Goal: Information Seeking & Learning: Check status

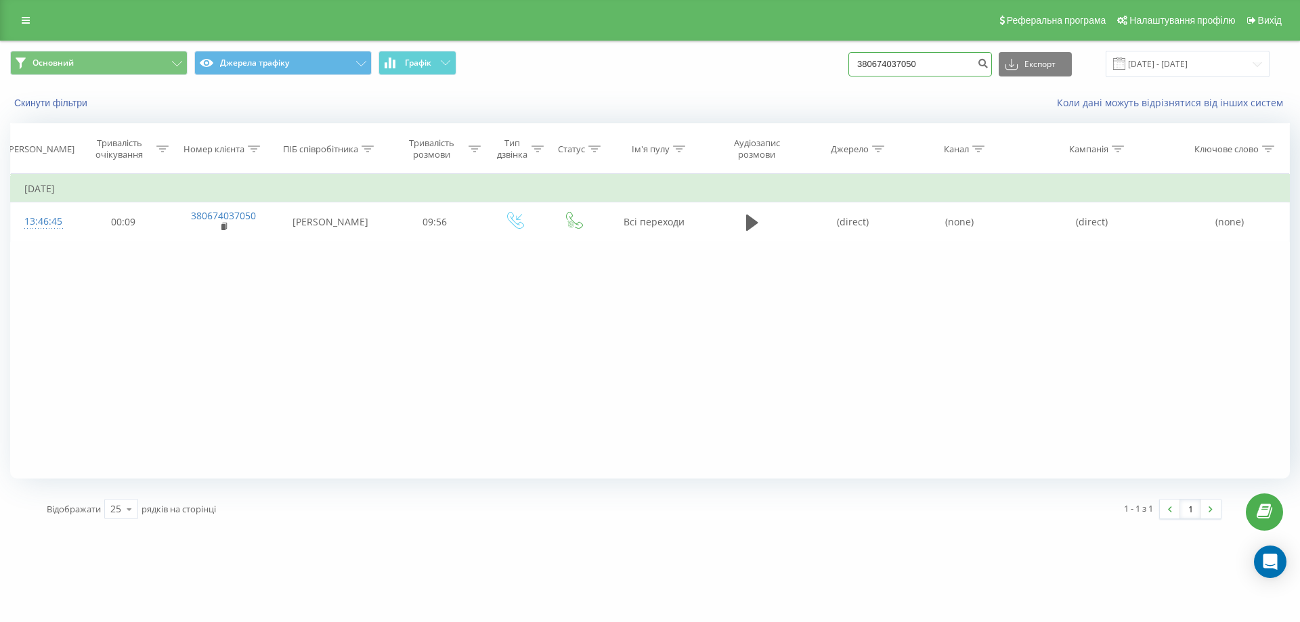
click at [890, 75] on input "380674037050" at bounding box center [920, 64] width 144 height 24
paste input "790398"
type input "380674790398"
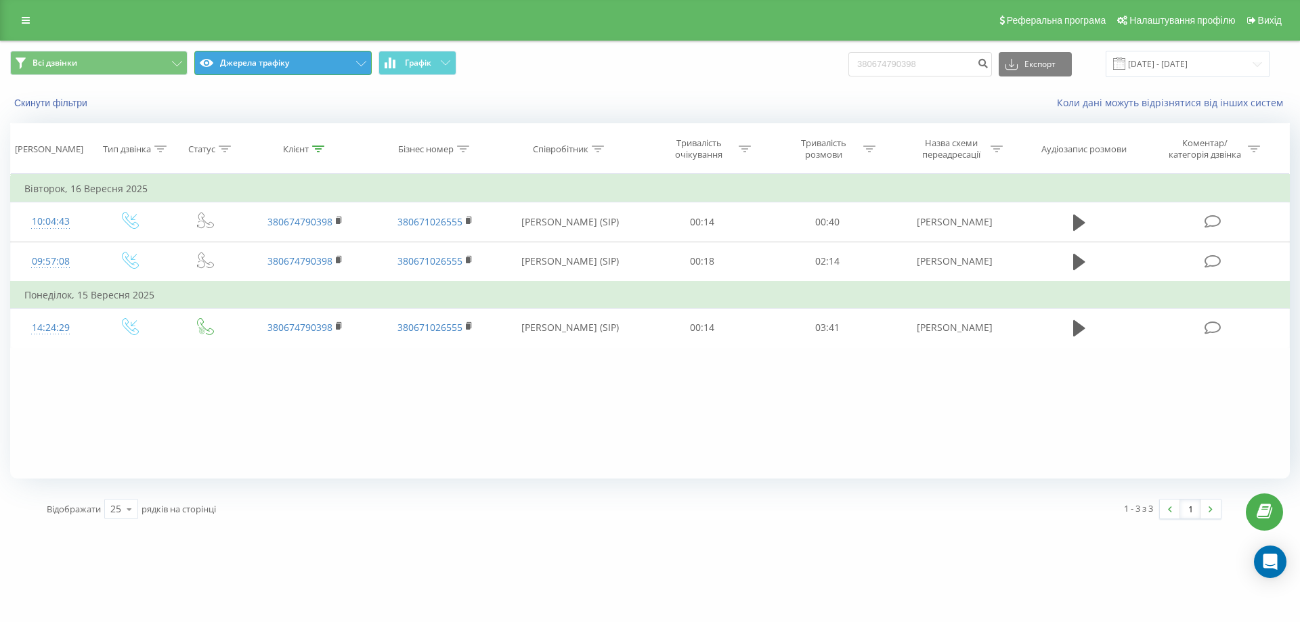
click at [242, 72] on button "Джерела трафіку" at bounding box center [282, 63] width 177 height 24
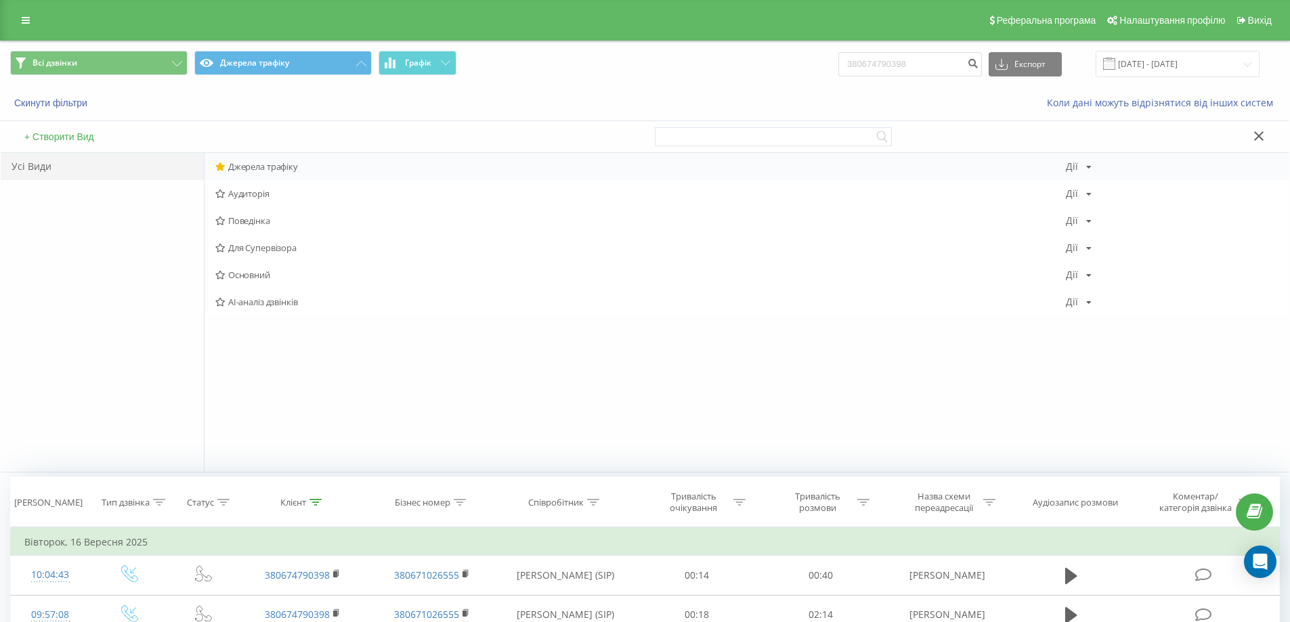
click at [252, 160] on div "Джерела трафіку Дії Редагувати Копіювати Видалити За замовчуванням Поділитися" at bounding box center [746, 166] width 1084 height 27
click at [249, 175] on div "Джерела трафіку Дії Редагувати Копіювати Видалити За замовчуванням Поділитися" at bounding box center [746, 166] width 1084 height 27
click at [264, 168] on span "Джерела трафіку" at bounding box center [640, 166] width 850 height 9
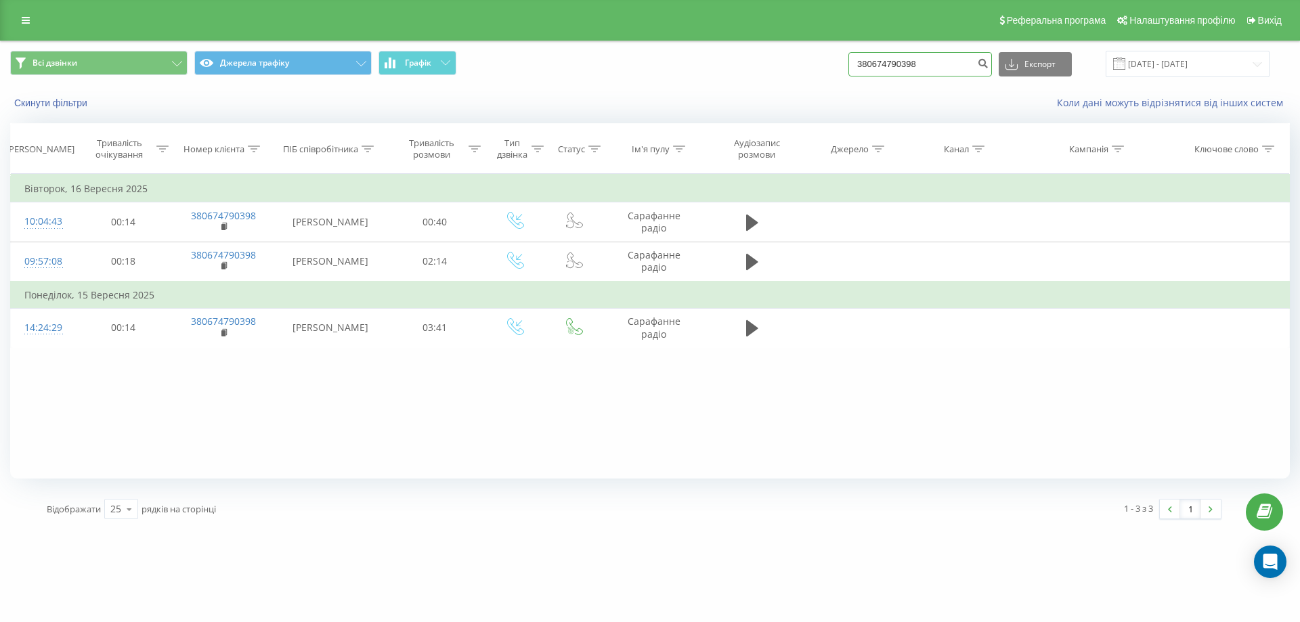
click at [957, 66] on input "380674790398" at bounding box center [920, 64] width 144 height 24
paste input "35031932"
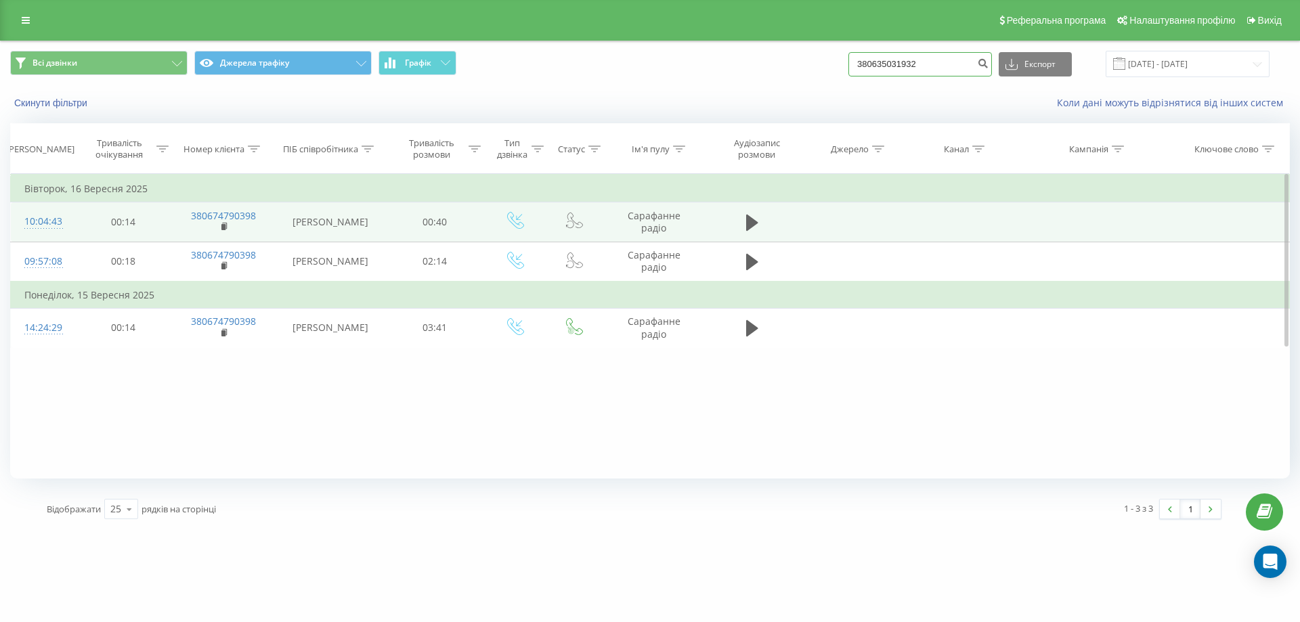
type input "380635031932"
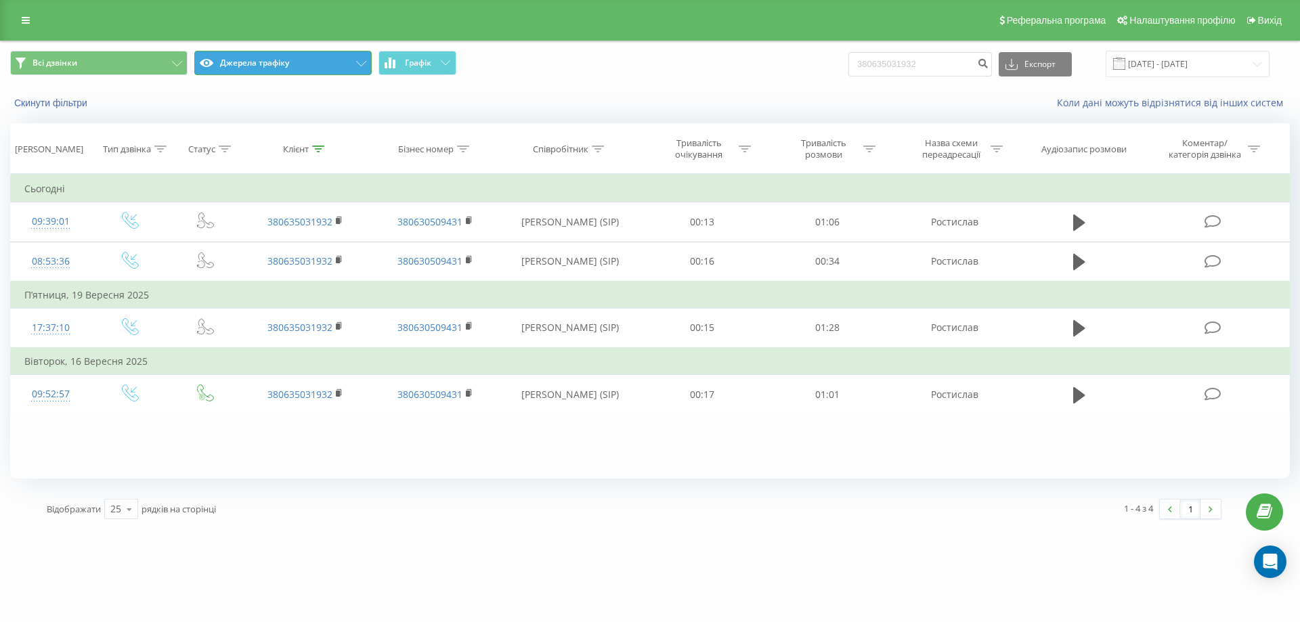
click at [271, 66] on button "Джерела трафіку" at bounding box center [282, 63] width 177 height 24
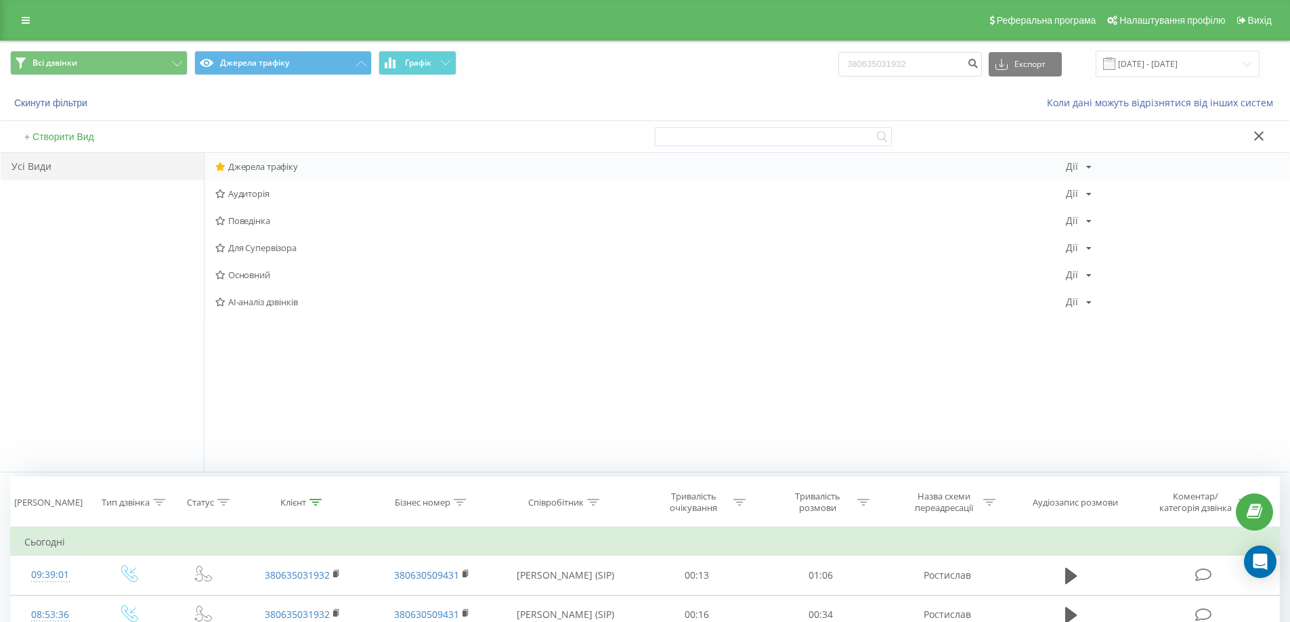
click at [265, 168] on span "Джерела трафіку" at bounding box center [640, 166] width 850 height 9
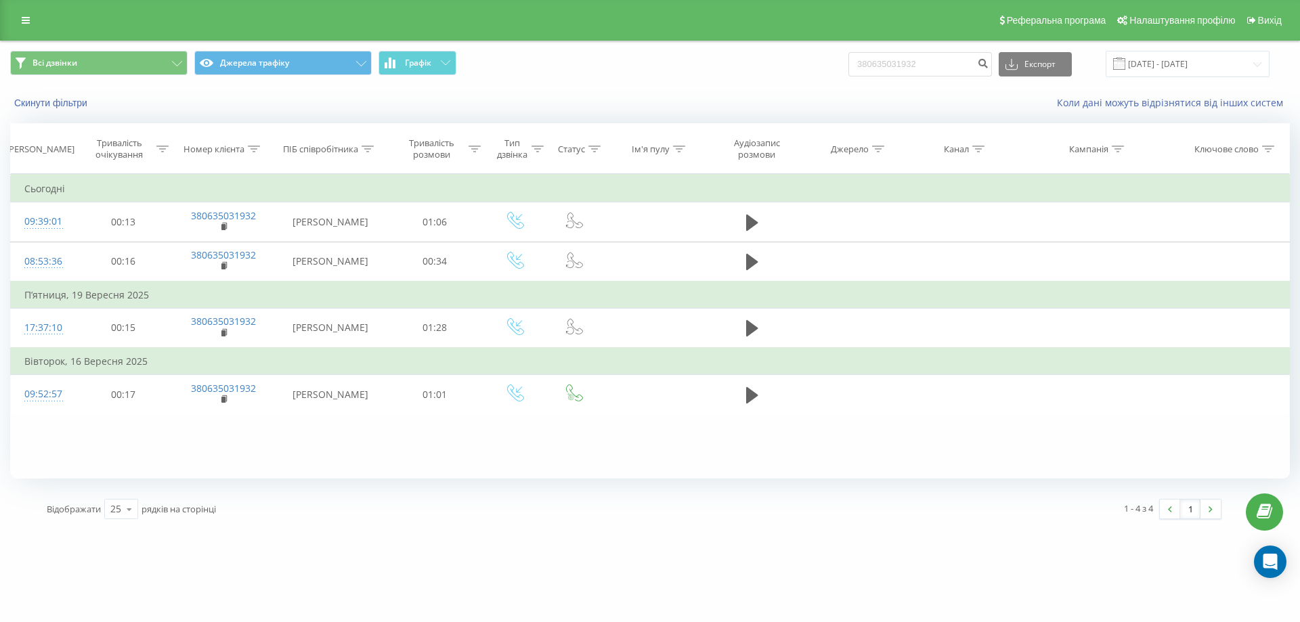
click at [898, 76] on div "380635031932 Експорт .csv .xls .xlsx 22.06.2025 - 22.09.2025" at bounding box center [1058, 64] width 421 height 26
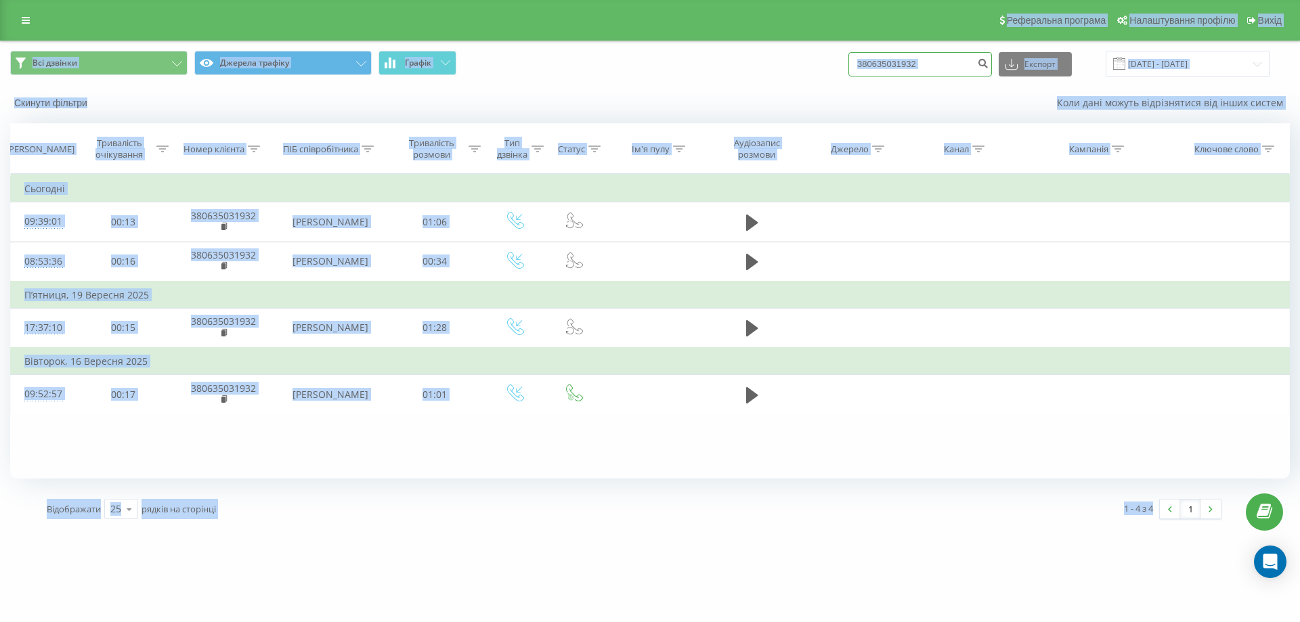
click at [922, 67] on input "380635031932" at bounding box center [920, 64] width 144 height 24
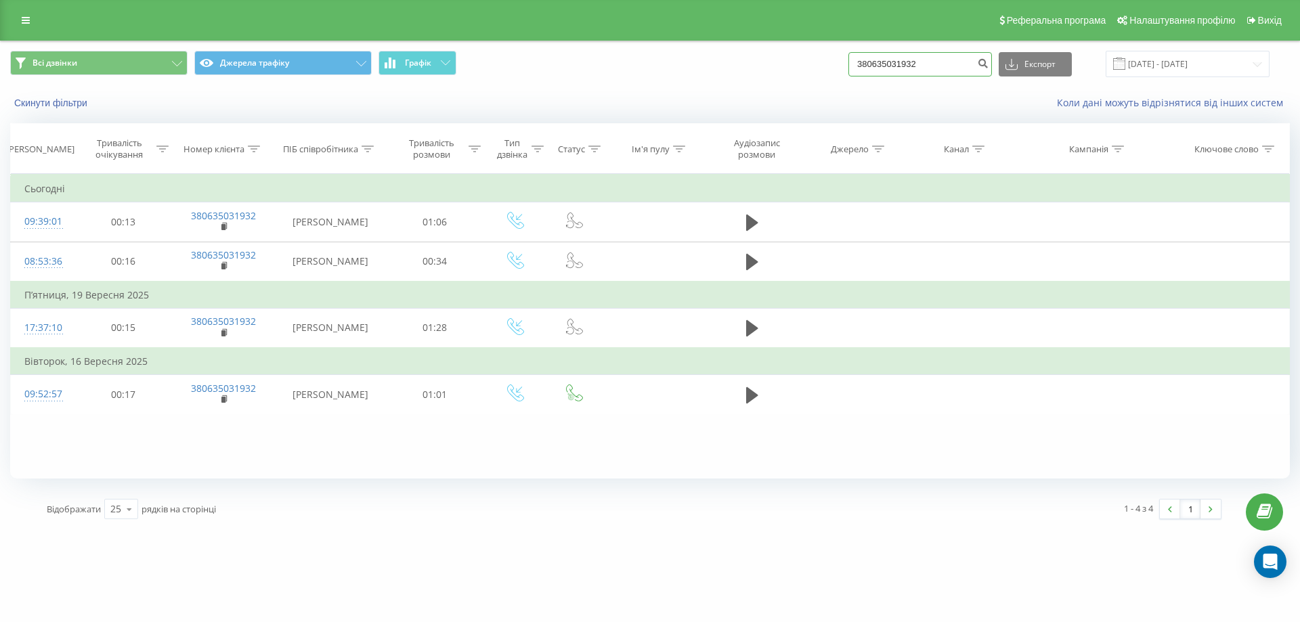
paste input "972922108"
type input "380972922108"
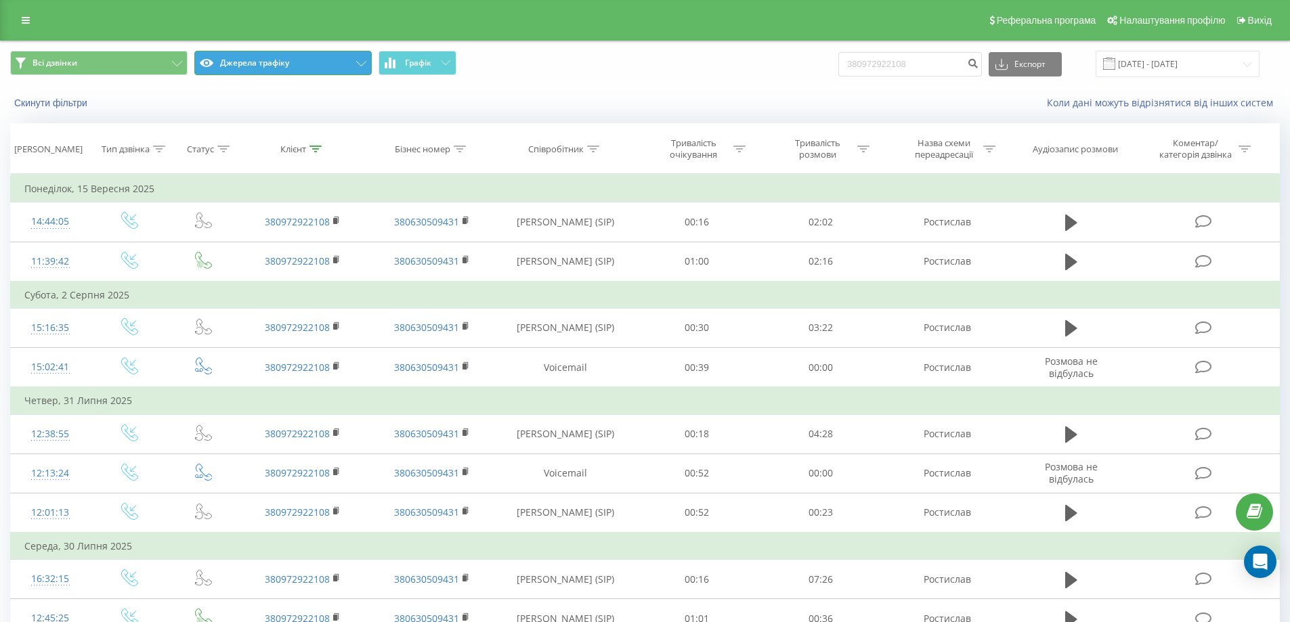
click at [232, 70] on button "Джерела трафіку" at bounding box center [282, 63] width 177 height 24
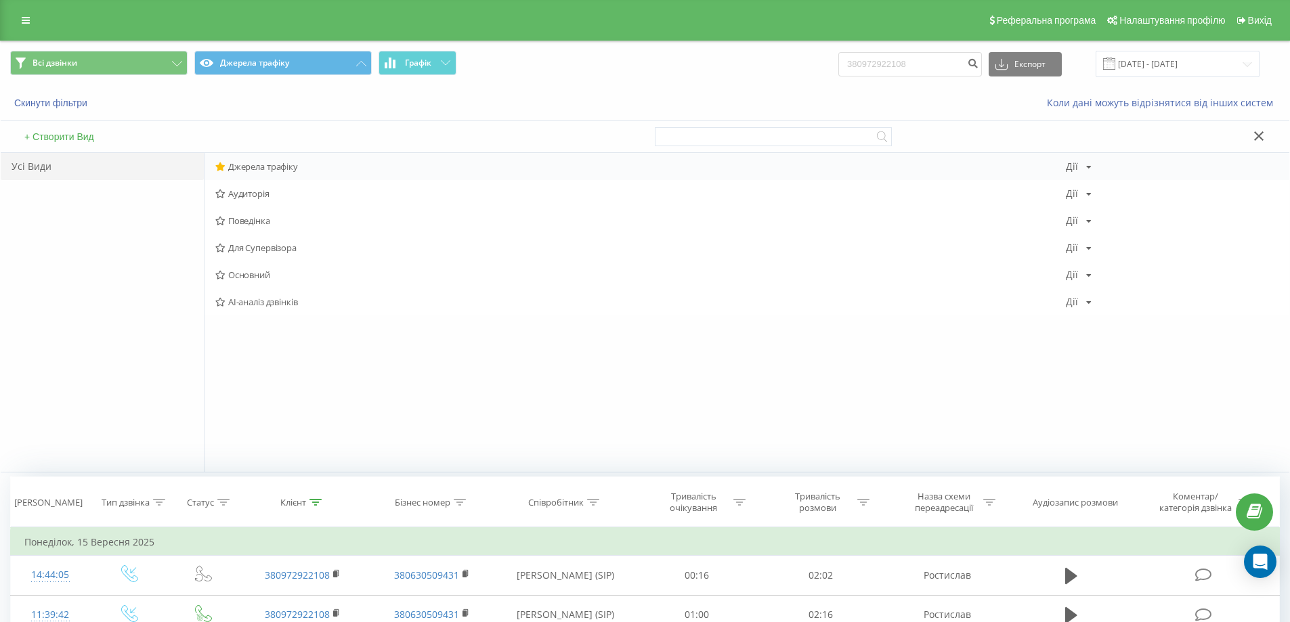
click at [251, 169] on span "Джерела трафіку" at bounding box center [640, 166] width 850 height 9
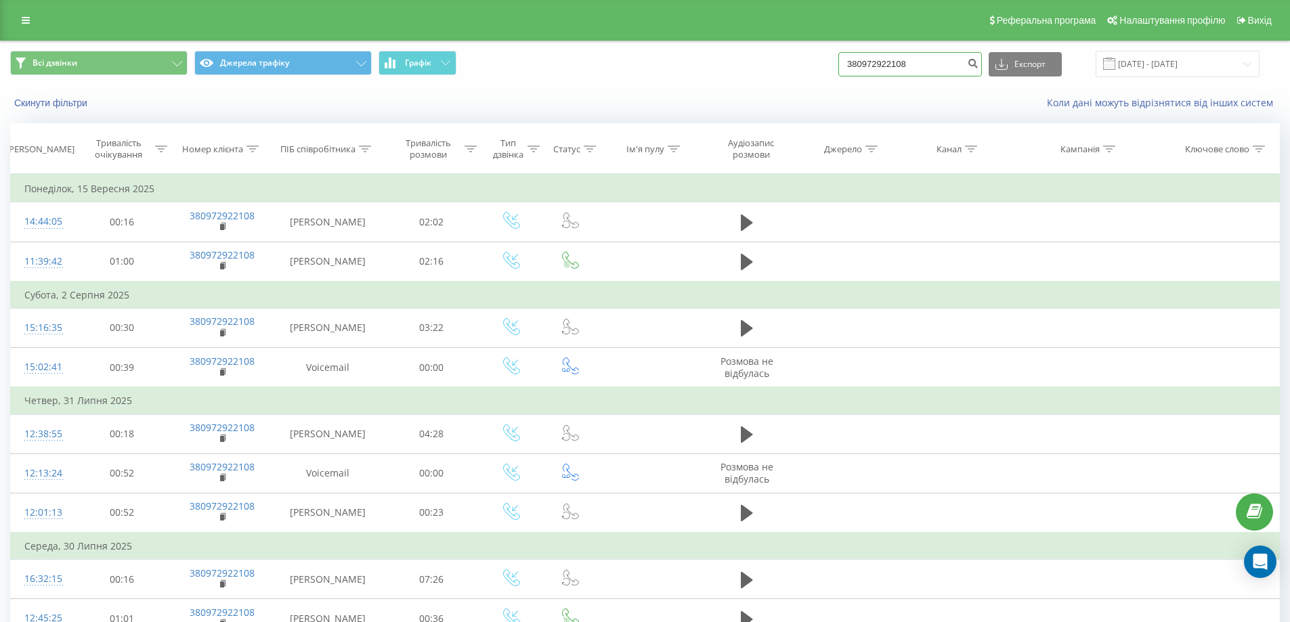
click at [863, 72] on input "380972922108" at bounding box center [910, 64] width 144 height 24
paste input "34478604"
type input "380934478604"
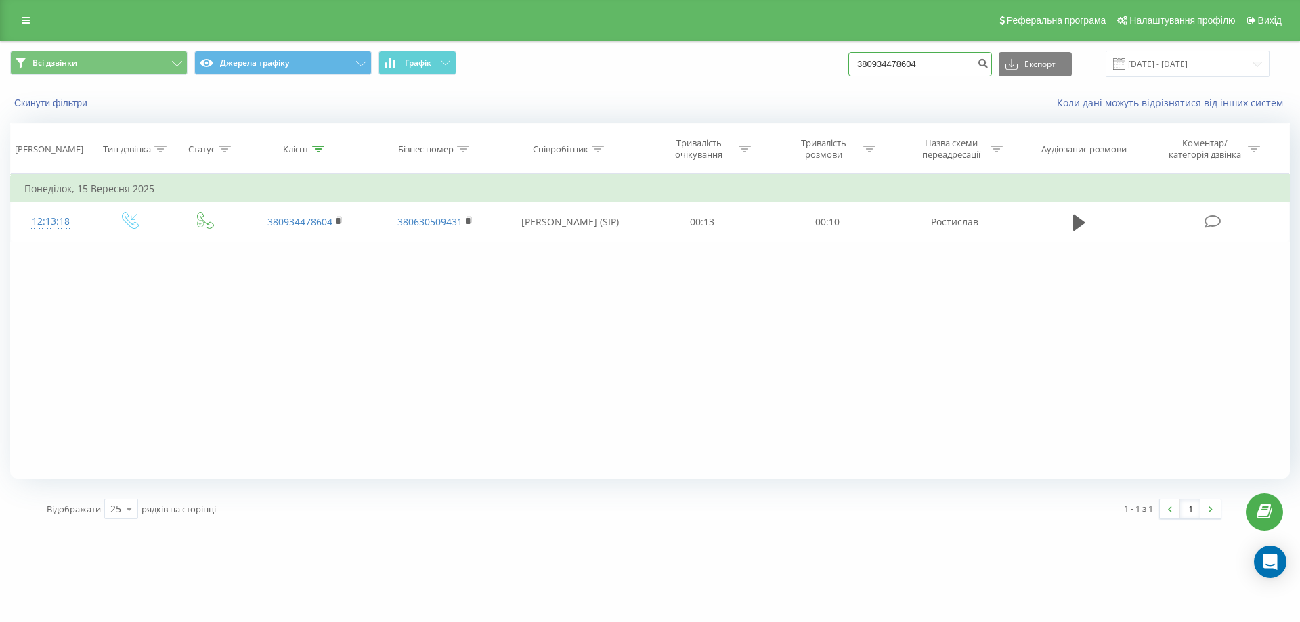
click at [955, 73] on input "380934478604" at bounding box center [920, 64] width 144 height 24
paste input "95590659"
type input "380995590659"
click at [264, 64] on button "Джерела трафіку" at bounding box center [282, 63] width 177 height 24
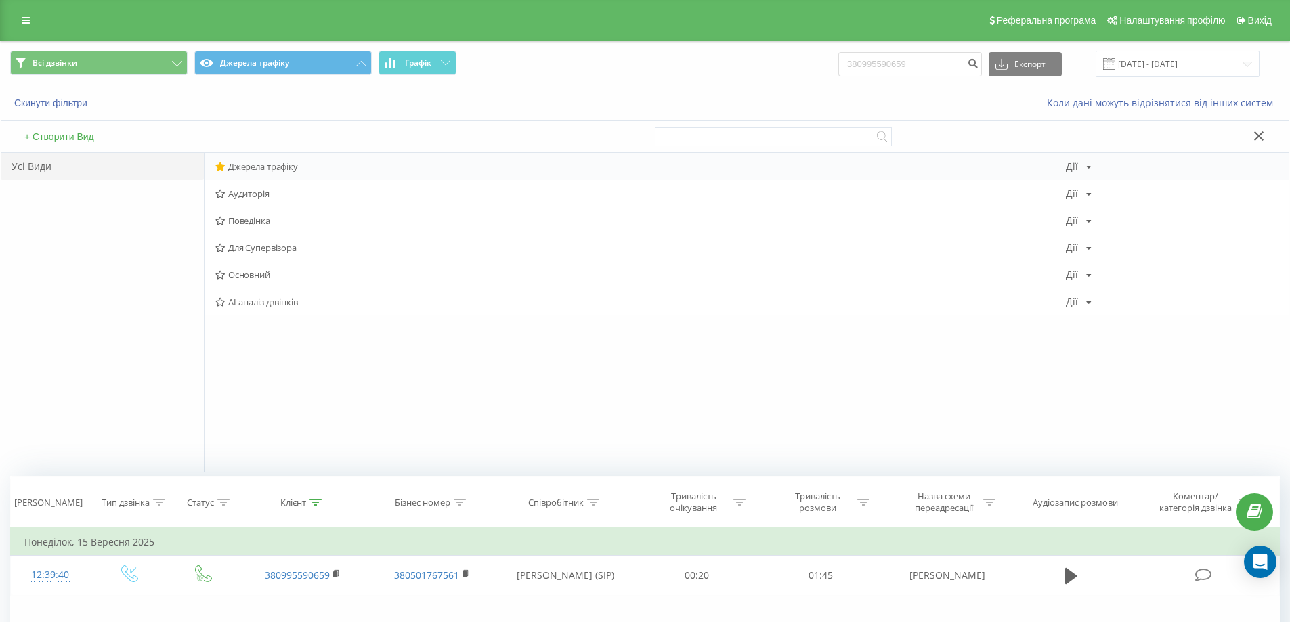
click at [276, 162] on span "Джерела трафіку" at bounding box center [640, 166] width 850 height 9
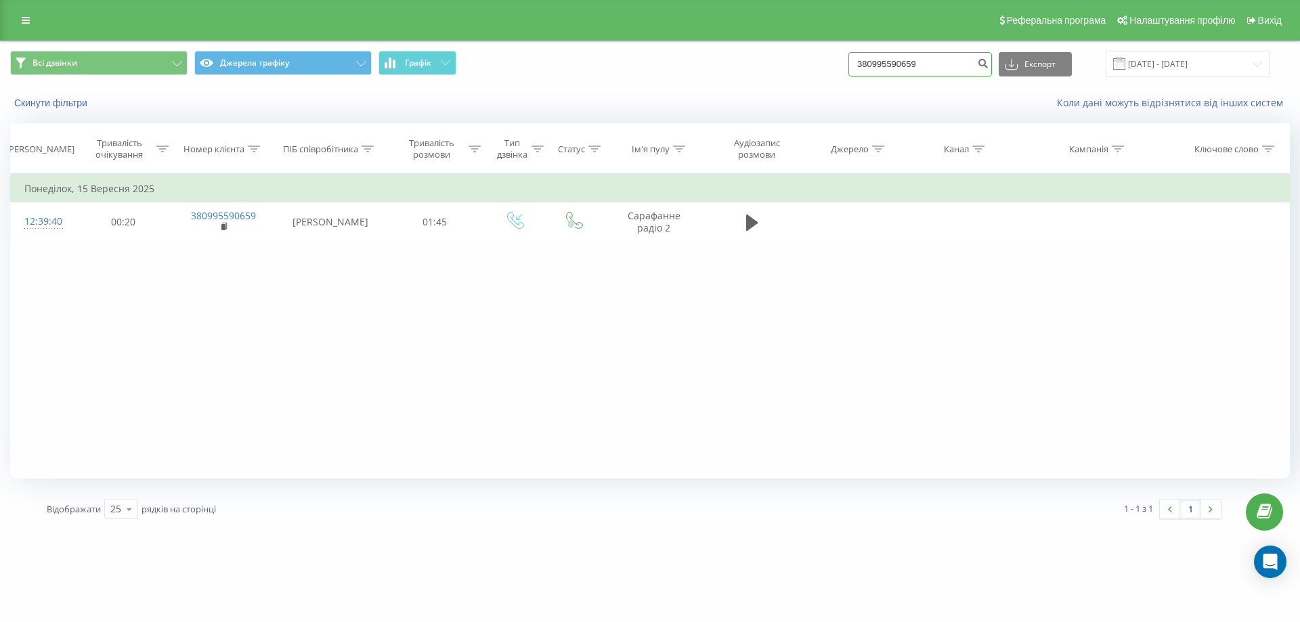
click at [904, 66] on input "380995590659" at bounding box center [920, 64] width 144 height 24
paste input "72922108"
type input "380972922108"
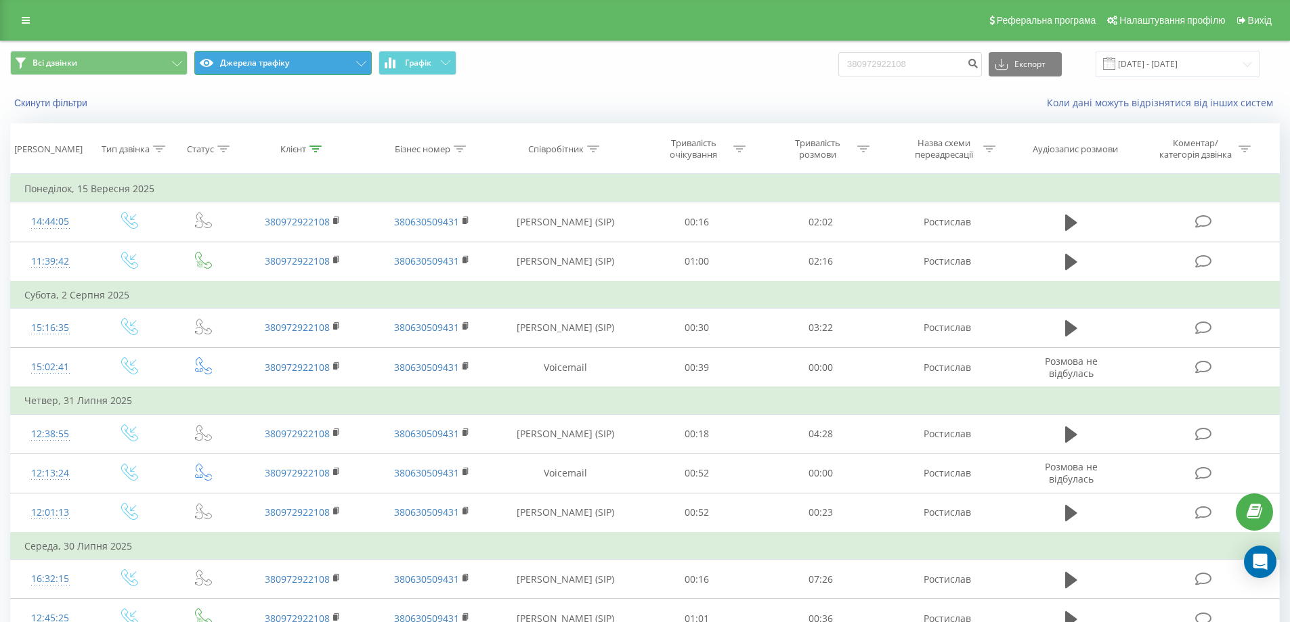
click at [240, 70] on button "Джерела трафіку" at bounding box center [282, 63] width 177 height 24
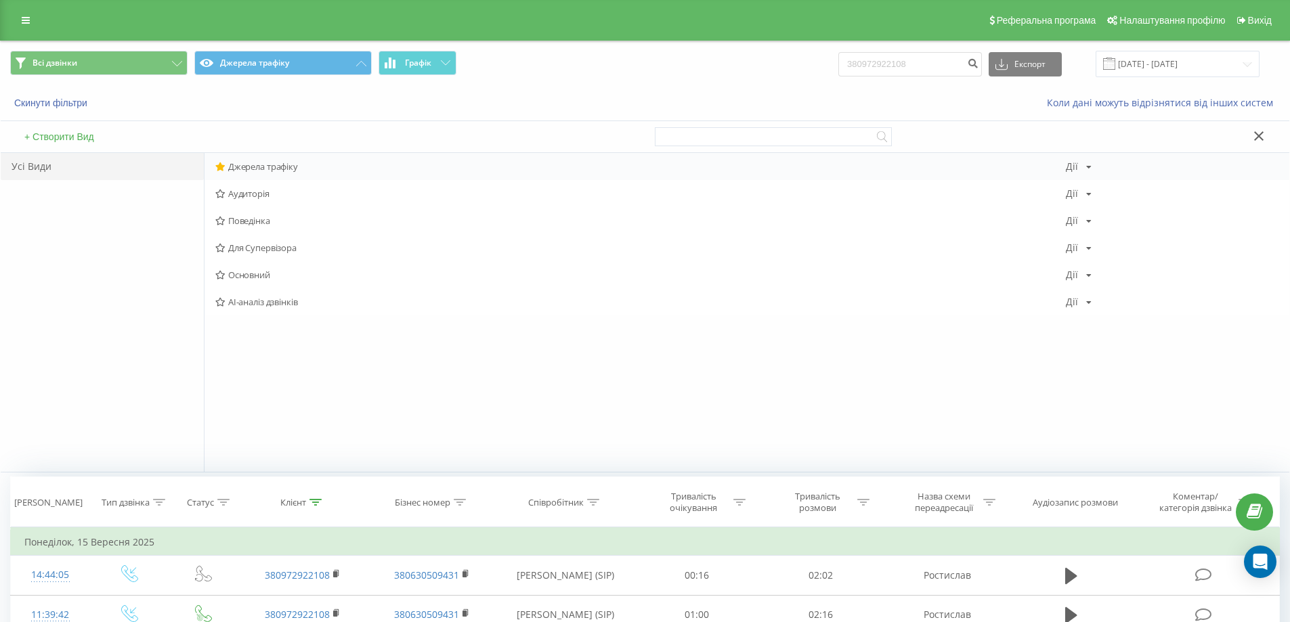
click at [264, 165] on span "Джерела трафіку" at bounding box center [640, 166] width 850 height 9
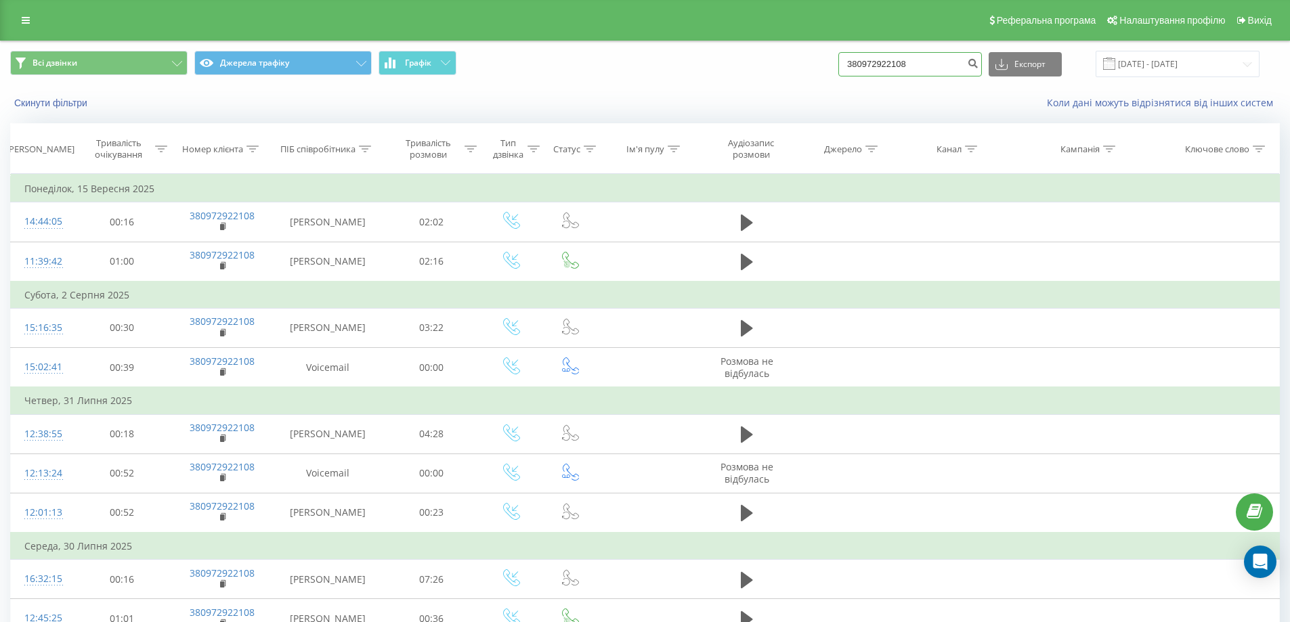
click at [919, 75] on input "380972922108" at bounding box center [910, 64] width 144 height 24
paste input "73450206"
type input "380734502068"
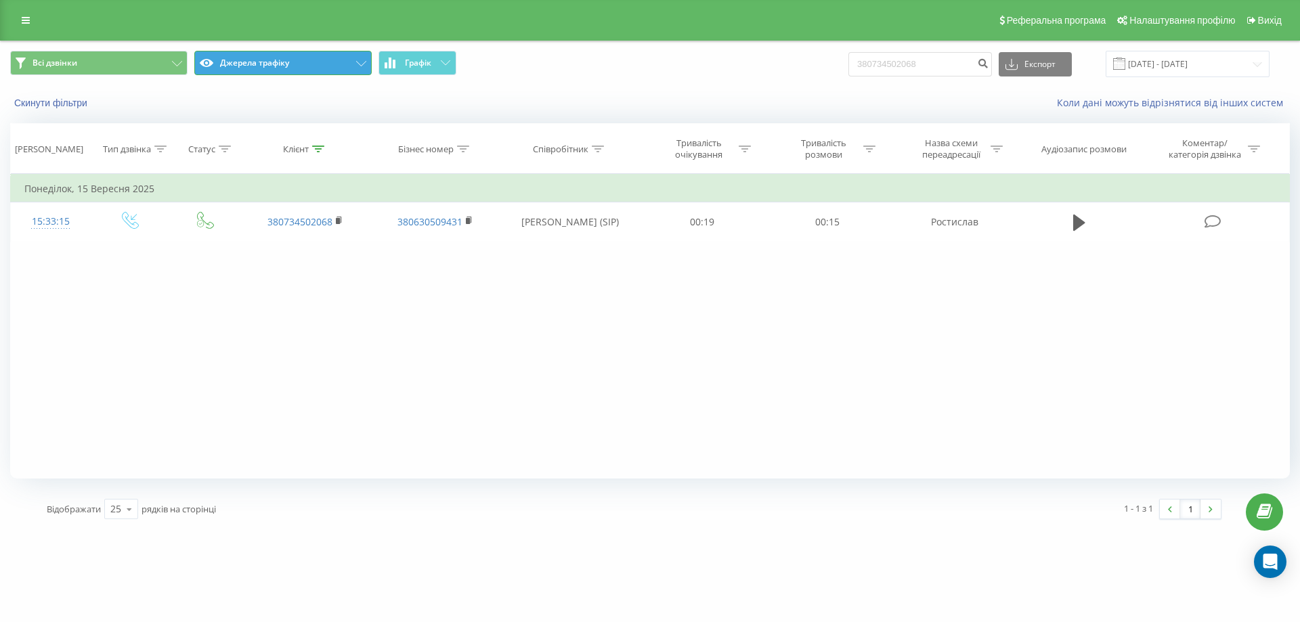
click at [236, 67] on button "Джерела трафіку" at bounding box center [282, 63] width 177 height 24
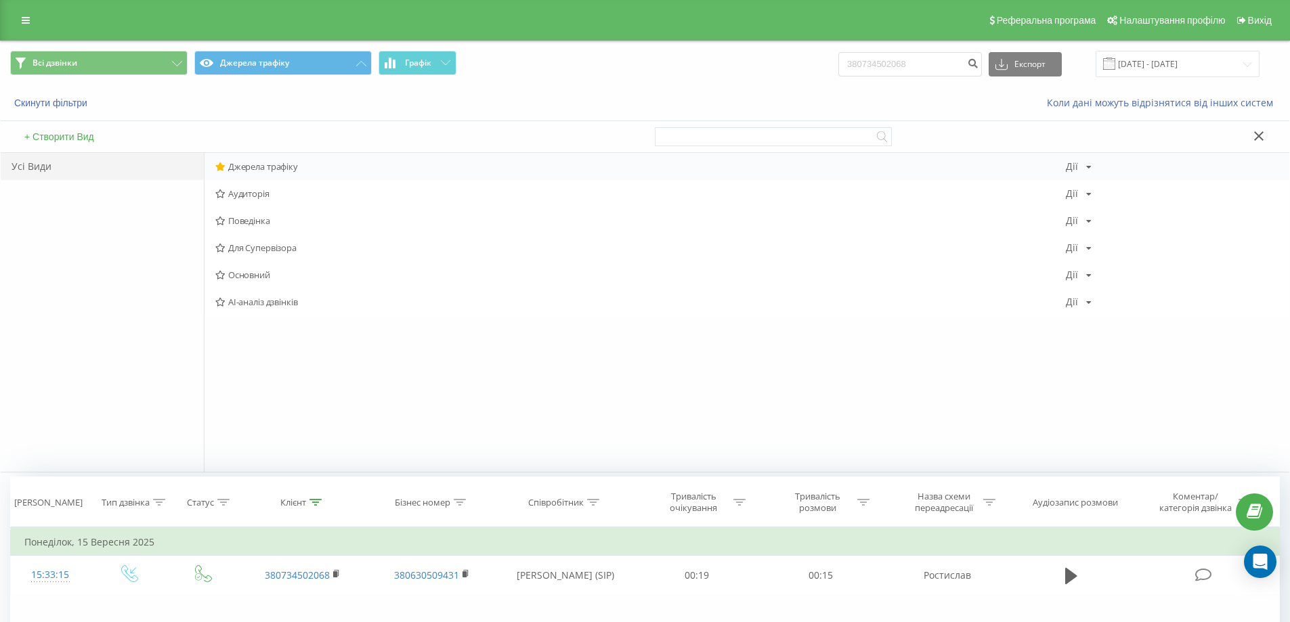
click at [253, 162] on span "Джерела трафіку" at bounding box center [640, 166] width 850 height 9
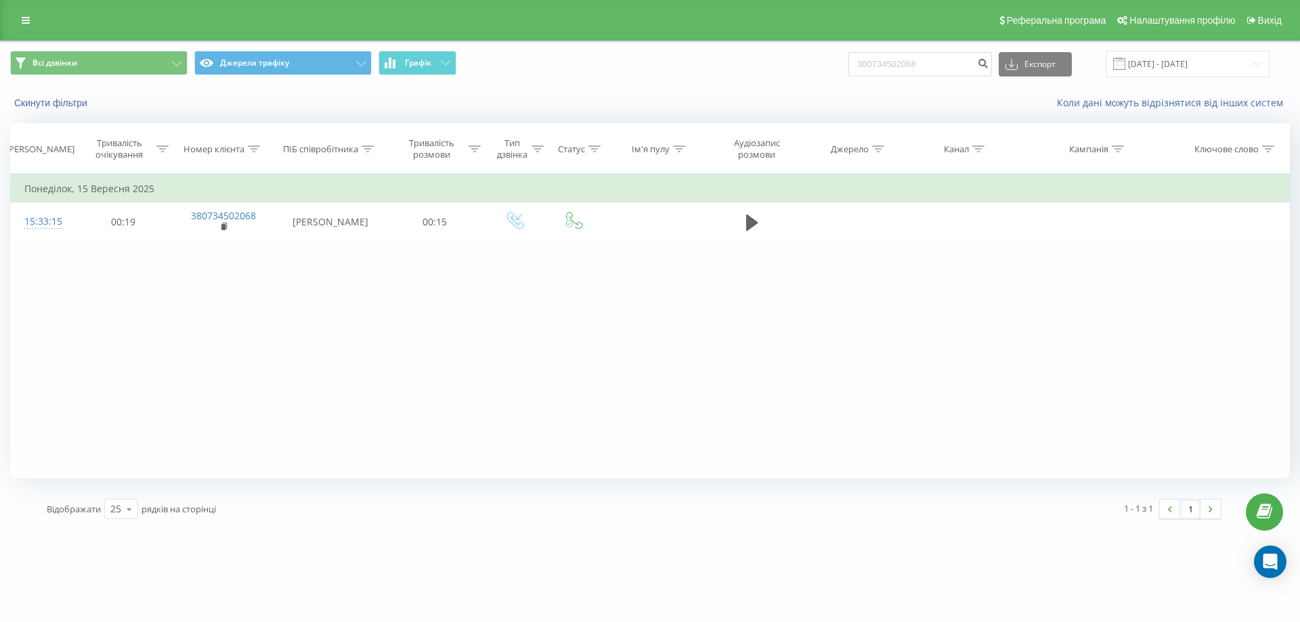
click at [980, 81] on div "Всі дзвінки Джерела трафіку Графік 380734502068 Експорт .csv .xls .xlsx 22.06.2…" at bounding box center [650, 63] width 1298 height 45
click at [948, 68] on input "380734502068" at bounding box center [920, 64] width 144 height 24
paste input "505829131"
type input "380505829131"
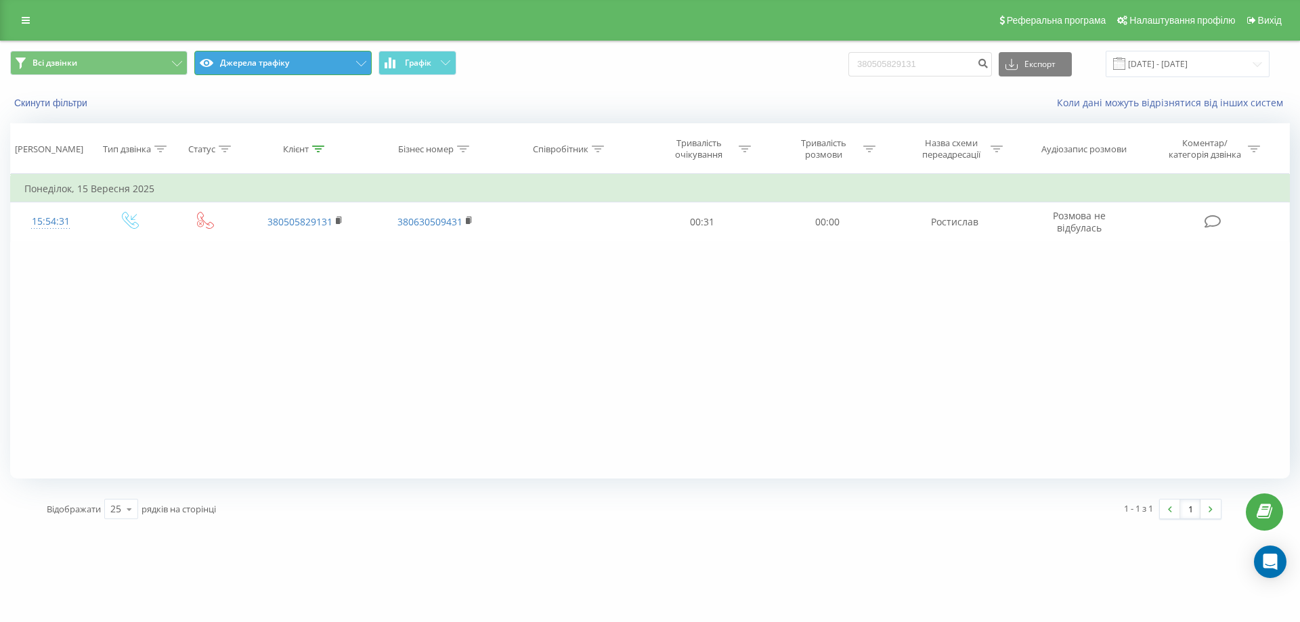
click at [255, 70] on button "Джерела трафіку" at bounding box center [282, 63] width 177 height 24
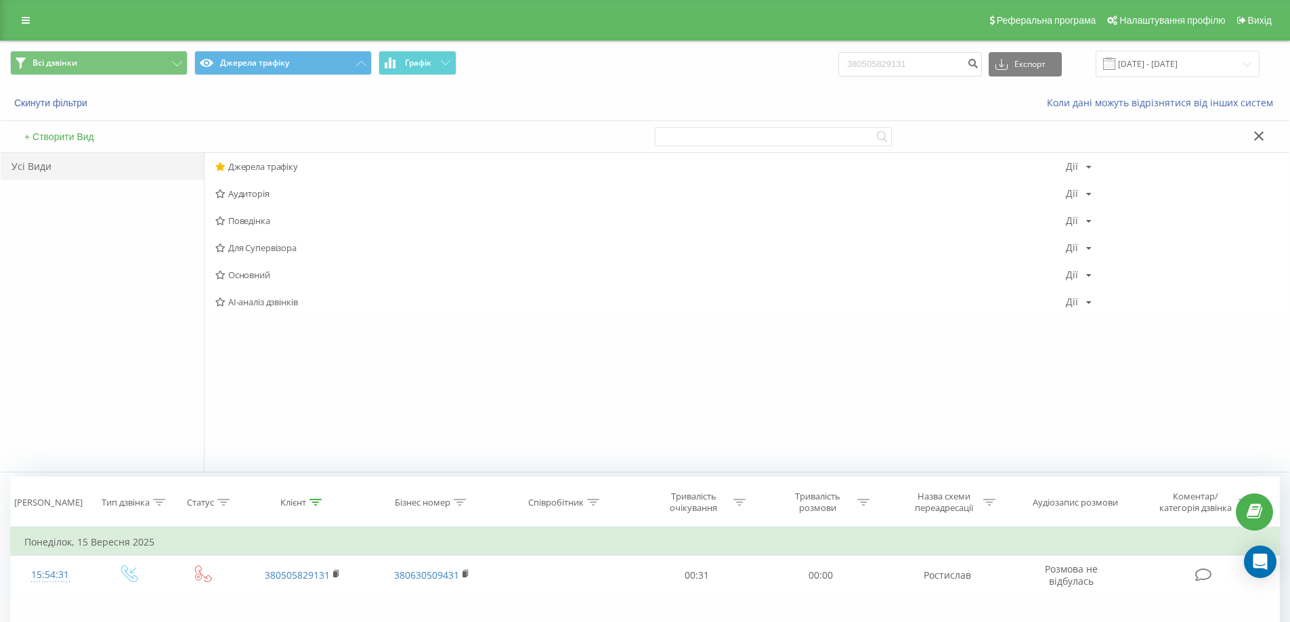
click at [255, 169] on span "Джерела трафіку" at bounding box center [640, 166] width 850 height 9
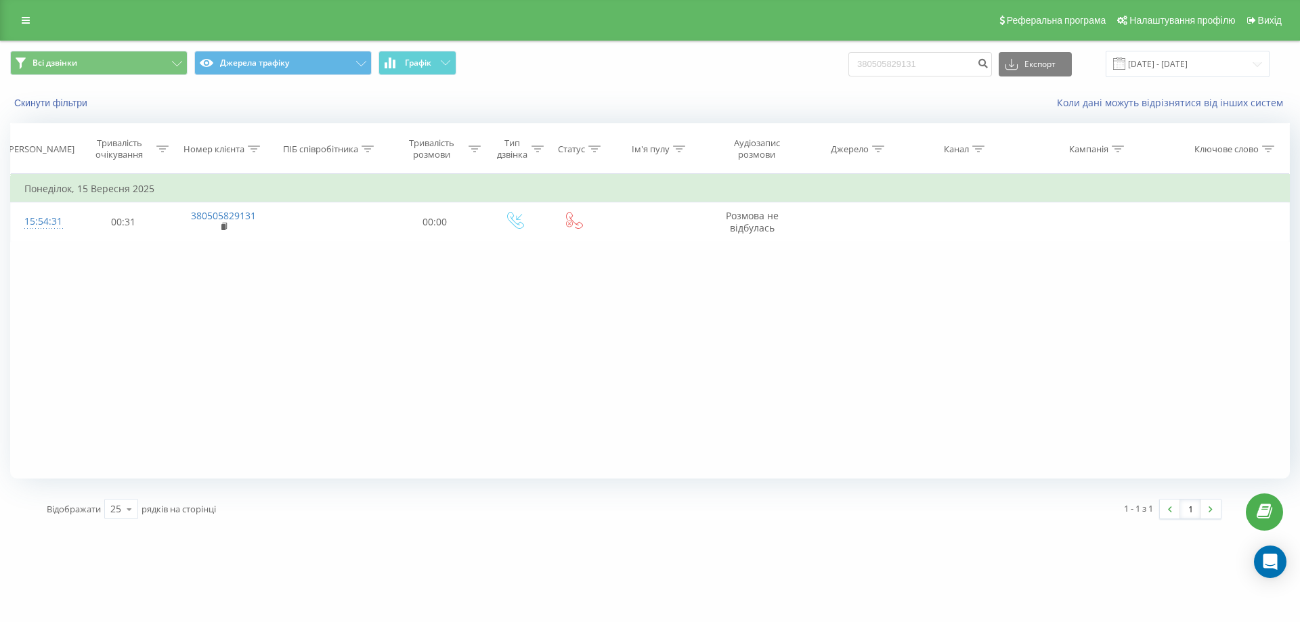
click at [917, 81] on div "Всі дзвінки Джерела трафіку Графік 380505829131 Експорт .csv .xls .xlsx 22.06.2…" at bounding box center [650, 63] width 1298 height 45
click at [922, 74] on input "380505829131" at bounding box center [920, 64] width 144 height 24
paste input "635031932"
type input "380635031932"
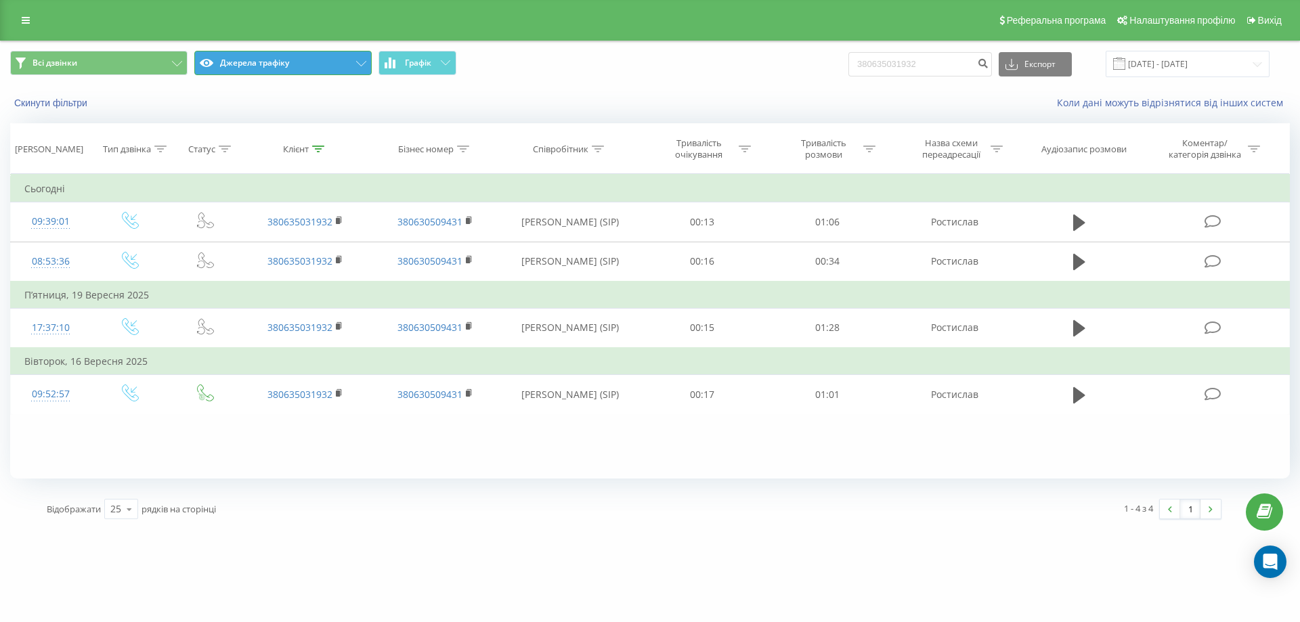
click at [285, 63] on button "Джерела трафіку" at bounding box center [282, 63] width 177 height 24
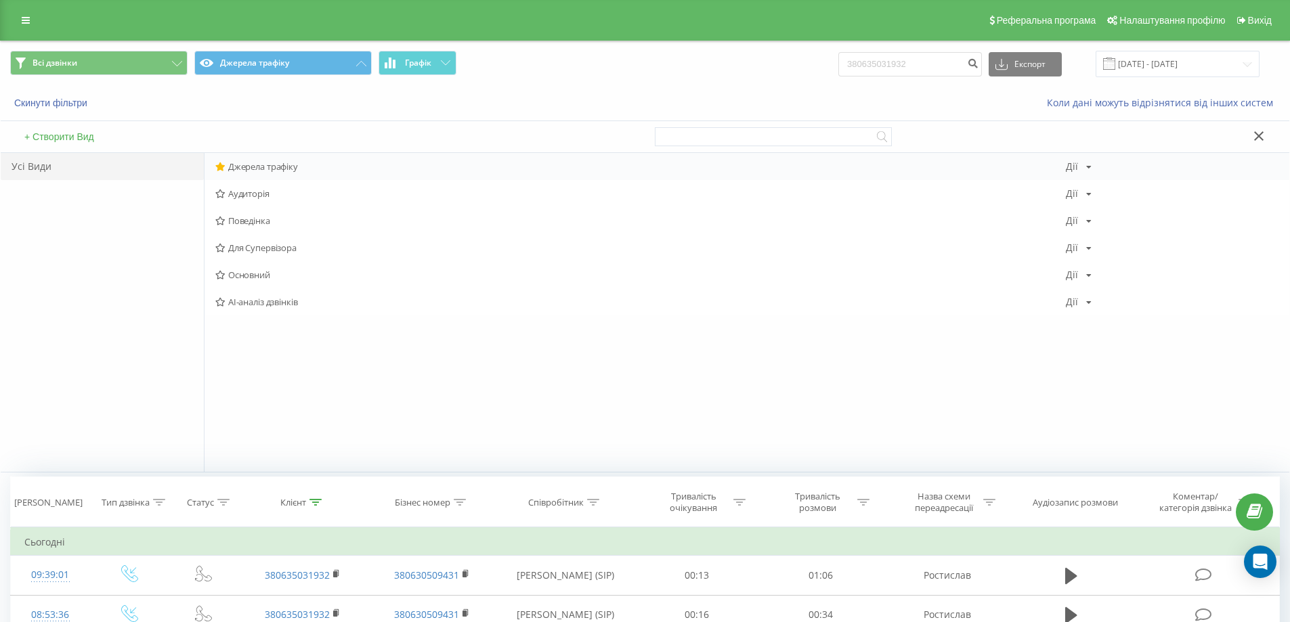
click at [273, 173] on div "Джерела трафіку Дії Редагувати Копіювати Видалити За замовчуванням Поділитися" at bounding box center [746, 166] width 1084 height 27
click at [271, 169] on span "Джерела трафіку" at bounding box center [640, 166] width 850 height 9
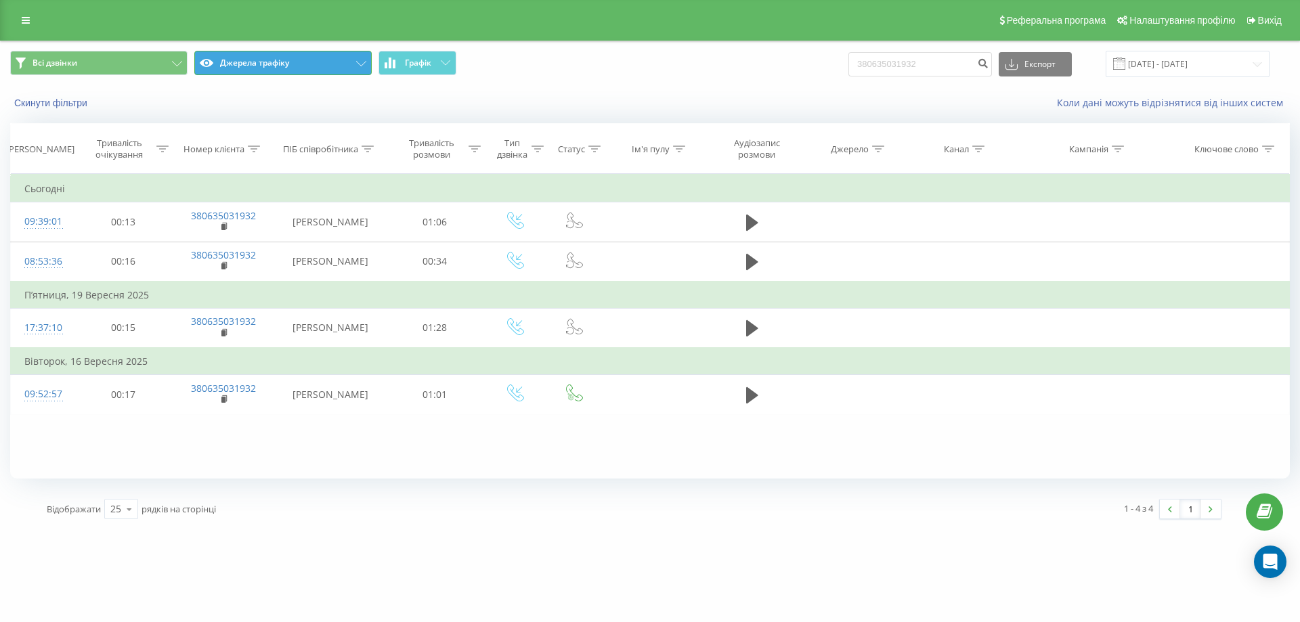
click at [261, 74] on button "Джерела трафіку" at bounding box center [282, 63] width 177 height 24
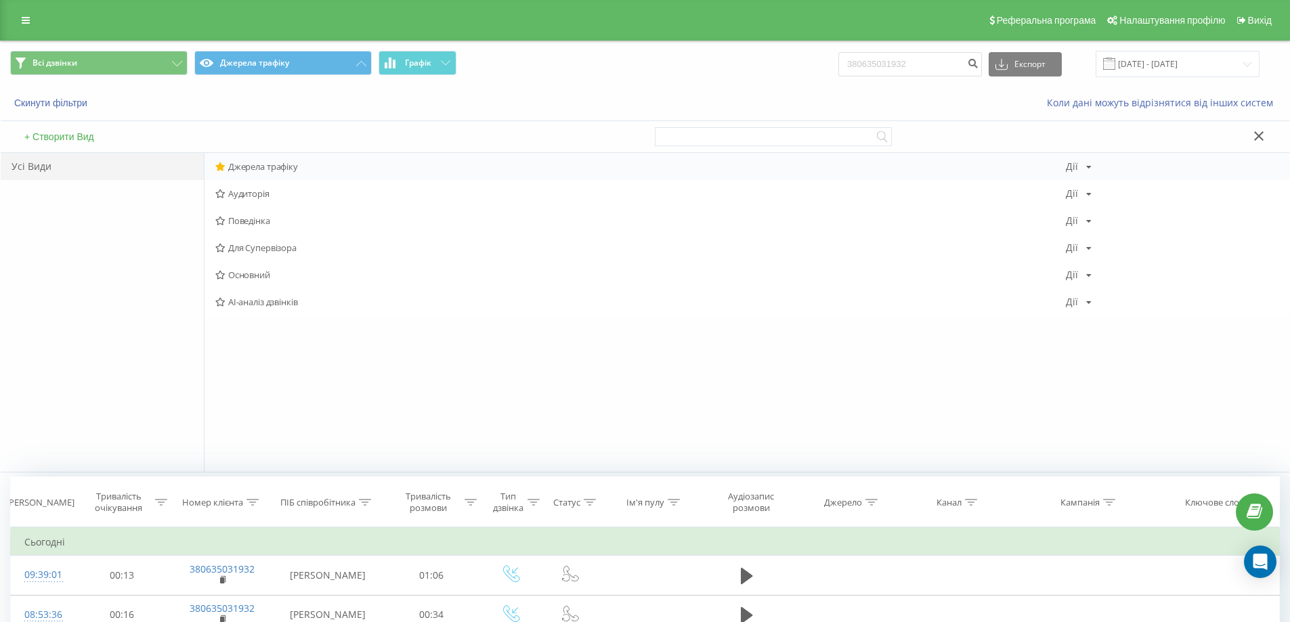
click at [282, 162] on span "Джерела трафіку" at bounding box center [640, 166] width 850 height 9
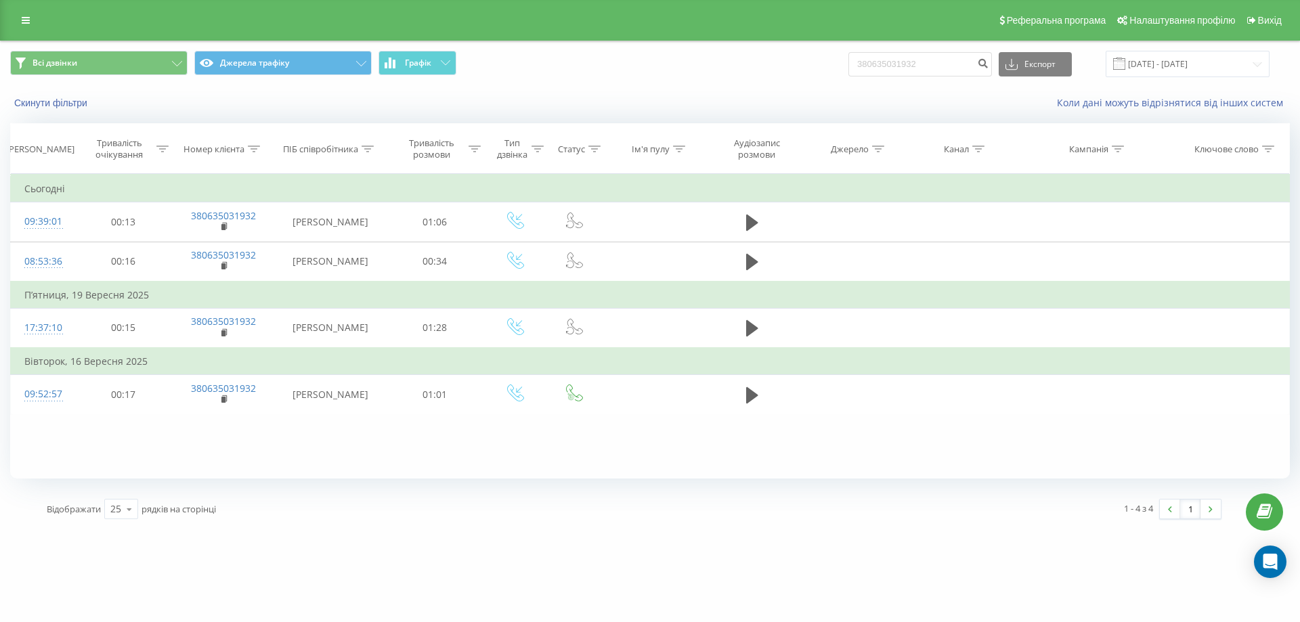
click at [893, 83] on div "Всі дзвінки Джерела трафіку Графік 380635031932 Експорт .csv .xls .xlsx 22.06.2…" at bounding box center [650, 63] width 1298 height 45
click at [914, 63] on input "380635031932" at bounding box center [920, 64] width 144 height 24
paste input "971808313"
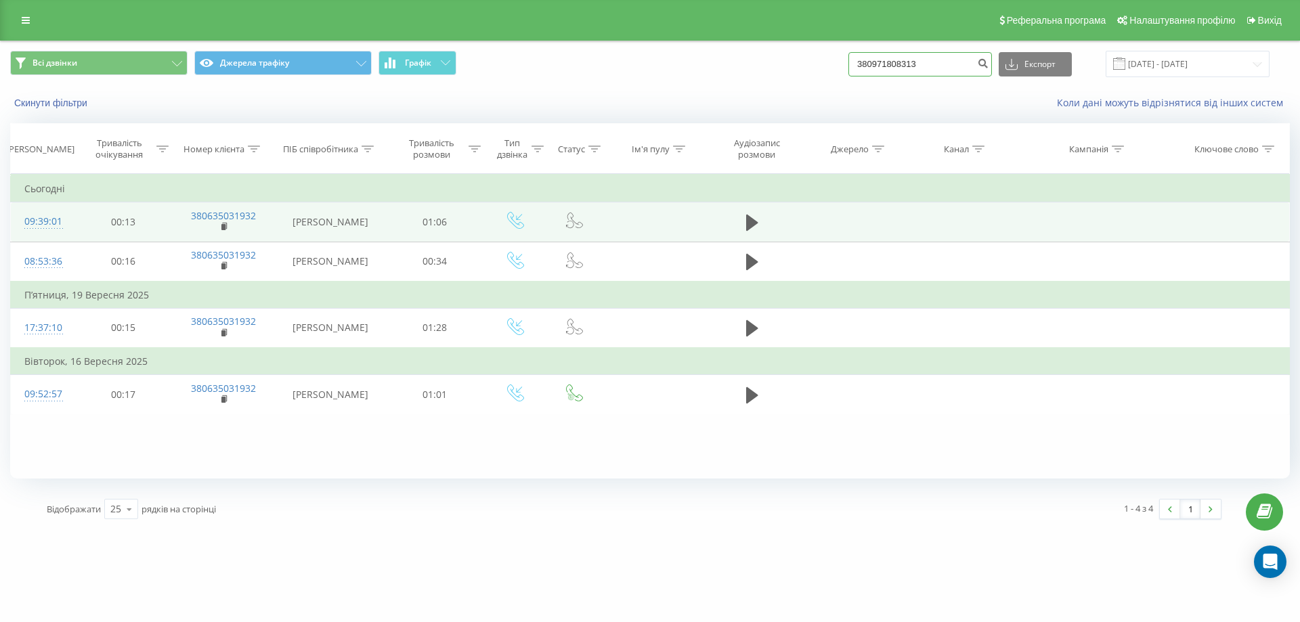
type input "380971808313"
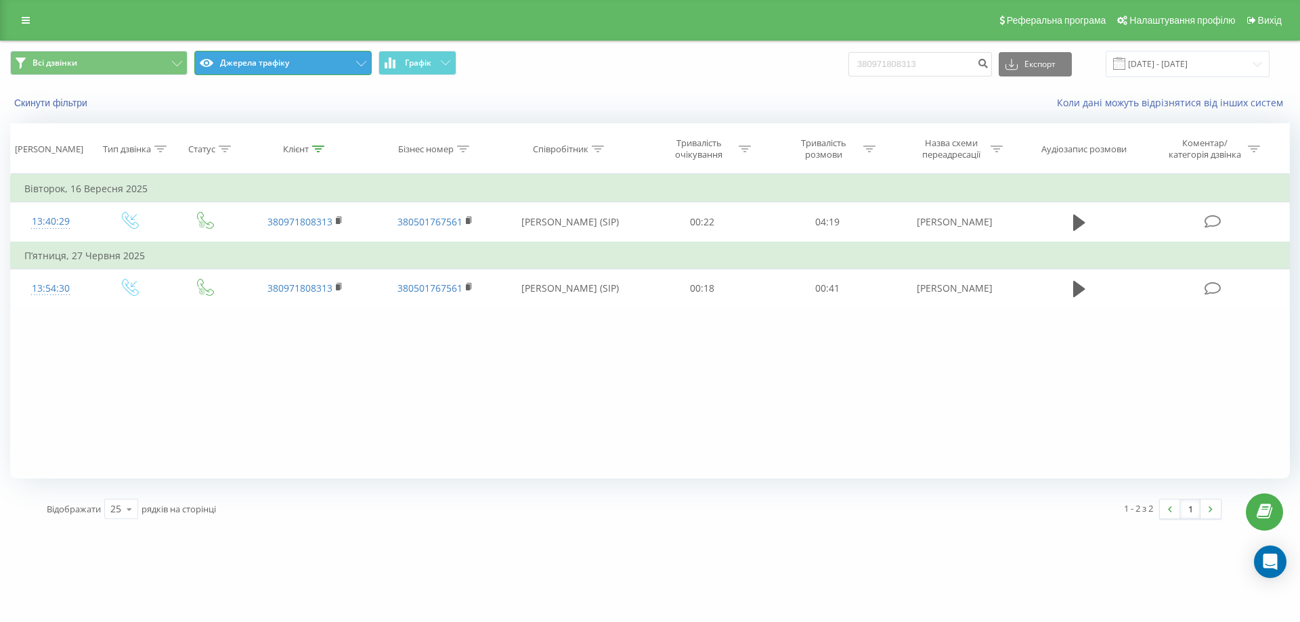
click at [221, 68] on button "Джерела трафіку" at bounding box center [282, 63] width 177 height 24
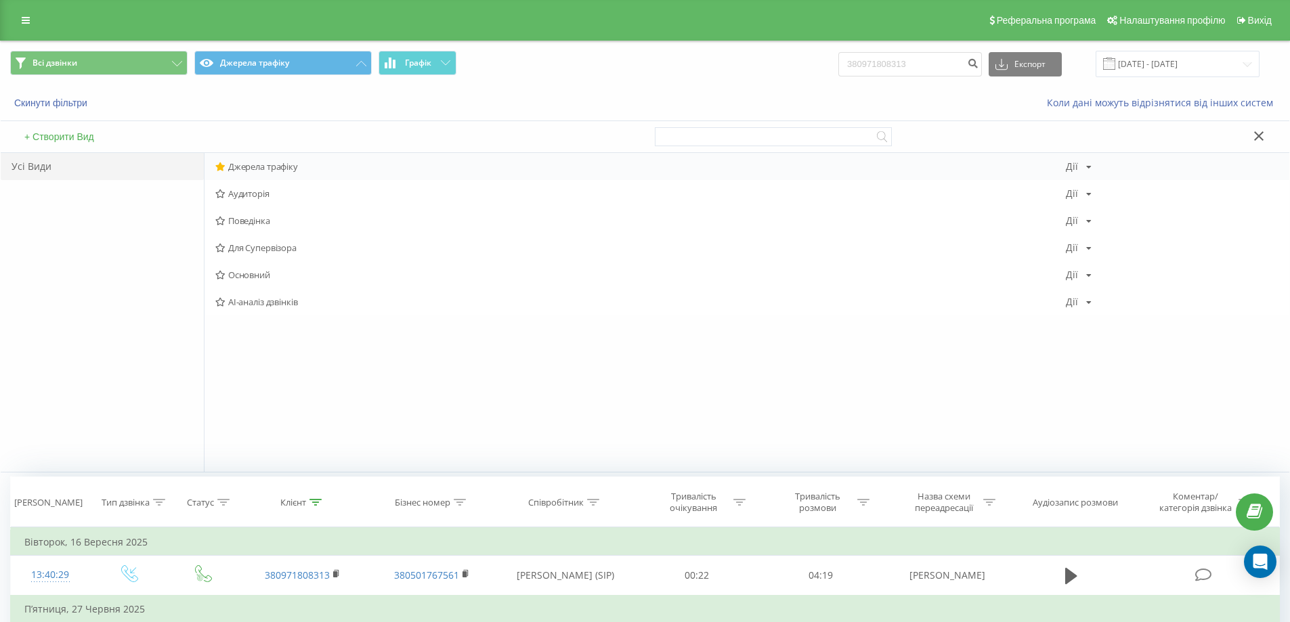
click at [238, 168] on span "Джерела трафіку" at bounding box center [640, 166] width 850 height 9
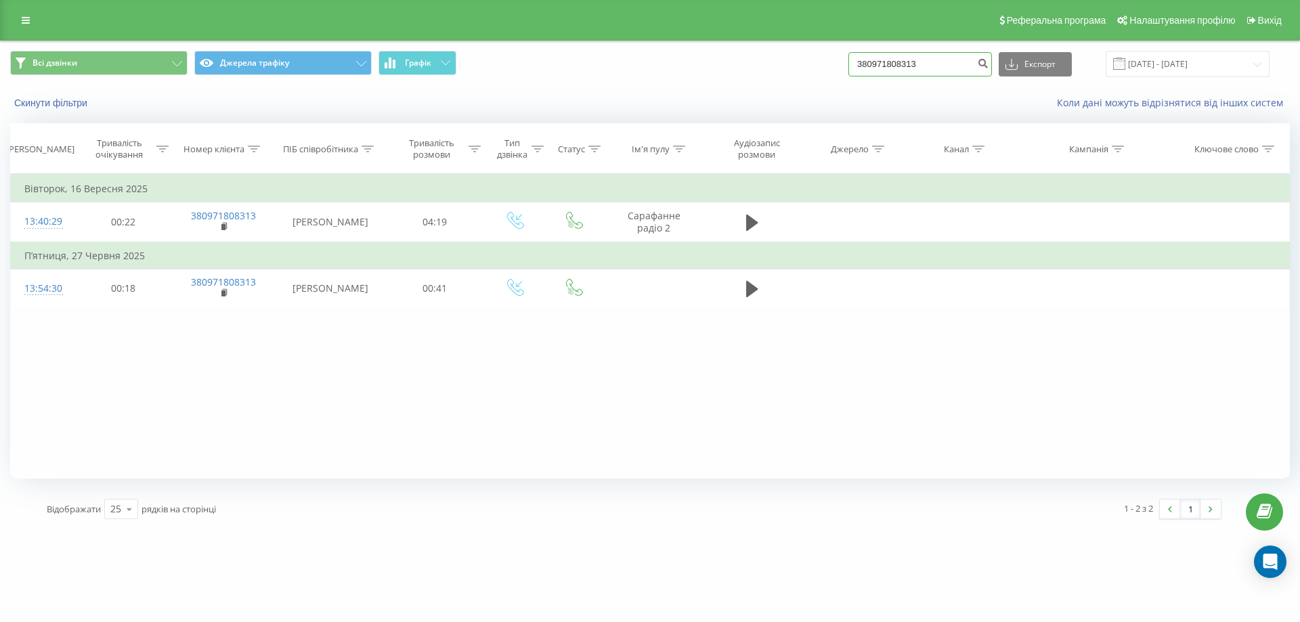
click at [892, 65] on input "380971808313" at bounding box center [920, 64] width 144 height 24
paste input "58169702"
type input "380958169702"
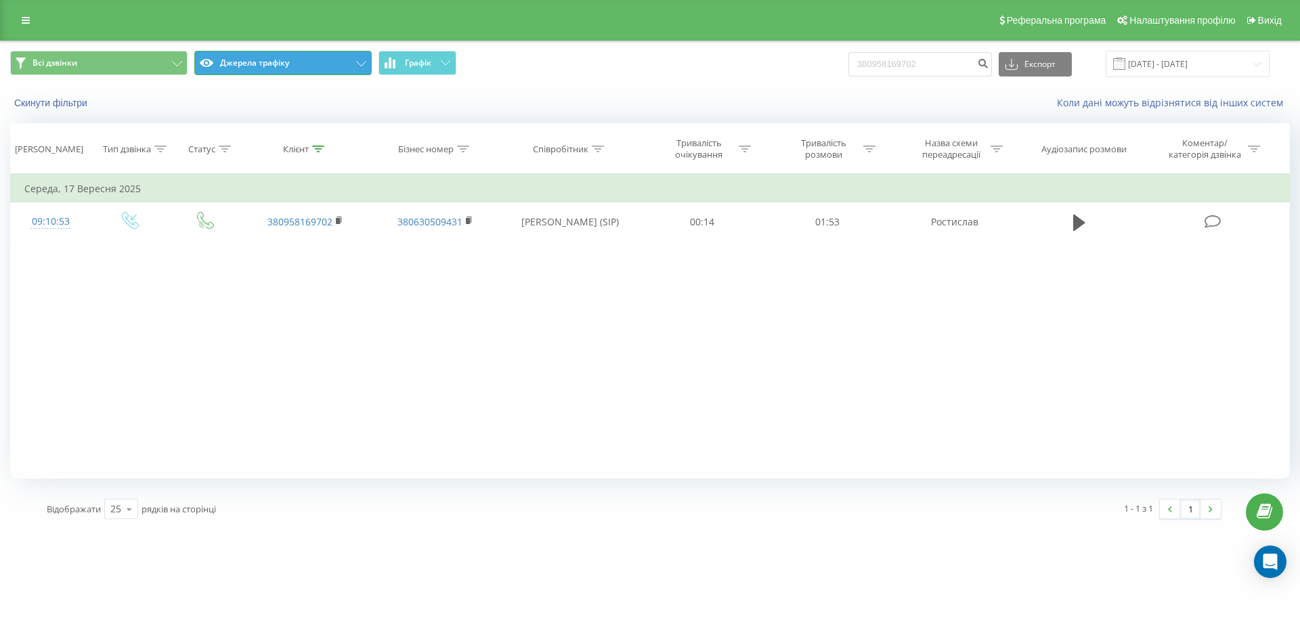
click at [247, 68] on button "Джерела трафіку" at bounding box center [282, 63] width 177 height 24
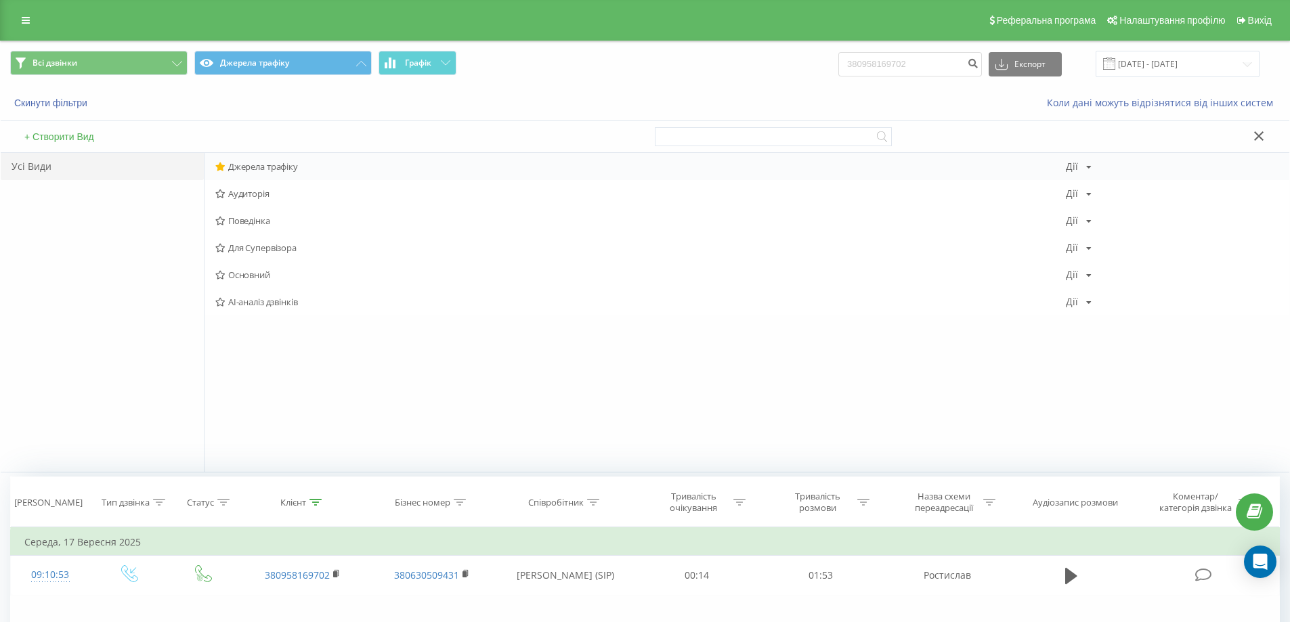
click at [269, 156] on div "Джерела трафіку Дії Редагувати Копіювати Видалити За замовчуванням Поділитися" at bounding box center [746, 166] width 1084 height 27
click at [262, 167] on span "Джерела трафіку" at bounding box center [640, 166] width 850 height 9
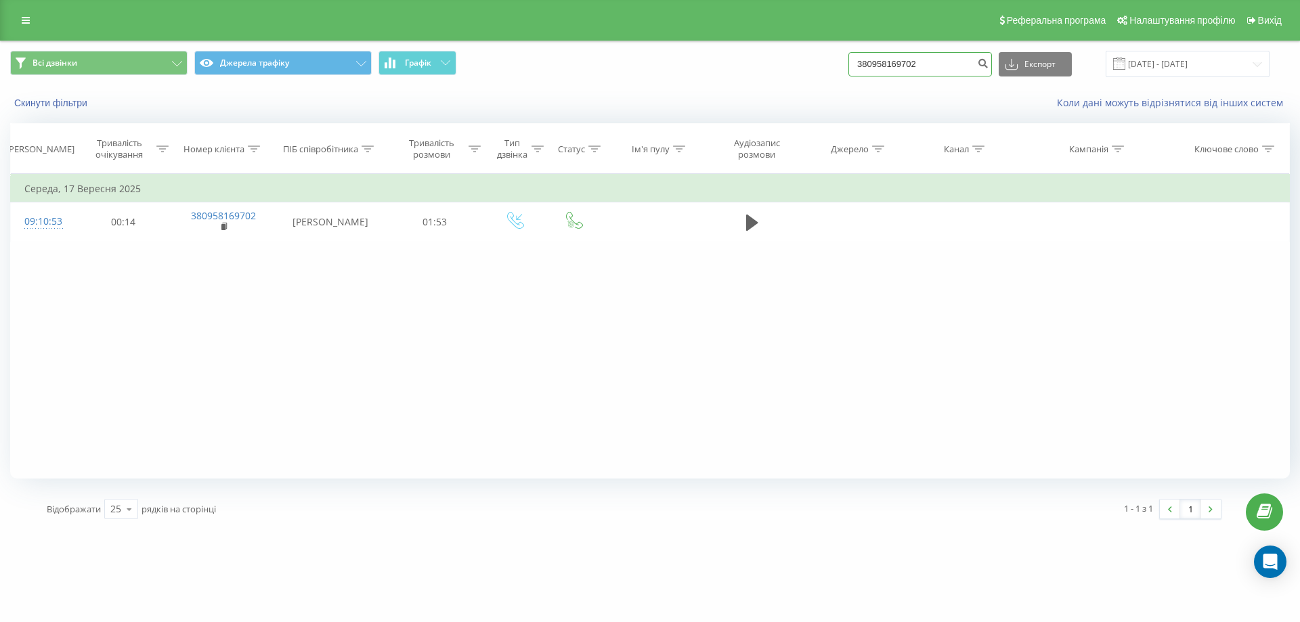
click at [912, 56] on input "380958169702" at bounding box center [920, 64] width 144 height 24
paste input "93811623"
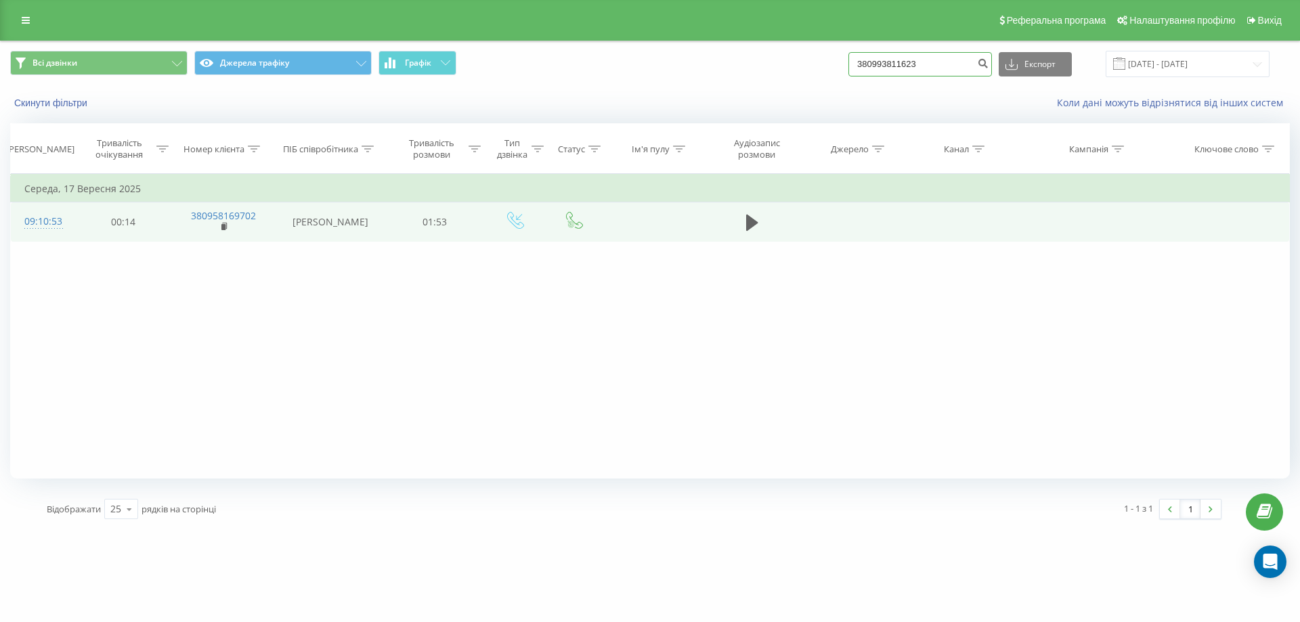
type input "380993811623"
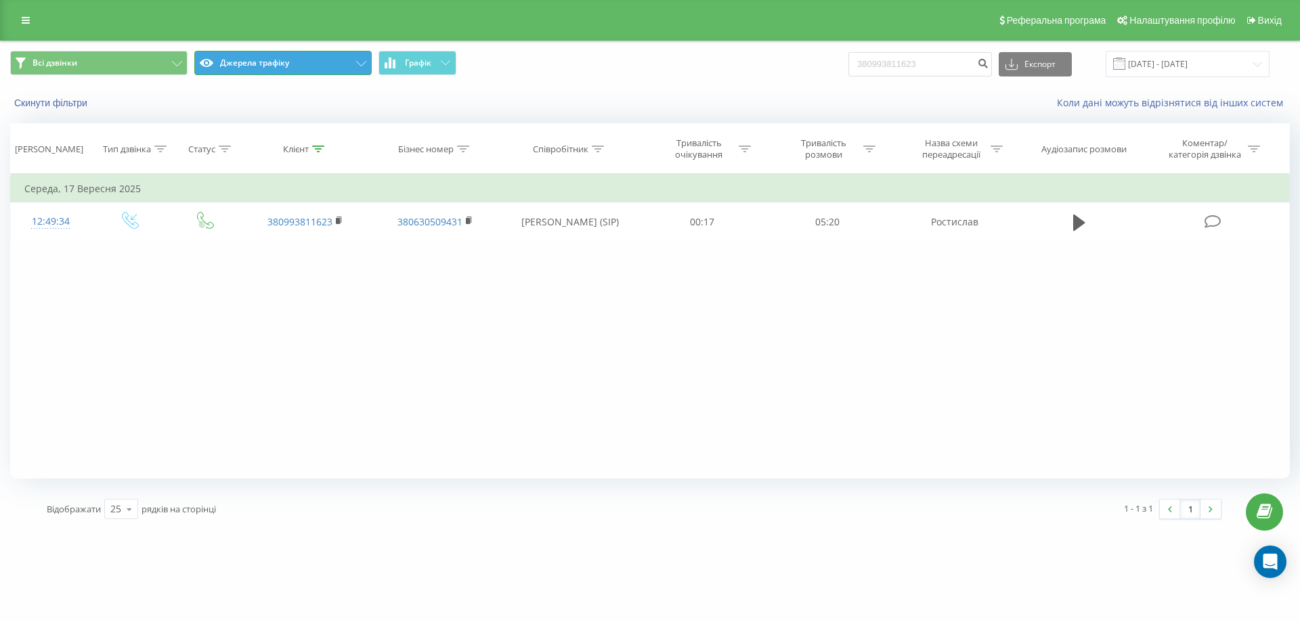
click at [250, 70] on button "Джерела трафіку" at bounding box center [282, 63] width 177 height 24
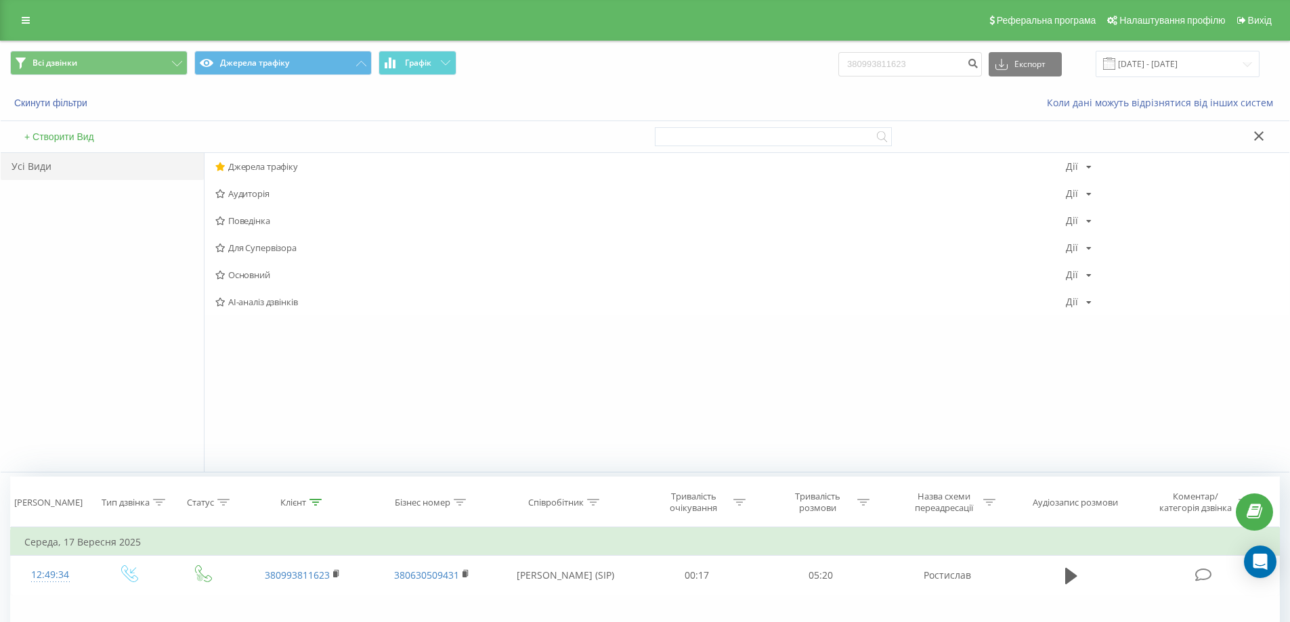
click at [284, 154] on div "Джерела трафіку Дії Редагувати Копіювати Видалити За замовчуванням Поділитися" at bounding box center [746, 166] width 1084 height 27
click at [273, 169] on span "Джерела трафіку" at bounding box center [640, 166] width 850 height 9
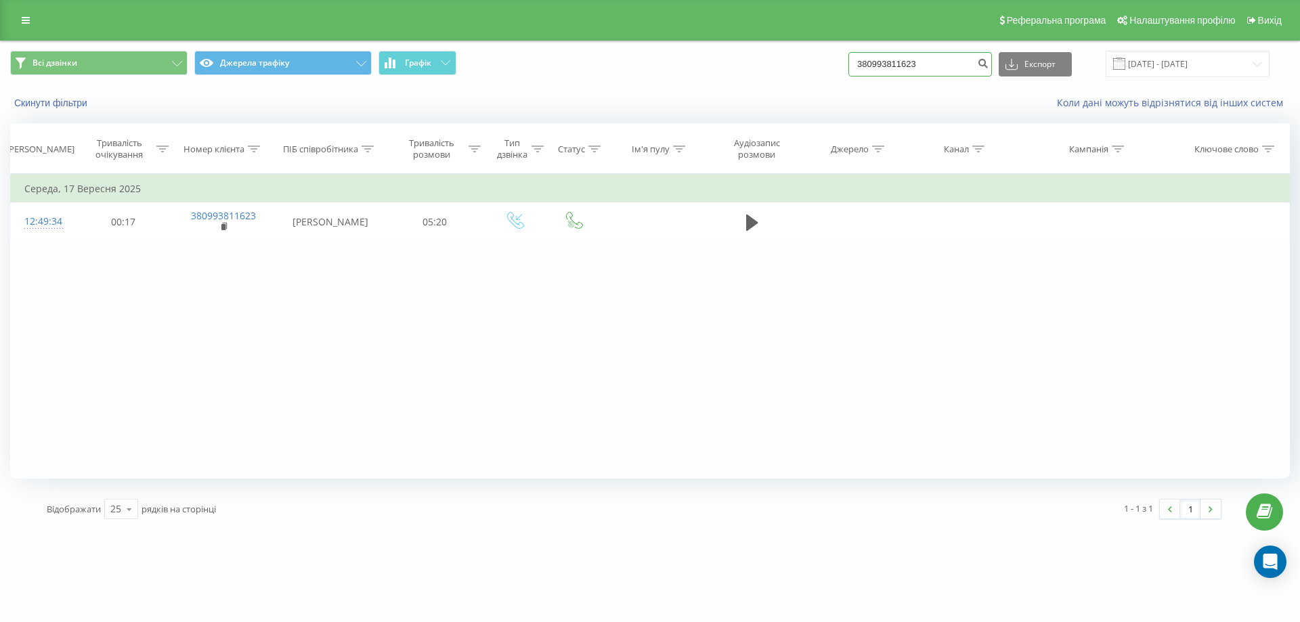
click at [874, 60] on input "380993811623" at bounding box center [920, 64] width 144 height 24
paste input "77795019"
type input "380977795019"
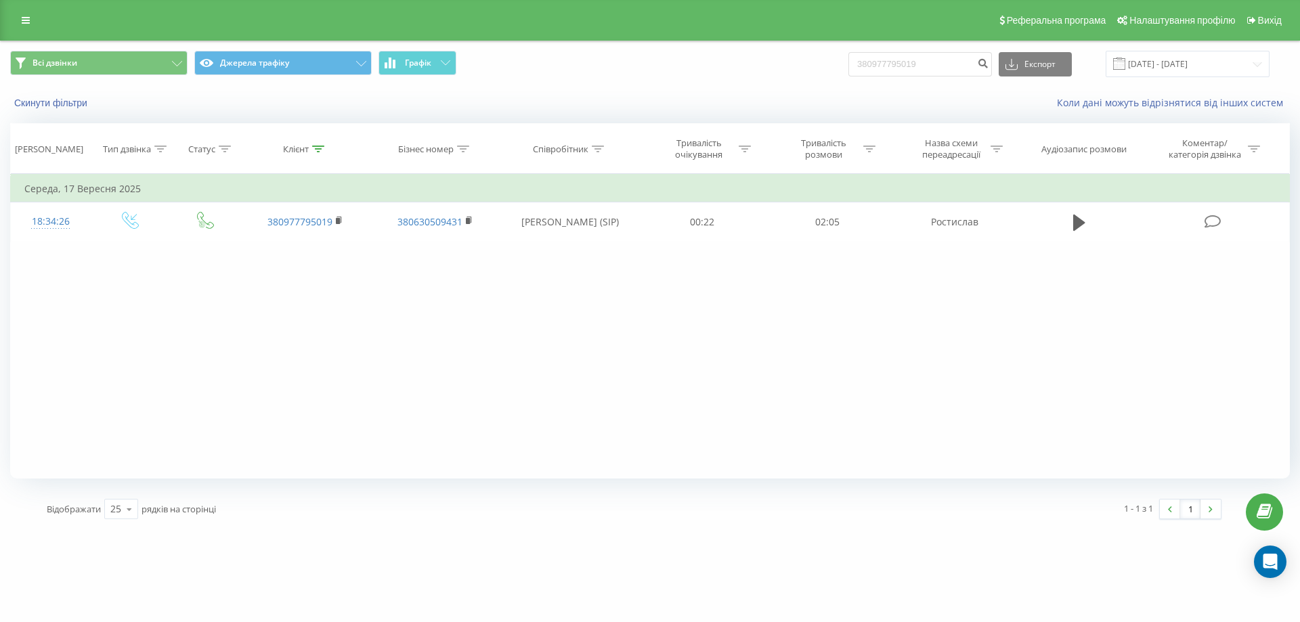
click at [276, 76] on span "Всі дзвінки Джерела трафіку Графік" at bounding box center [325, 64] width 630 height 26
click at [276, 74] on button "Джерела трафіку" at bounding box center [282, 63] width 177 height 24
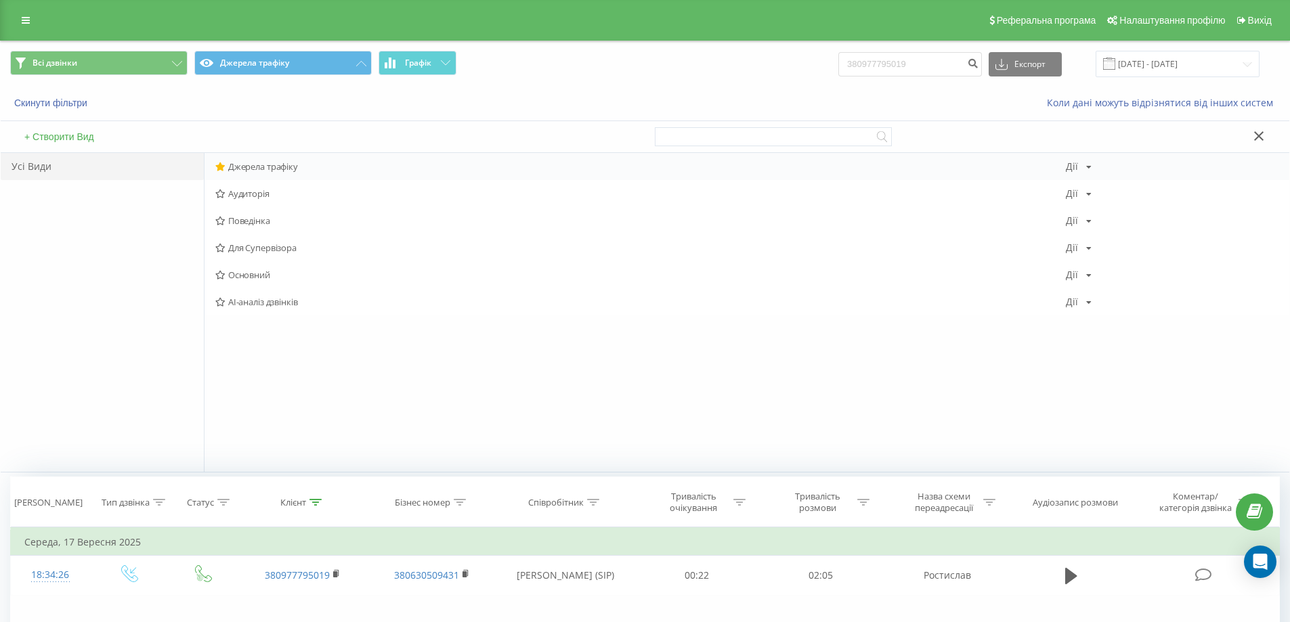
click at [286, 163] on span "Джерела трафіку" at bounding box center [640, 166] width 850 height 9
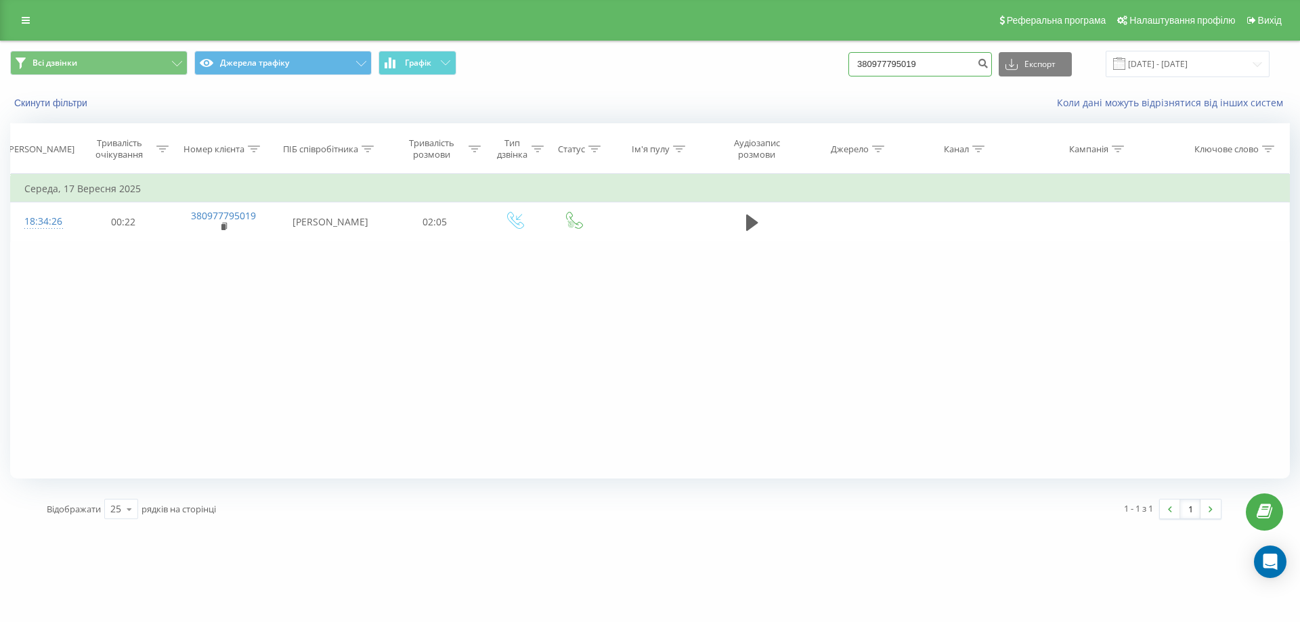
click at [913, 67] on input "380977795019" at bounding box center [920, 64] width 144 height 24
paste input "83372250"
type input "380983372250"
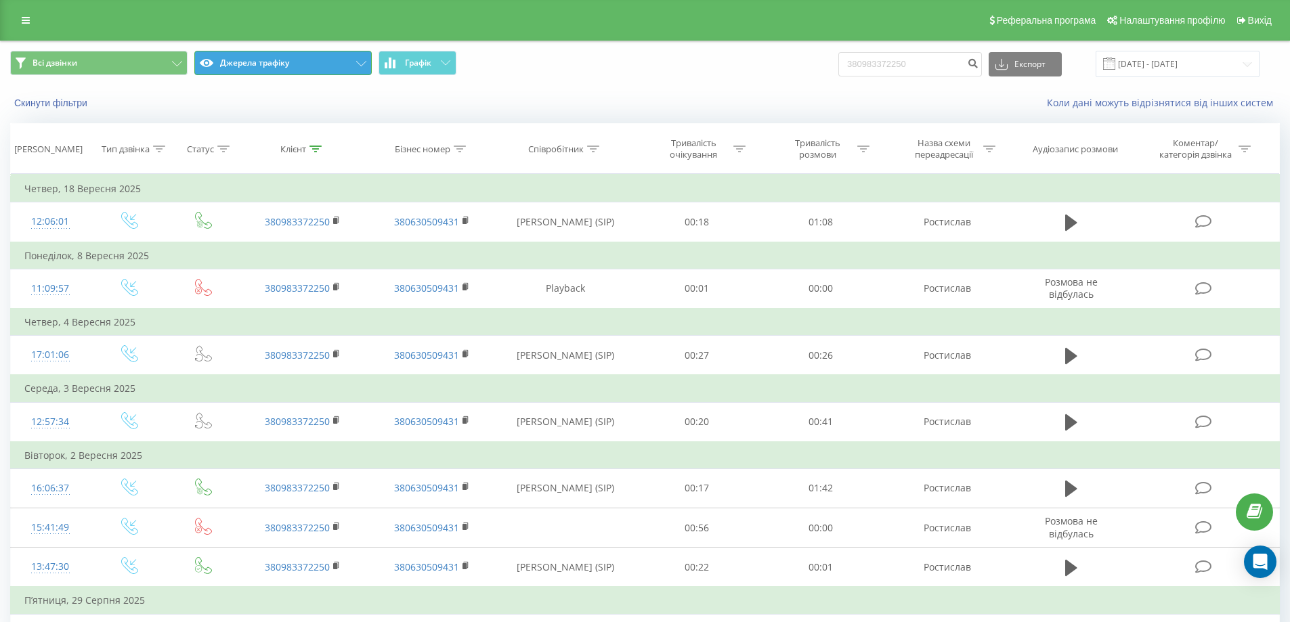
click at [271, 72] on button "Джерела трафіку" at bounding box center [282, 63] width 177 height 24
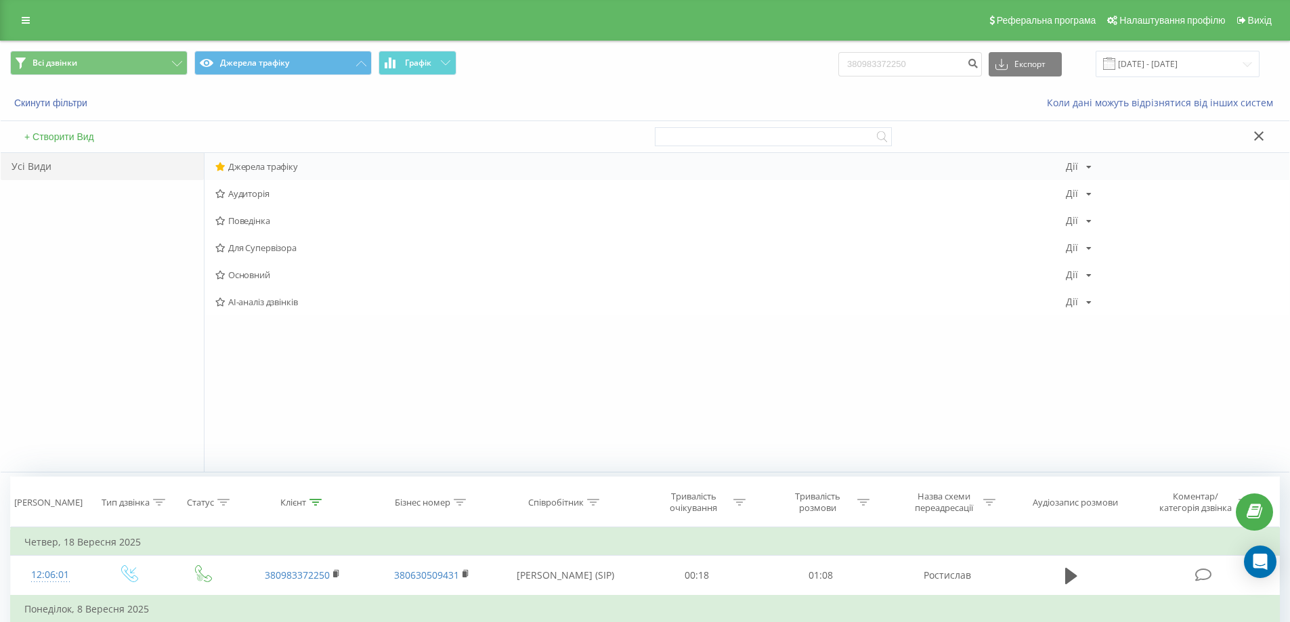
click at [263, 167] on span "Джерела трафіку" at bounding box center [640, 166] width 850 height 9
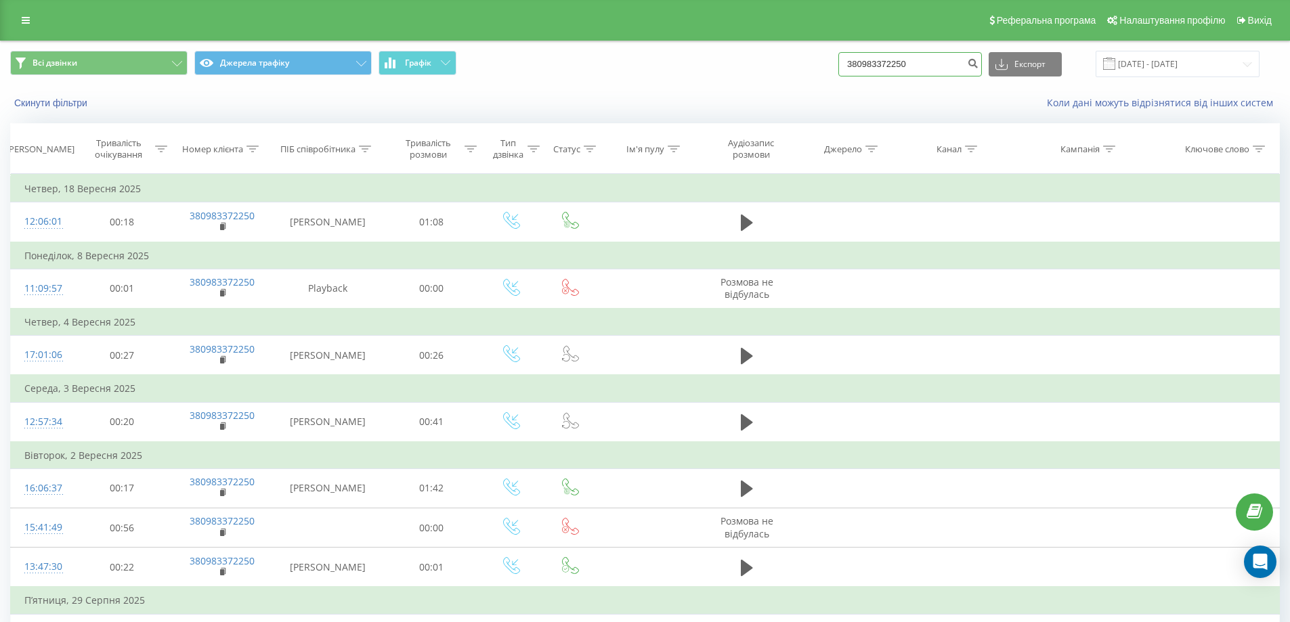
click at [908, 70] on input "380983372250" at bounding box center [910, 64] width 144 height 24
paste input "504493932"
type input "380504493932"
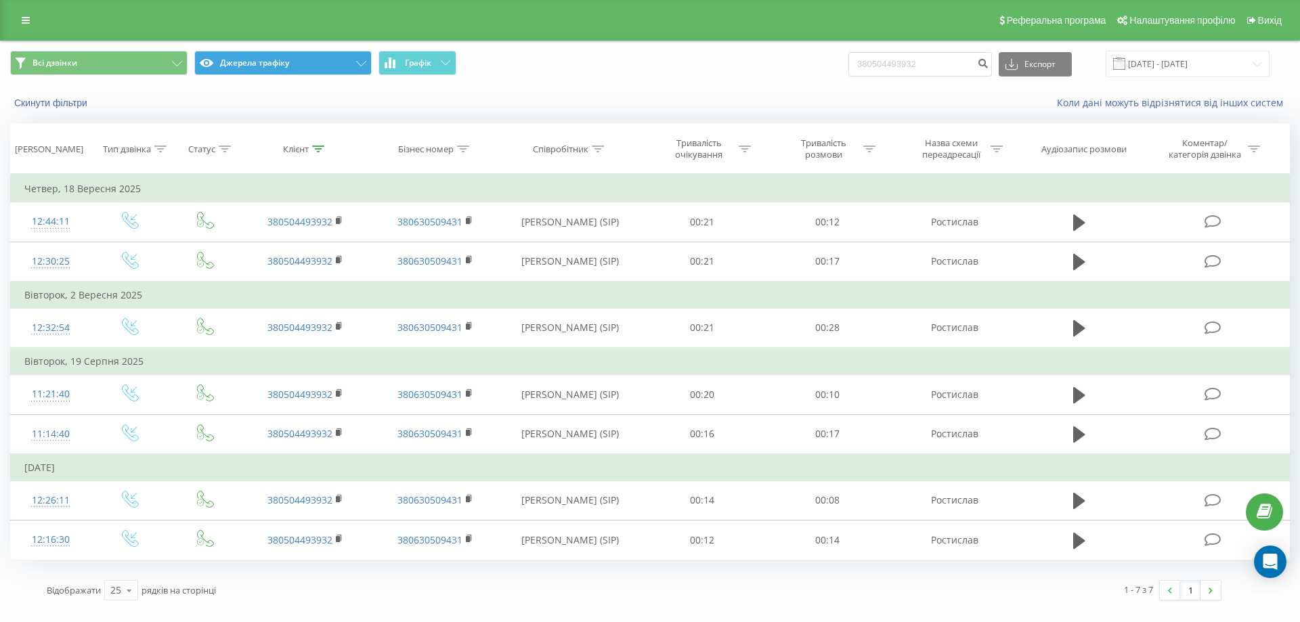
drag, startPoint x: 245, startPoint y: 76, endPoint x: 250, endPoint y: 67, distance: 10.6
click at [245, 76] on span "Всі дзвінки Джерела трафіку Графік" at bounding box center [325, 64] width 630 height 26
click at [250, 67] on button "Джерела трафіку" at bounding box center [282, 63] width 177 height 24
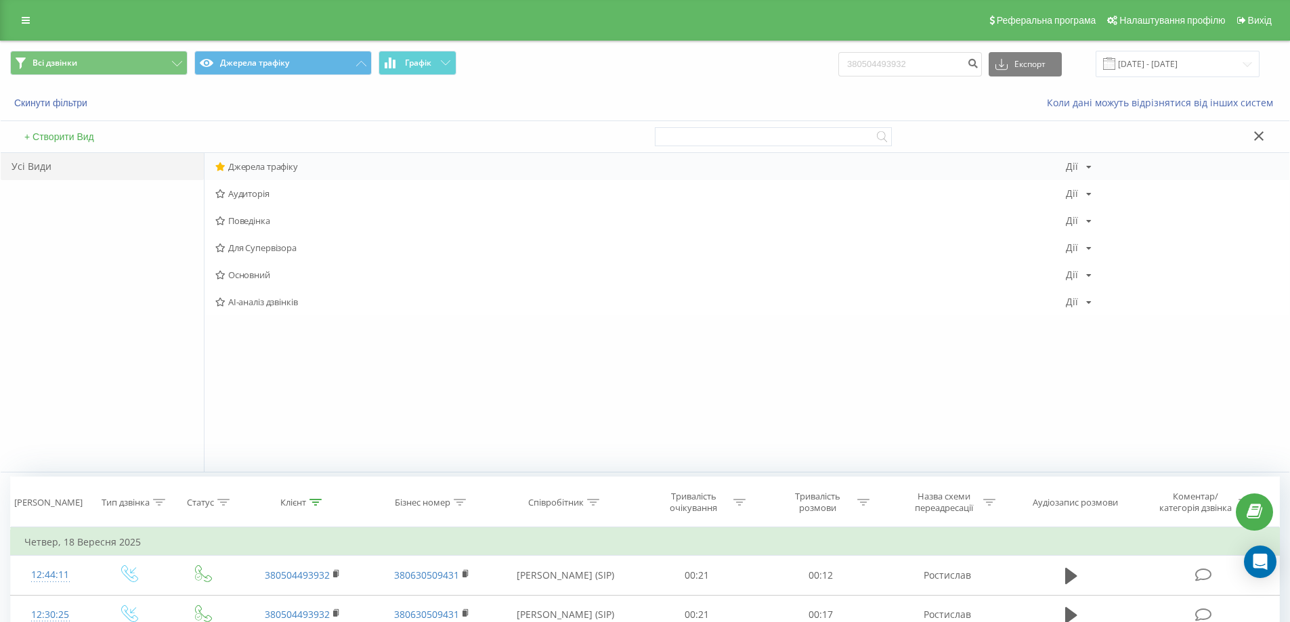
click at [258, 162] on span "Джерела трафіку" at bounding box center [640, 166] width 850 height 9
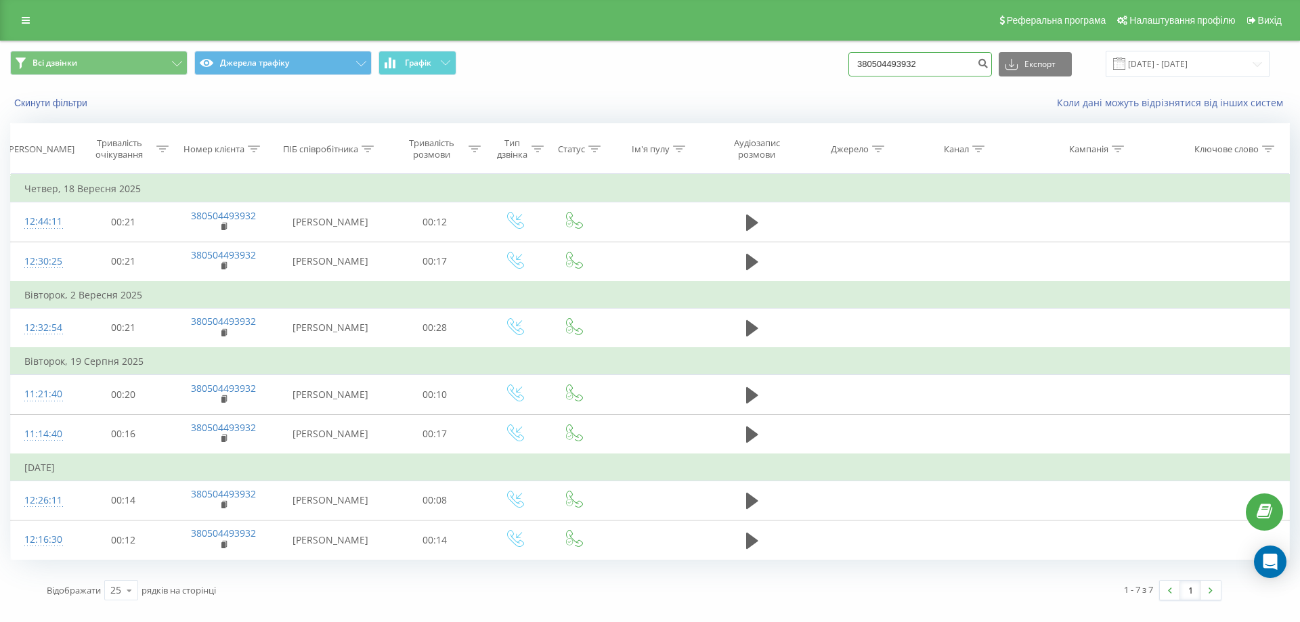
click at [902, 52] on input "380504493932" at bounding box center [920, 64] width 144 height 24
paste input "6353850"
type input "380506353850"
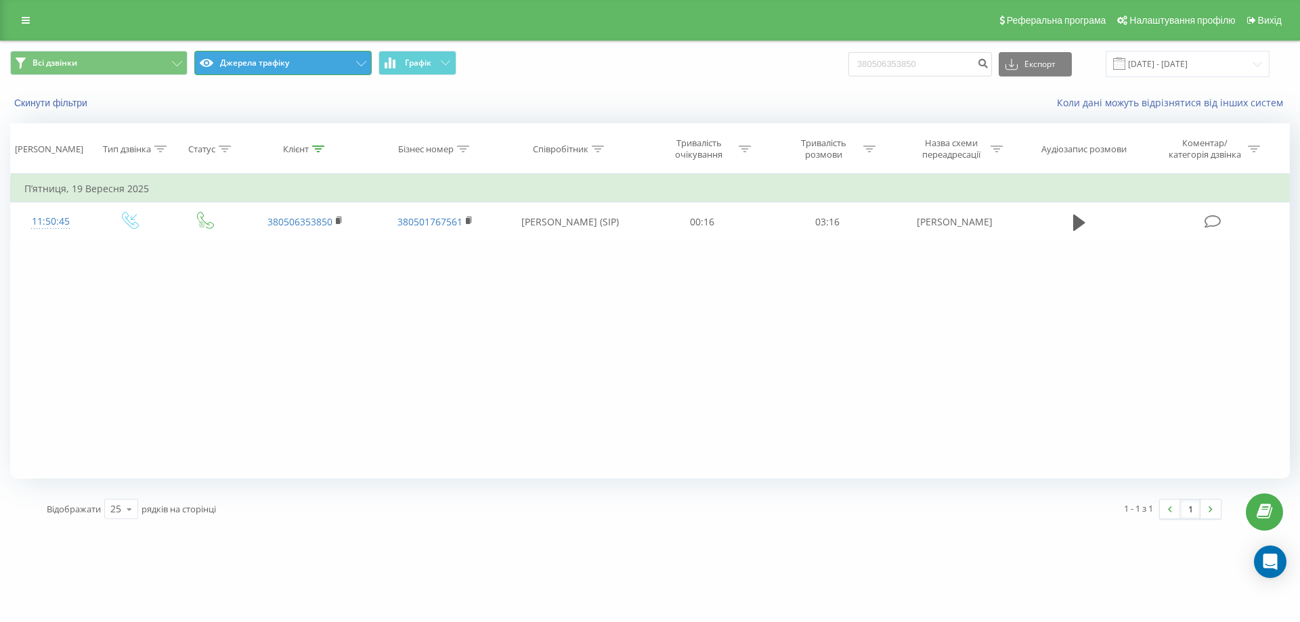
click at [243, 71] on button "Джерела трафіку" at bounding box center [282, 63] width 177 height 24
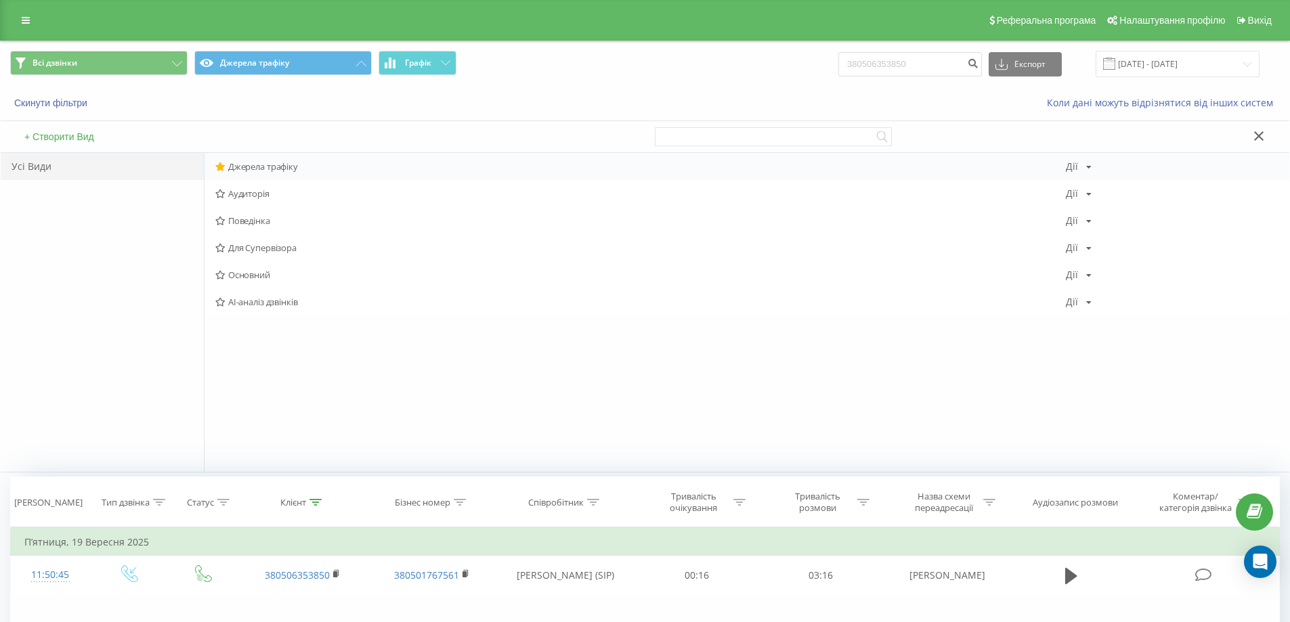
click at [259, 169] on span "Джерела трафіку" at bounding box center [640, 166] width 850 height 9
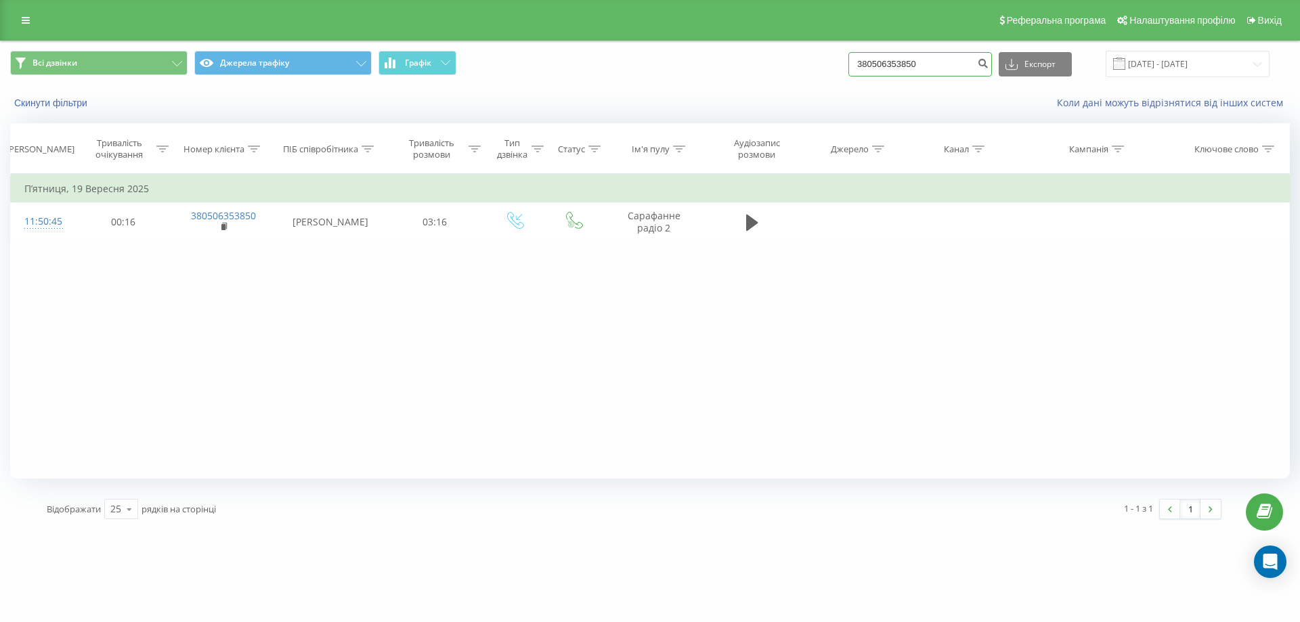
click at [940, 55] on input "380506353850" at bounding box center [920, 64] width 144 height 24
paste input "+380505232523"
click at [873, 62] on input "+380505232523" at bounding box center [920, 64] width 144 height 24
type input "380505232523"
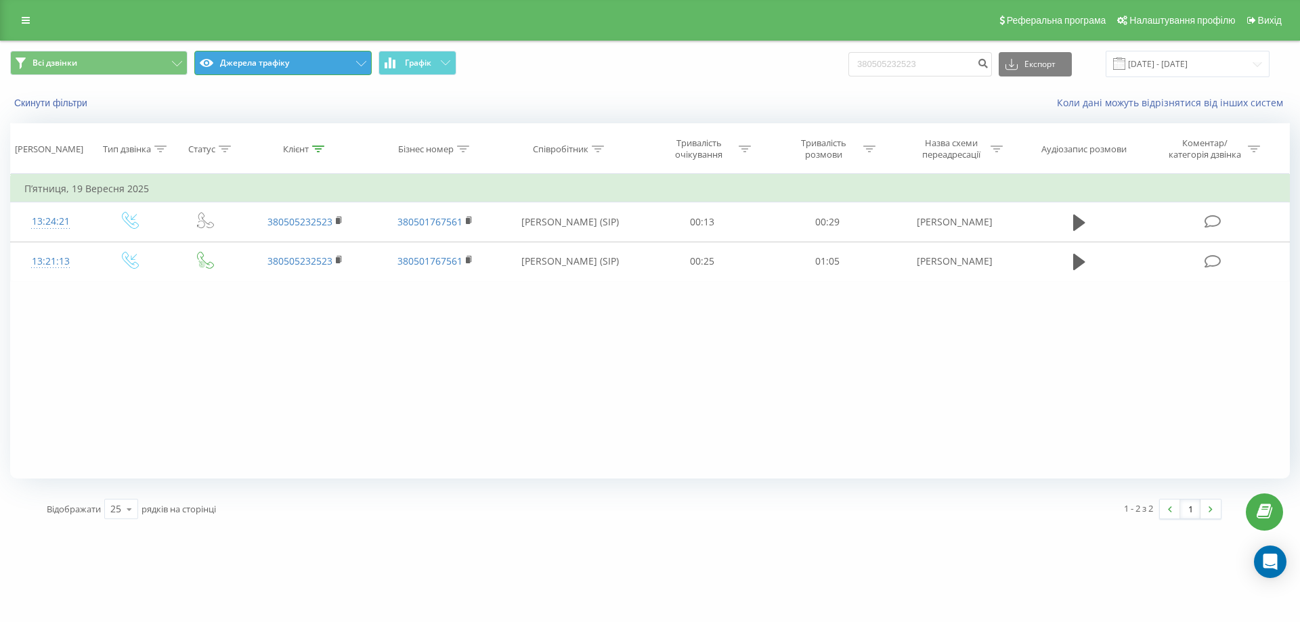
click at [257, 72] on button "Джерела трафіку" at bounding box center [282, 63] width 177 height 24
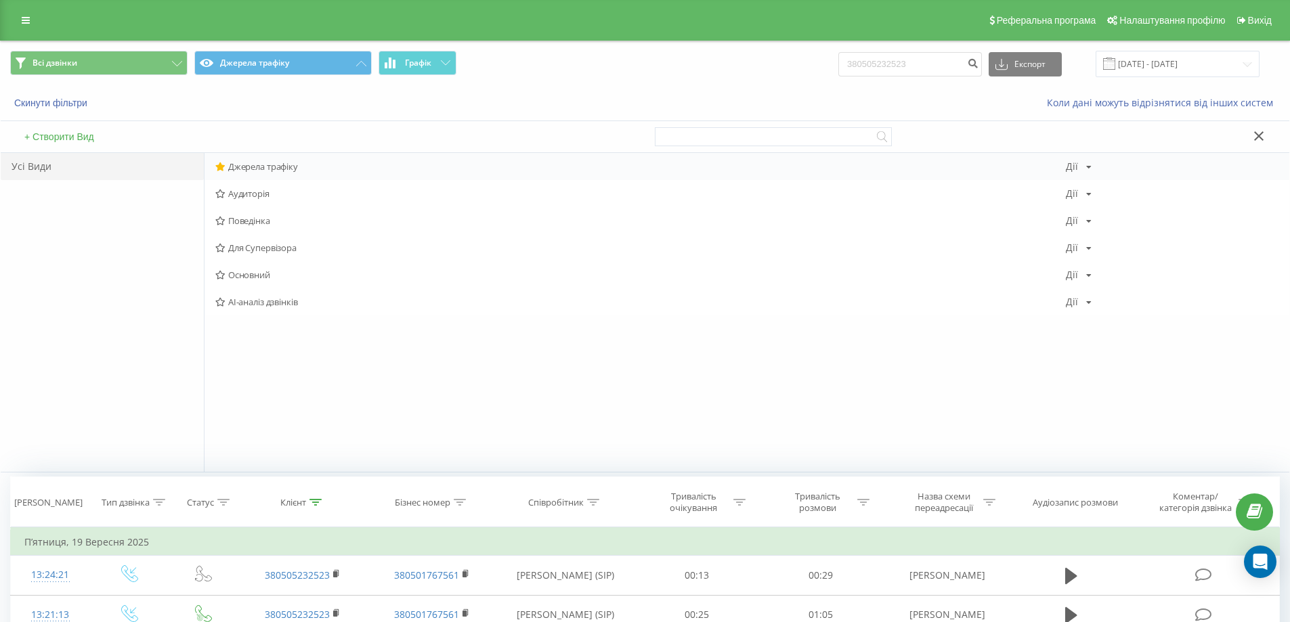
click at [270, 163] on span "Джерела трафіку" at bounding box center [640, 166] width 850 height 9
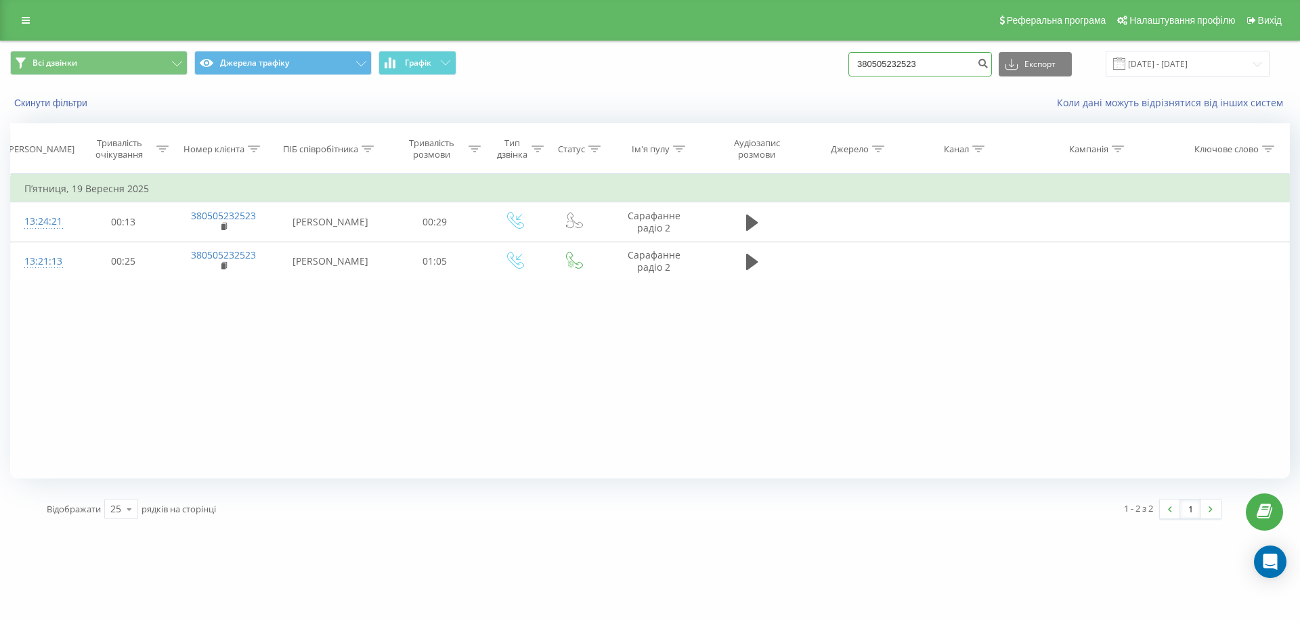
drag, startPoint x: 882, startPoint y: 62, endPoint x: 1015, endPoint y: 83, distance: 135.0
click at [1015, 83] on div "Всі дзвінки Джерела трафіку Графік 380505232523 Експорт .csv .xls .xlsx [DATE] …" at bounding box center [650, 63] width 1298 height 45
paste input "672764737"
type input "380672764737"
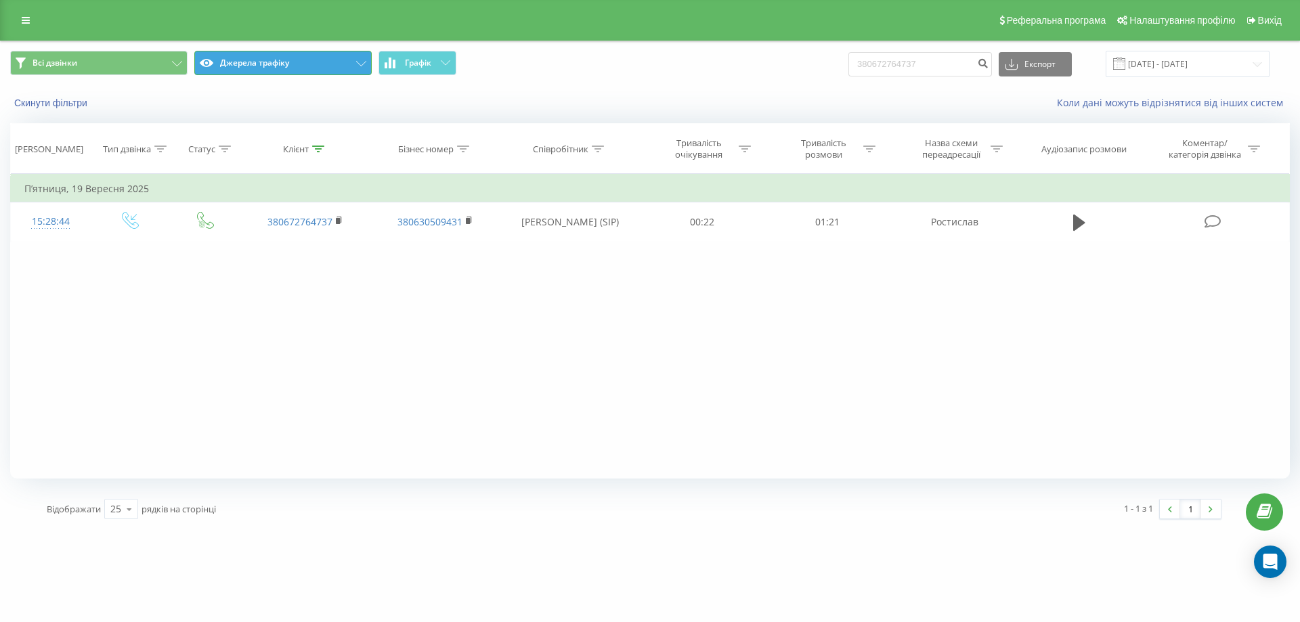
click at [248, 66] on button "Джерела трафіку" at bounding box center [282, 63] width 177 height 24
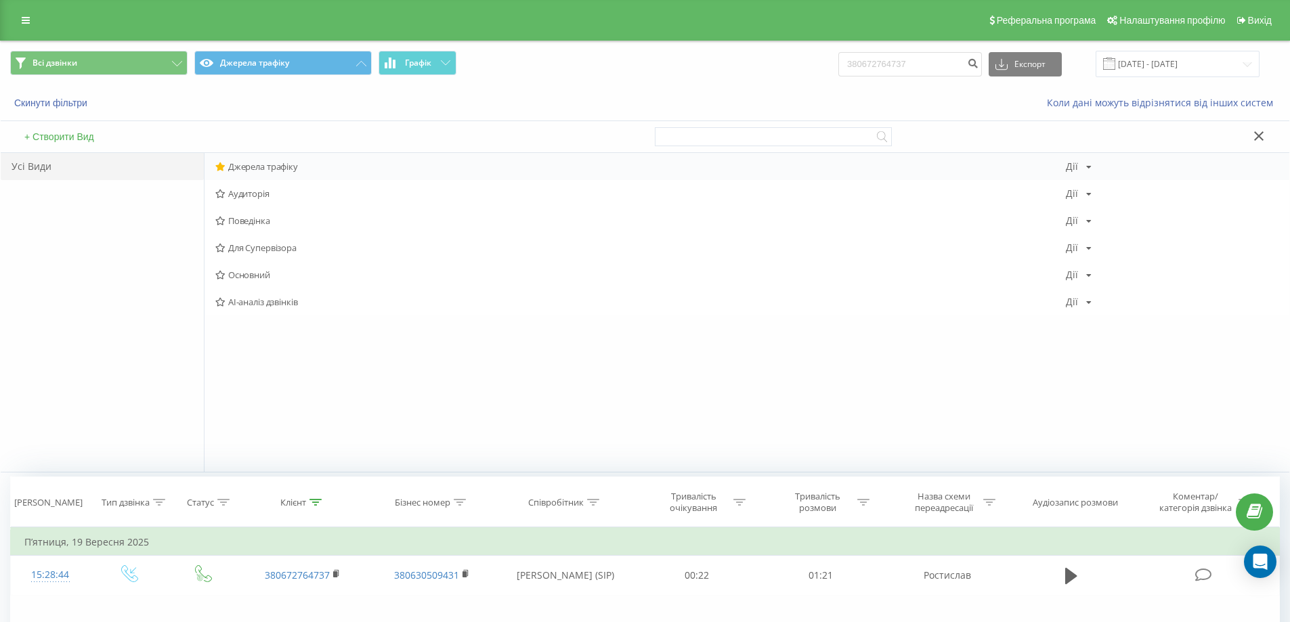
click at [269, 162] on span "Джерела трафіку" at bounding box center [640, 166] width 850 height 9
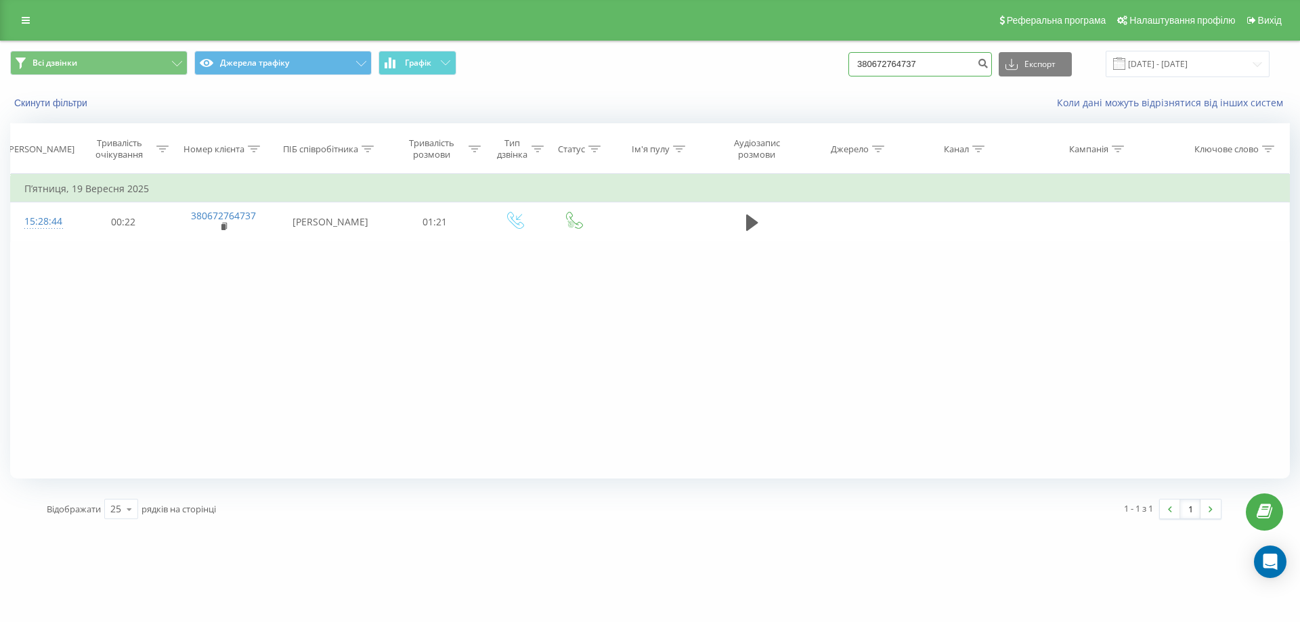
click at [918, 74] on input "380672764737" at bounding box center [920, 64] width 144 height 24
paste input "938753191"
type input "380938753191"
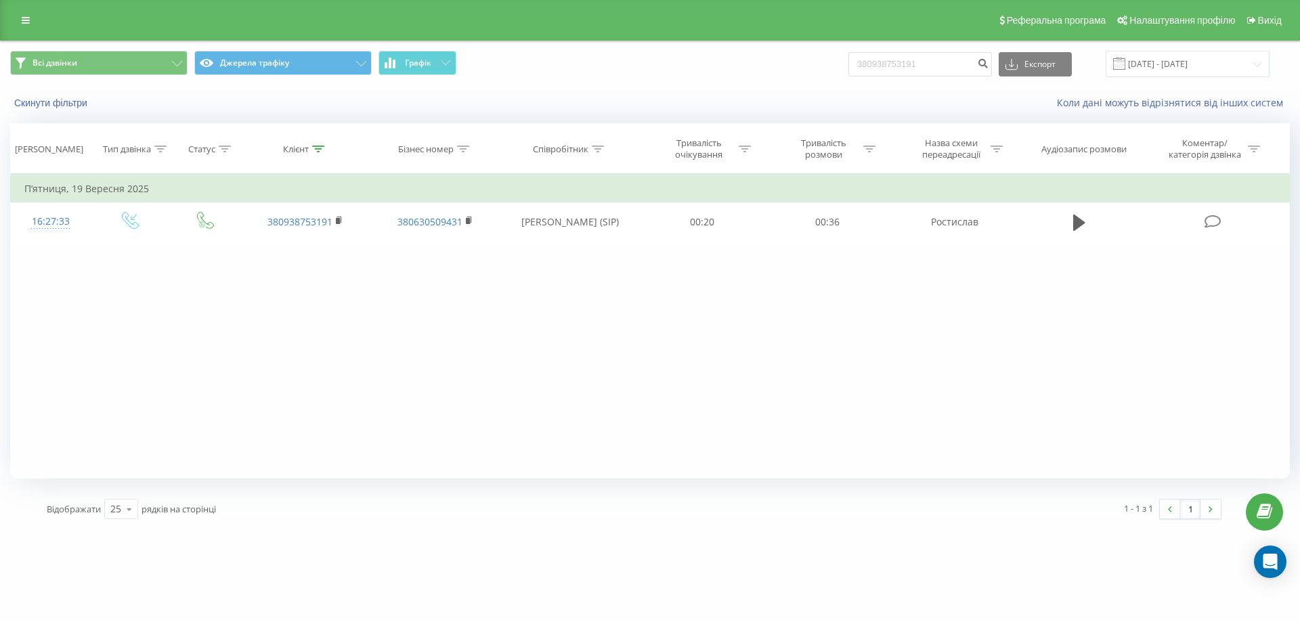
click at [880, 81] on div "Всі дзвінки Джерела трафіку Графік 380938753191 Експорт .csv .xls .xlsx 22.06.2…" at bounding box center [650, 63] width 1298 height 45
click at [888, 72] on input "380938753191" at bounding box center [920, 64] width 144 height 24
paste input "635031932"
type input "380635031932"
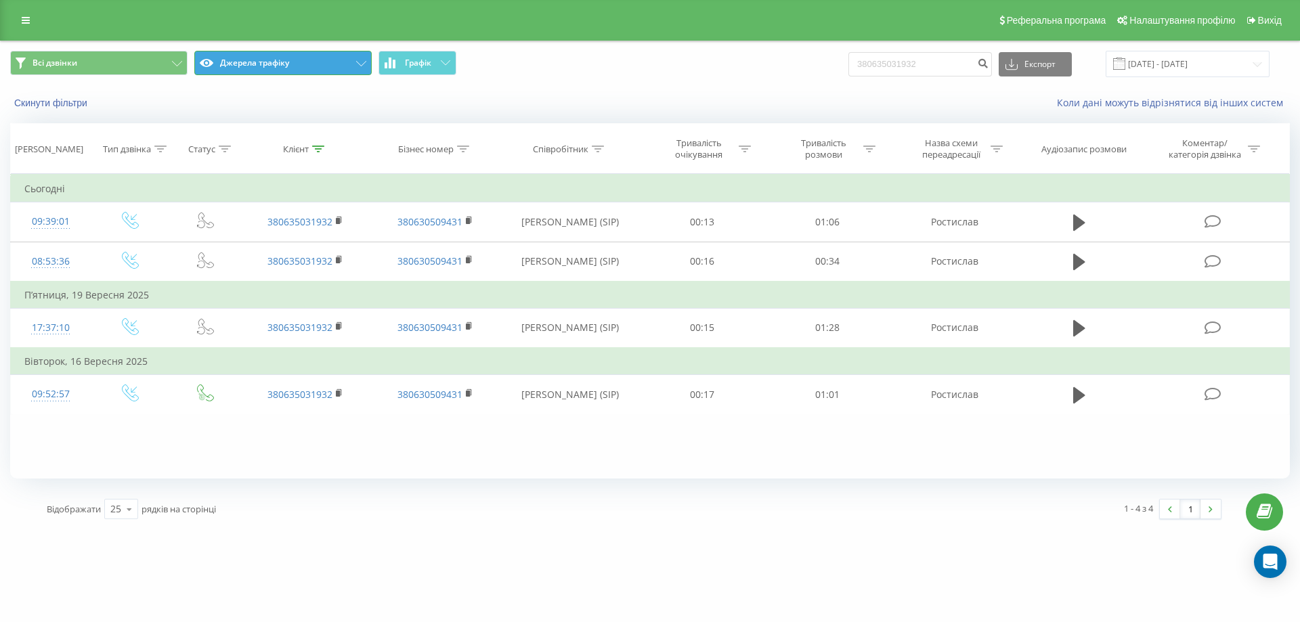
drag, startPoint x: 269, startPoint y: 66, endPoint x: 265, endPoint y: 106, distance: 40.8
click at [269, 66] on button "Джерела трафіку" at bounding box center [282, 63] width 177 height 24
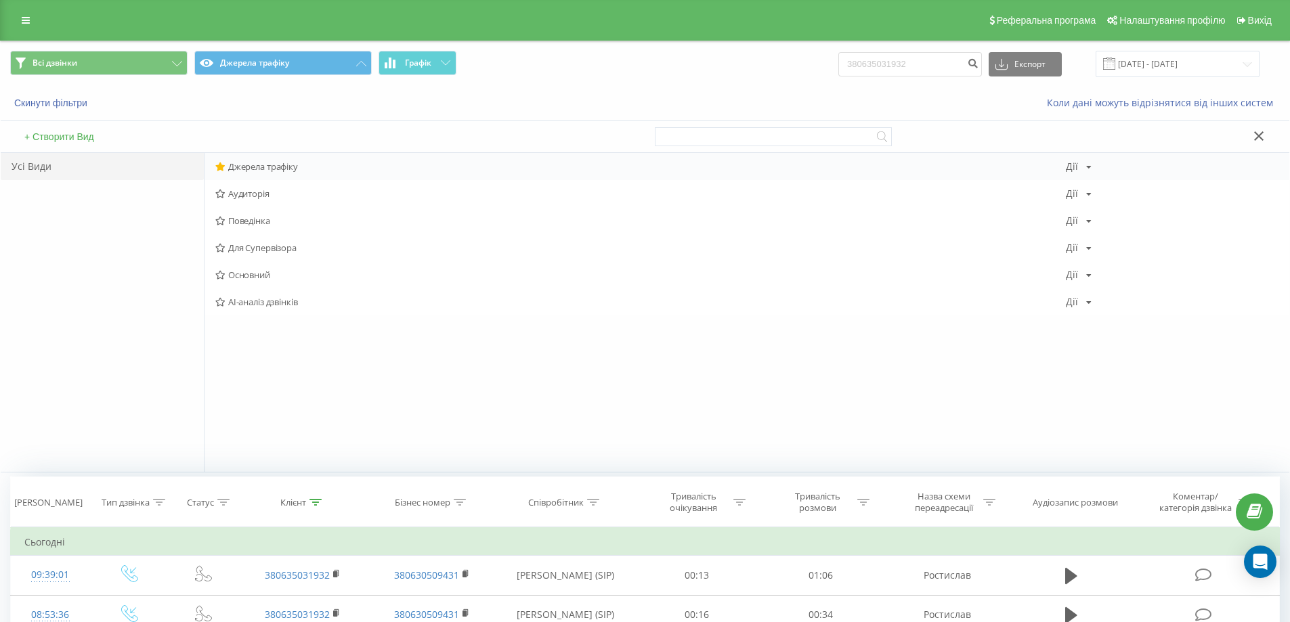
click at [260, 162] on span "Джерела трафіку" at bounding box center [640, 166] width 850 height 9
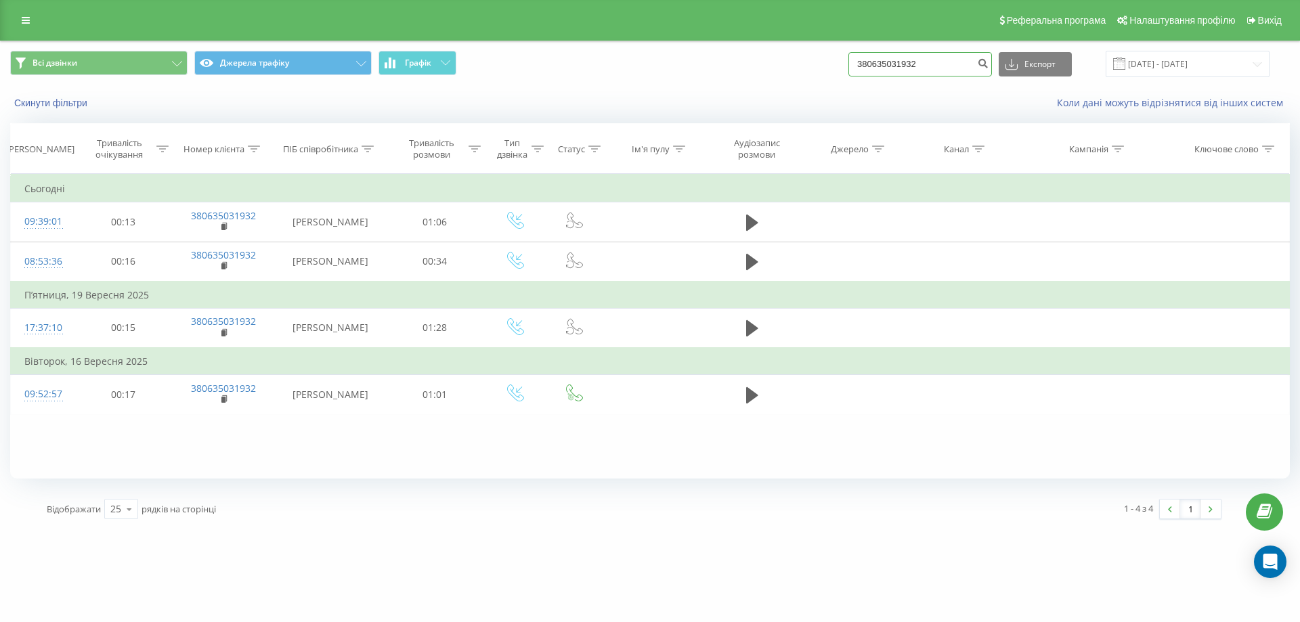
click at [910, 67] on input "380635031932" at bounding box center [920, 64] width 144 height 24
paste input "972242287"
type input "380972242287"
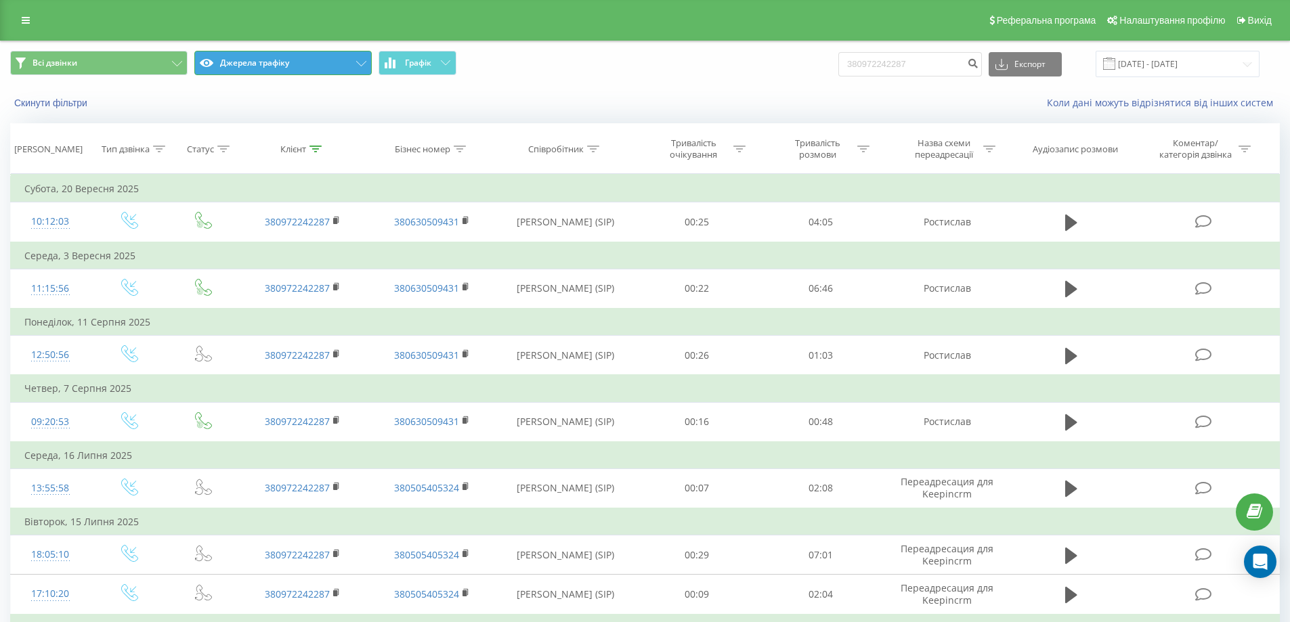
click at [254, 62] on button "Джерела трафіку" at bounding box center [282, 63] width 177 height 24
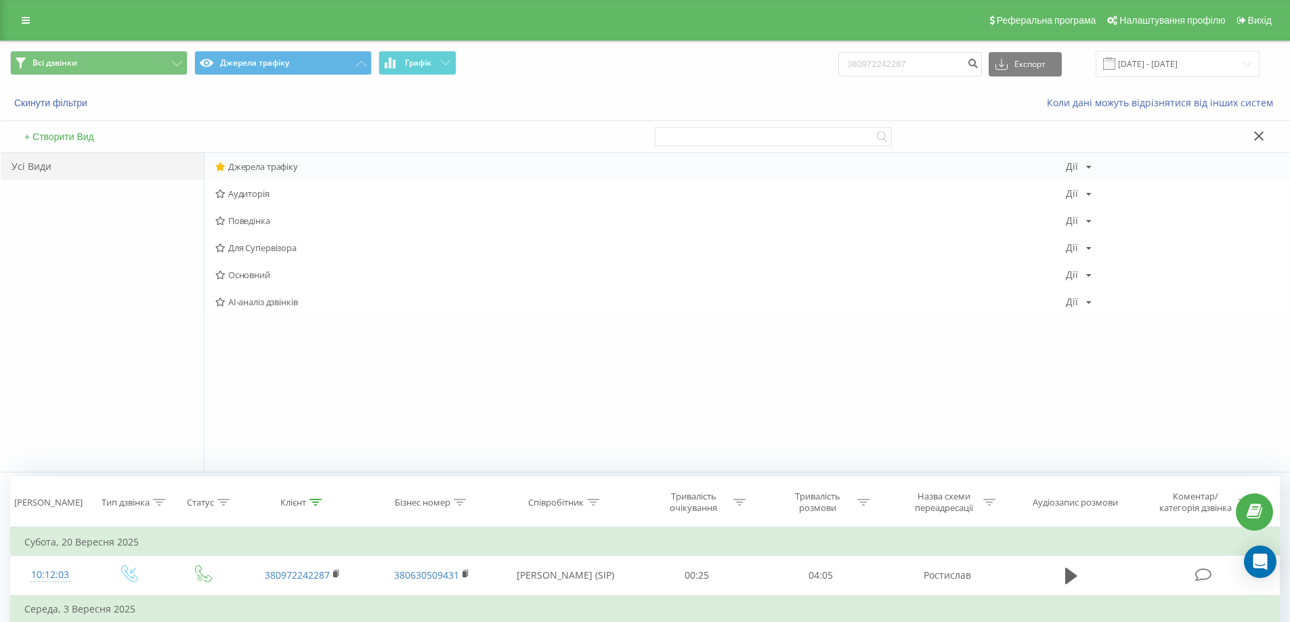
click at [265, 167] on span "Джерела трафіку" at bounding box center [640, 166] width 850 height 9
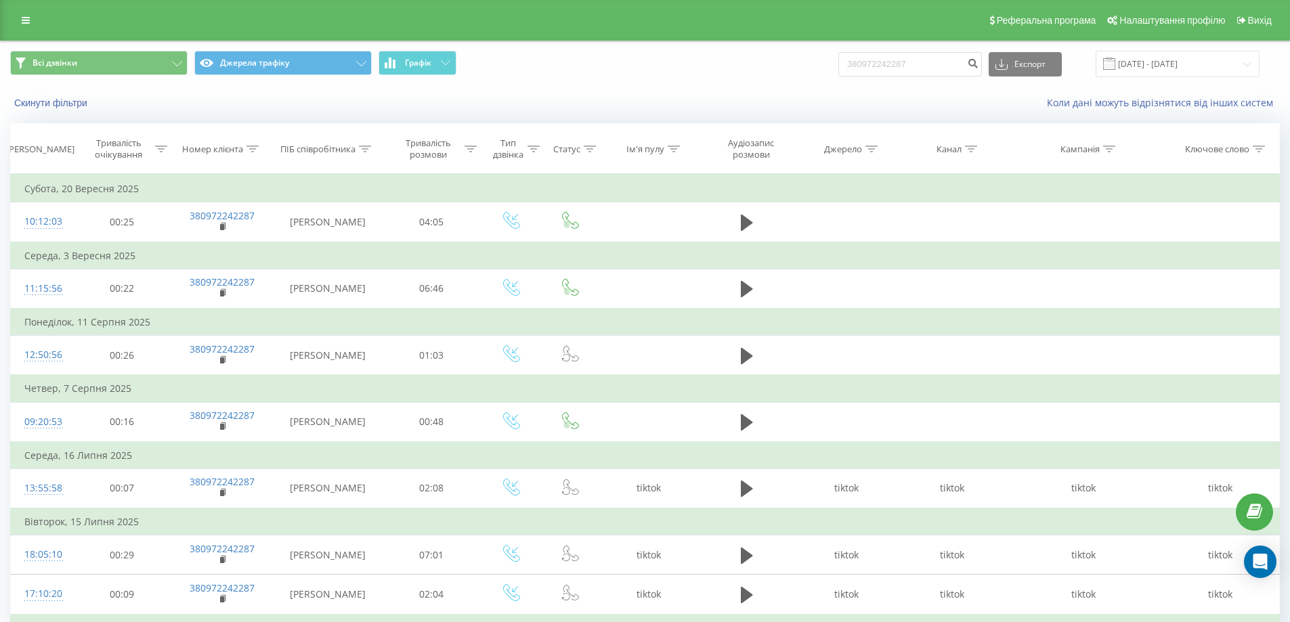
click at [942, 82] on div "Всі дзвінки Джерела трафіку Графік 380972242287 Експорт .csv .xls .xlsx 22.06.2…" at bounding box center [645, 63] width 1288 height 45
click at [934, 70] on input "380972242287" at bounding box center [910, 64] width 144 height 24
paste input "65559995"
type input "380965559995"
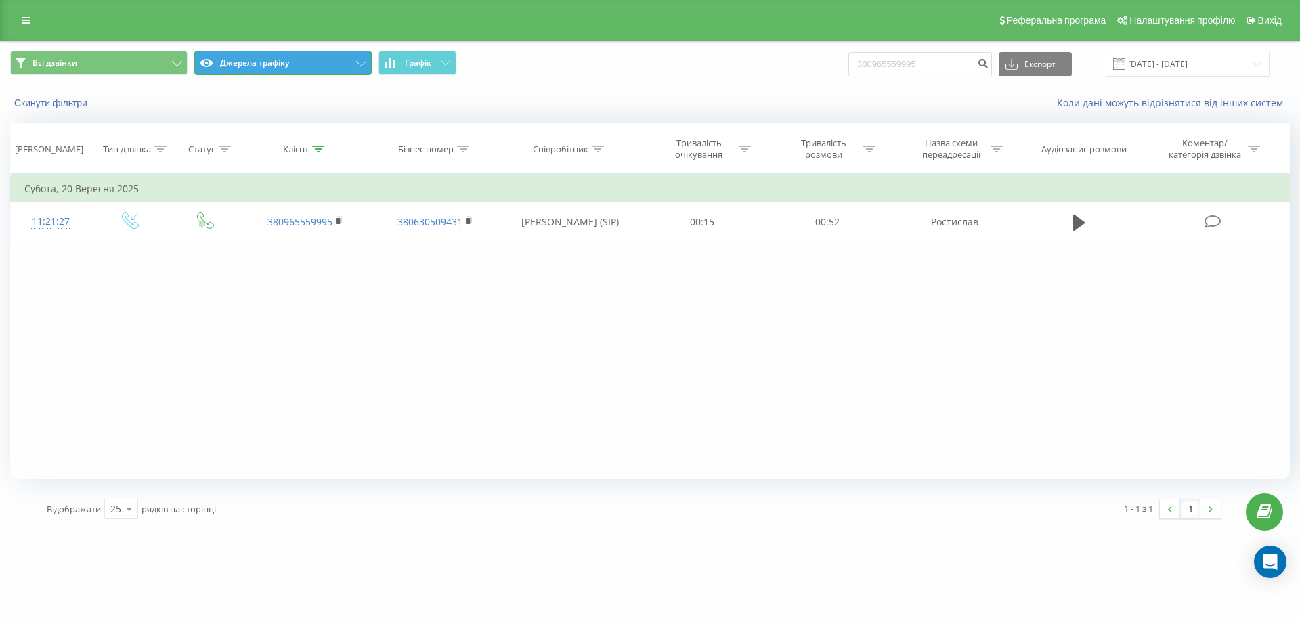
click at [282, 74] on button "Джерела трафіку" at bounding box center [282, 63] width 177 height 24
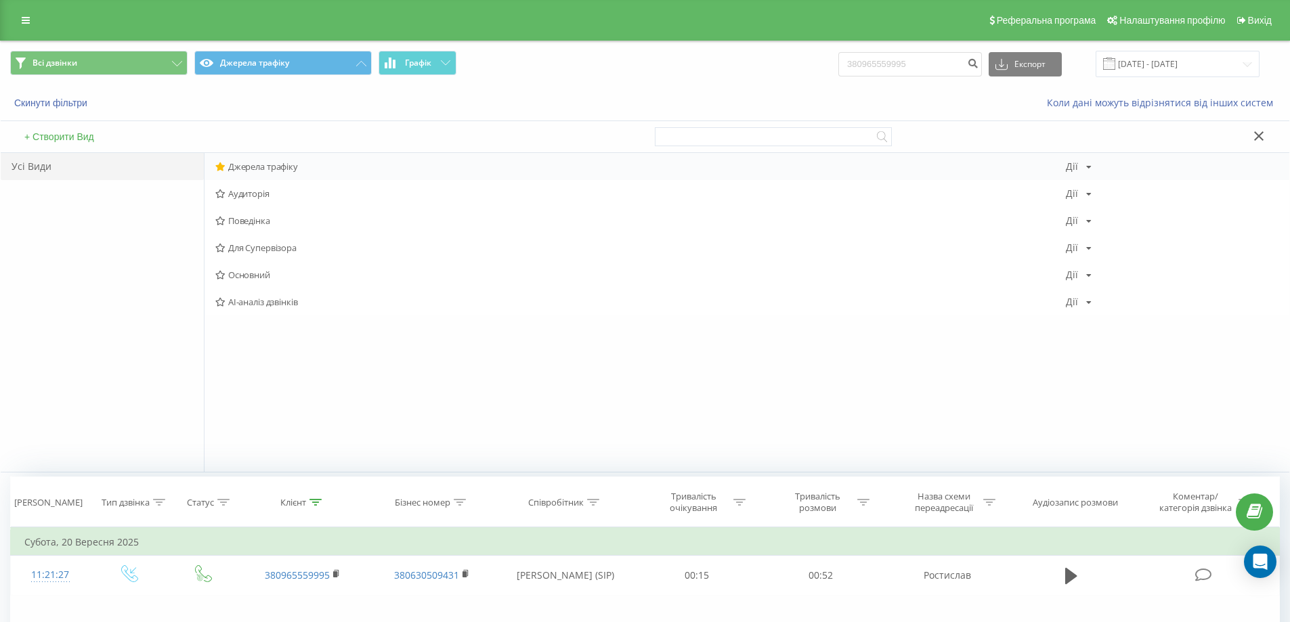
click at [273, 171] on span "Джерела трафіку" at bounding box center [640, 166] width 850 height 9
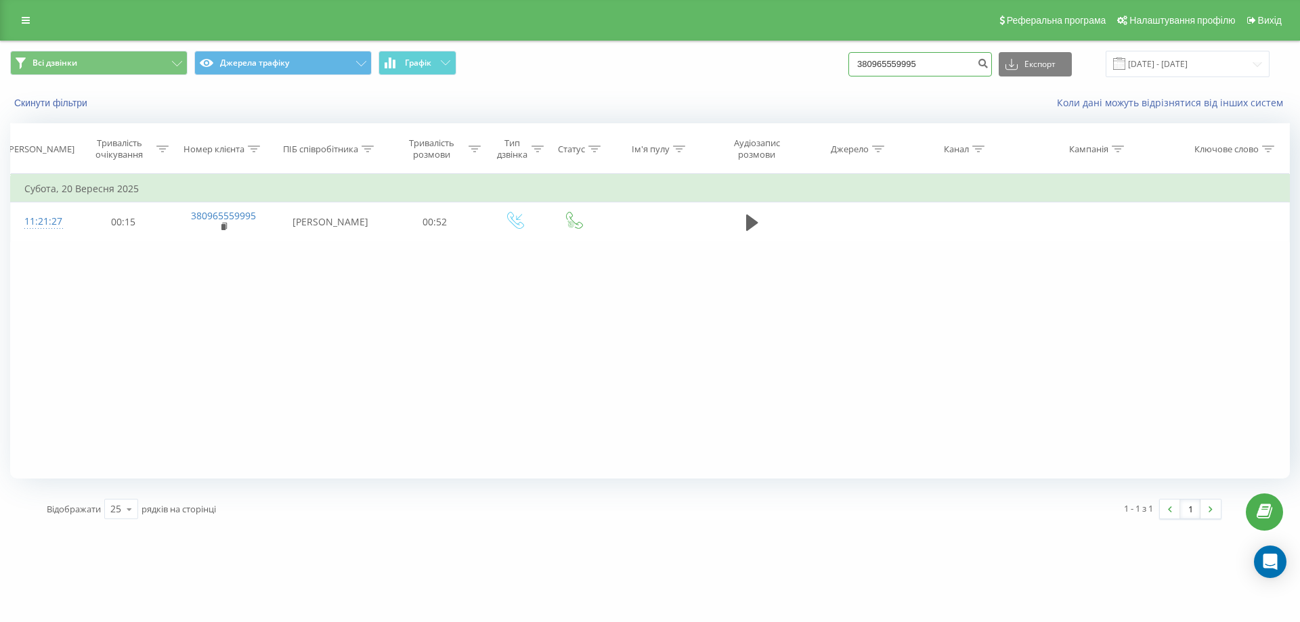
click at [898, 70] on input "380965559995" at bounding box center [920, 64] width 144 height 24
paste input "87606763"
type input "380987606763"
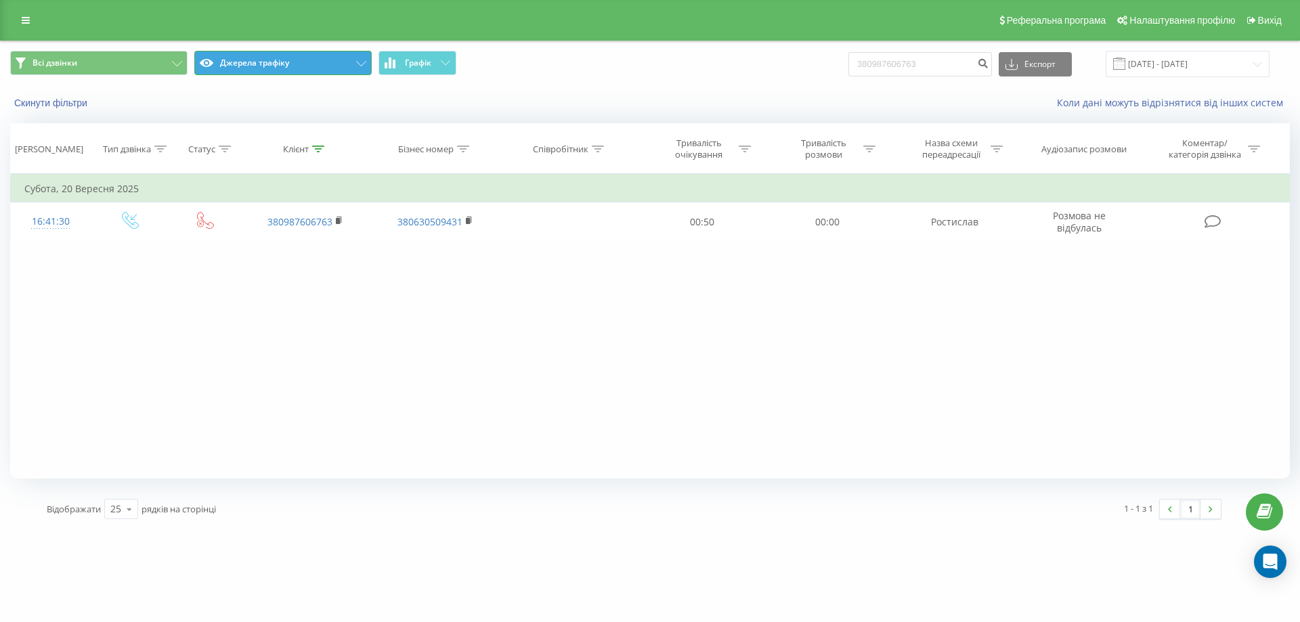
click at [217, 60] on button "Джерела трафіку" at bounding box center [282, 63] width 177 height 24
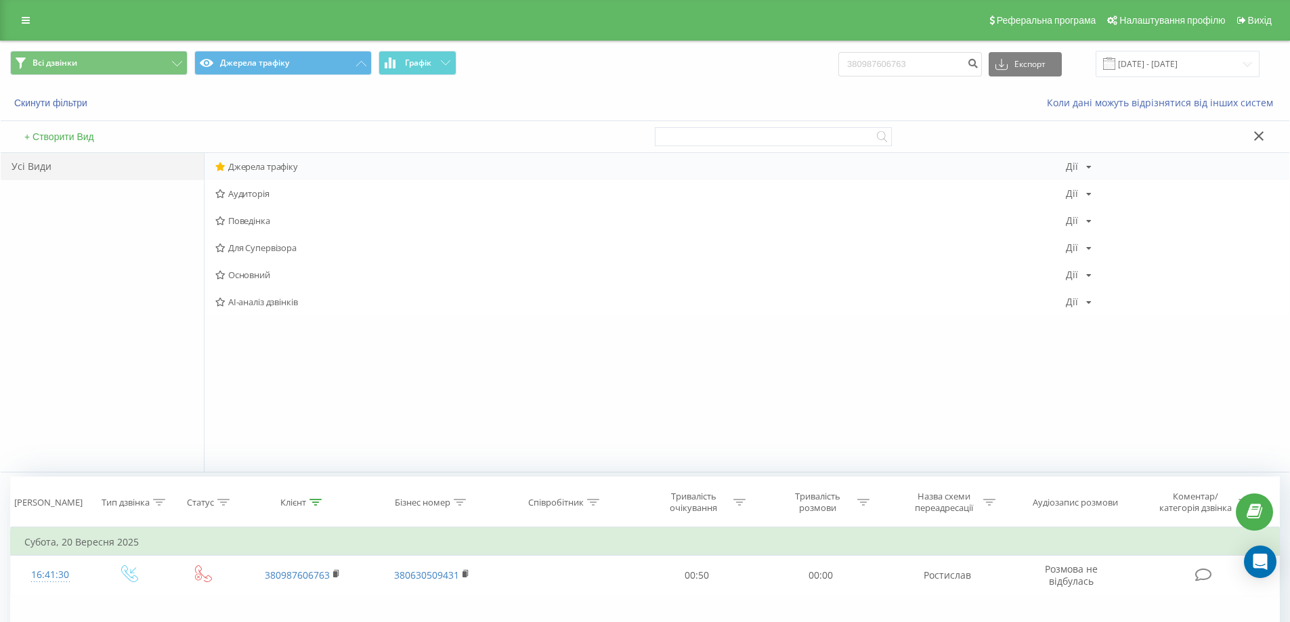
click at [253, 162] on span "Джерела трафіку" at bounding box center [640, 166] width 850 height 9
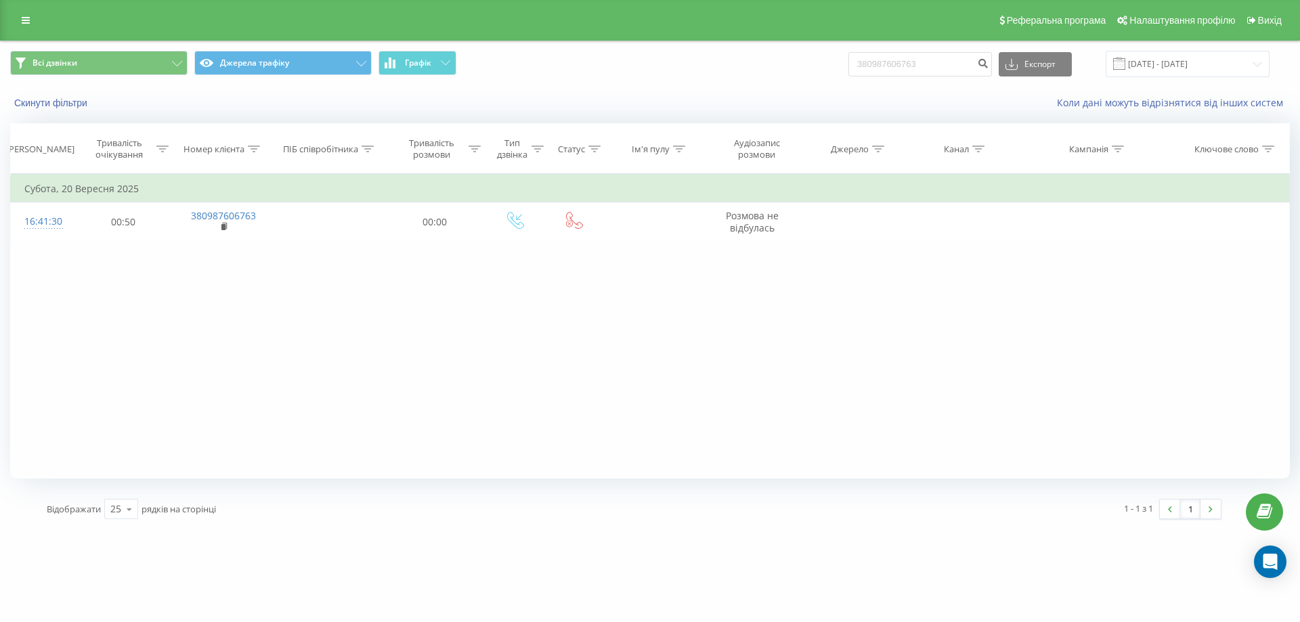
click at [921, 44] on div "Всі дзвінки Джерела трафіку Графік 380987606763 Експорт .csv .xls .xlsx 22.06.2…" at bounding box center [650, 63] width 1298 height 45
click at [917, 53] on input "380987606763" at bounding box center [920, 64] width 144 height 24
paste input "+38044427609"
click at [874, 66] on input "+380444276093" at bounding box center [920, 64] width 144 height 24
type input "380444276093"
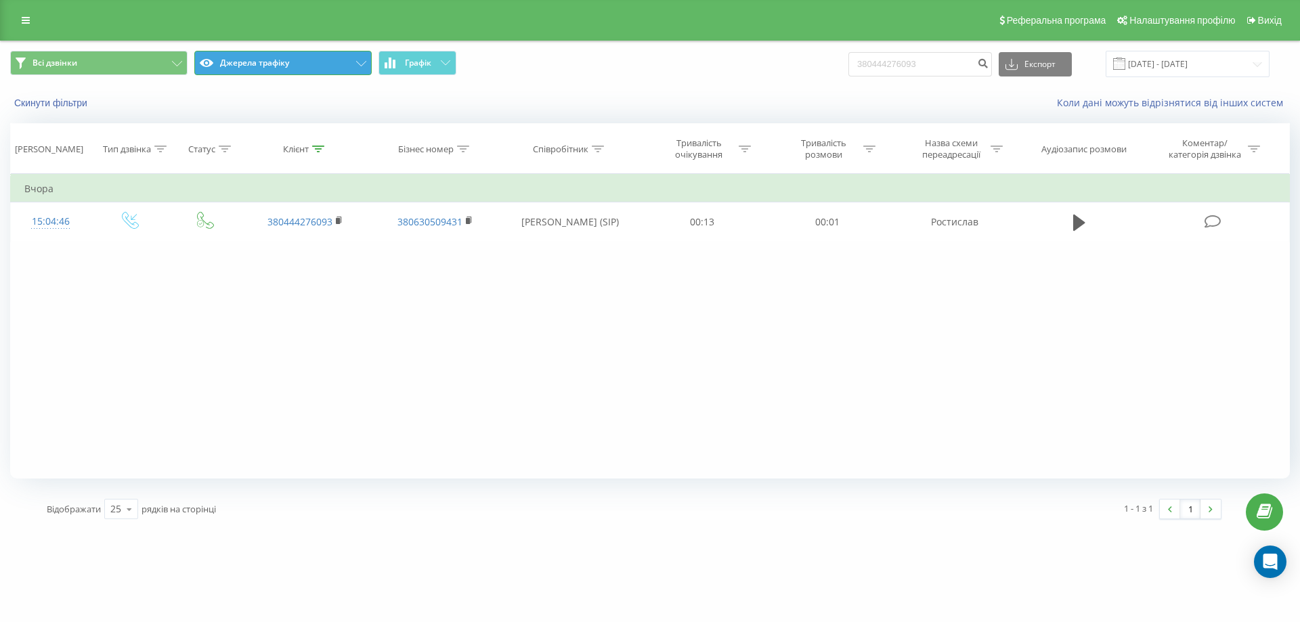
click at [257, 62] on button "Джерела трафіку" at bounding box center [282, 63] width 177 height 24
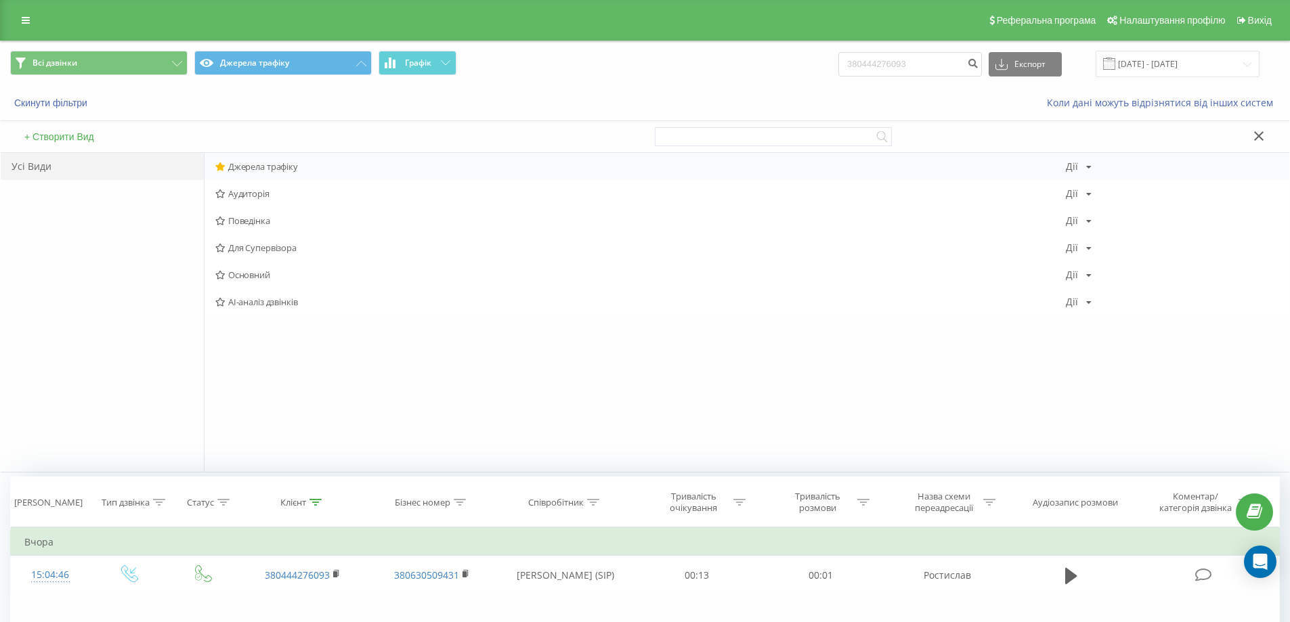
click at [281, 176] on div "Джерела трафіку [PERSON_NAME] Копіювати Видалити За замовчуванням Поділитися" at bounding box center [746, 166] width 1084 height 27
click at [278, 165] on span "Джерела трафіку" at bounding box center [640, 166] width 850 height 9
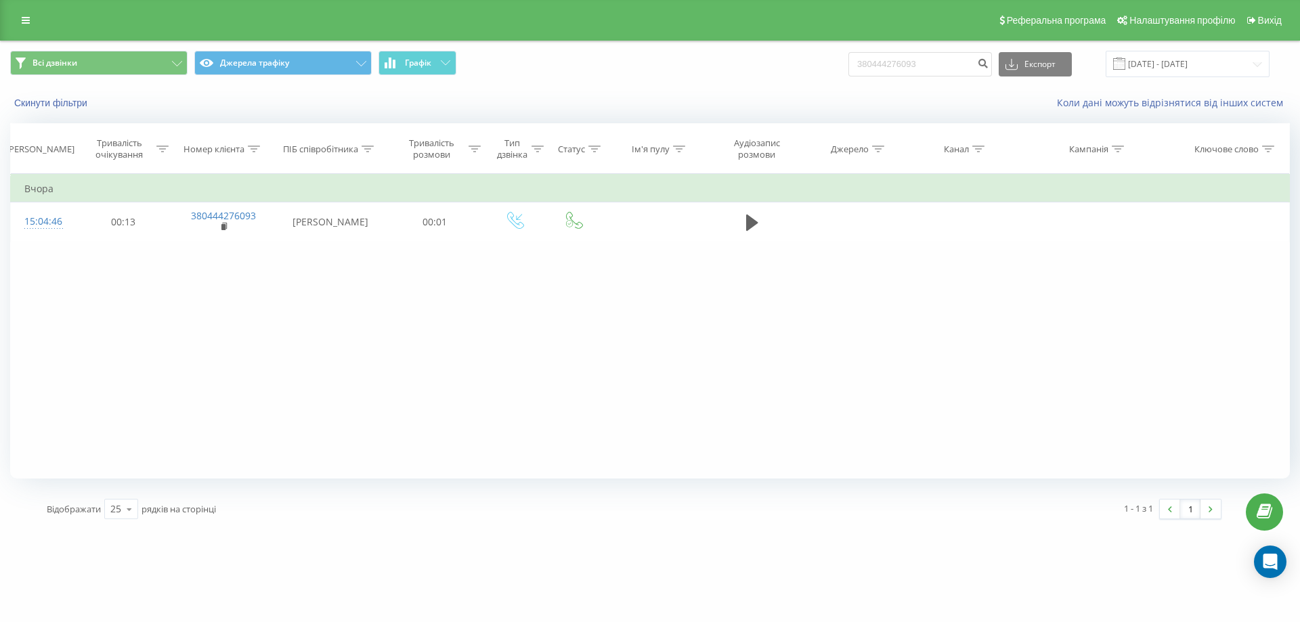
click at [864, 79] on div "Всі дзвінки Джерела трафіку Графік 380444276093 Експорт .csv .xls .xlsx [DATE] …" at bounding box center [650, 63] width 1298 height 45
click at [895, 71] on input "380444276093" at bounding box center [920, 64] width 144 height 24
paste input "2941511"
type input "380442941511"
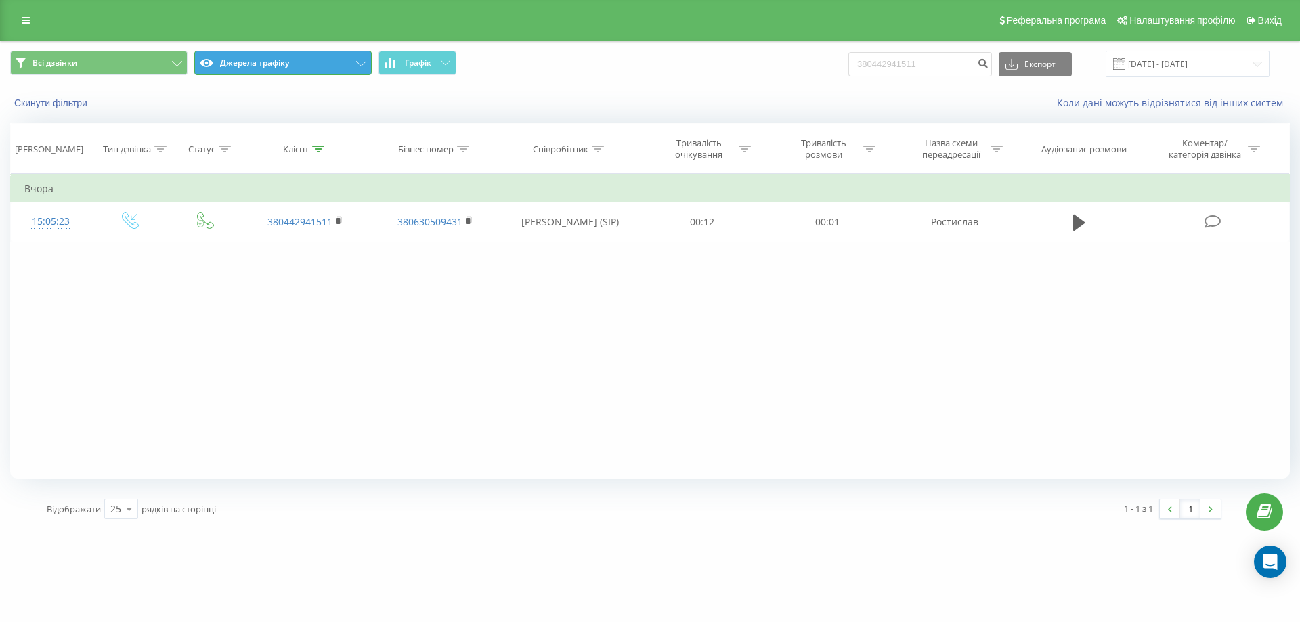
click at [249, 66] on button "Джерела трафіку" at bounding box center [282, 63] width 177 height 24
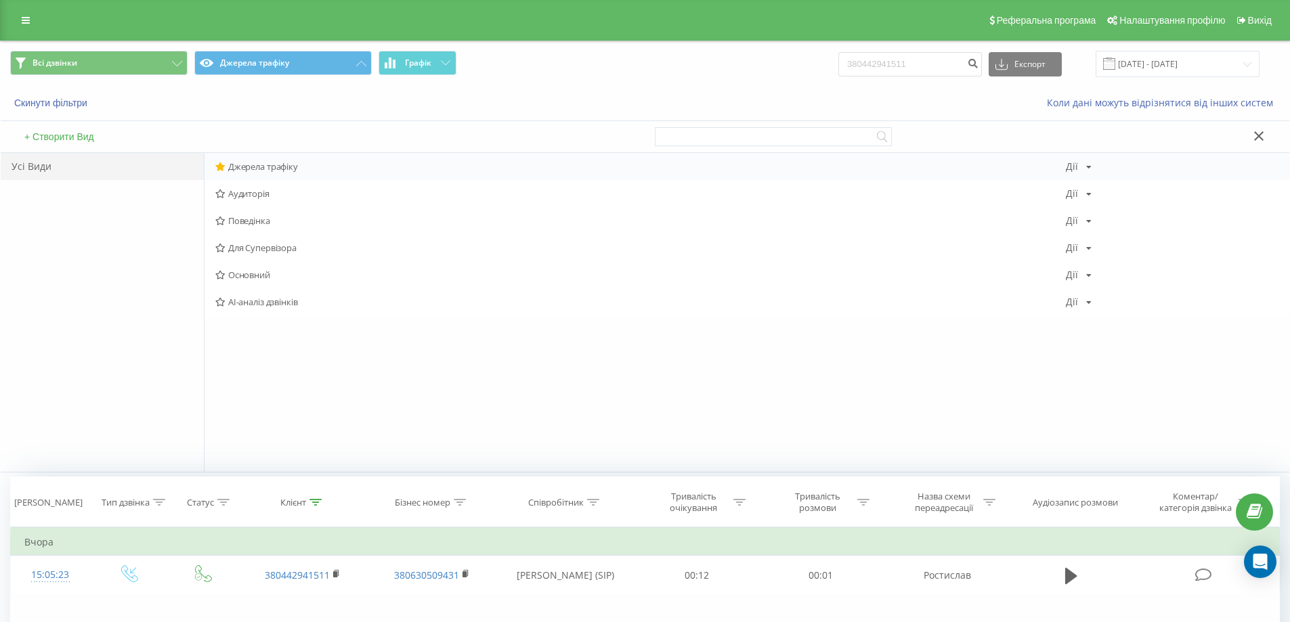
drag, startPoint x: 268, startPoint y: 180, endPoint x: 269, endPoint y: 165, distance: 14.9
click at [269, 170] on div "Джерела трафіку Дії Редагувати Копіювати Видалити За замовчуванням Поділитися А…" at bounding box center [746, 234] width 1084 height 162
click at [269, 165] on span "Джерела трафіку" at bounding box center [640, 166] width 850 height 9
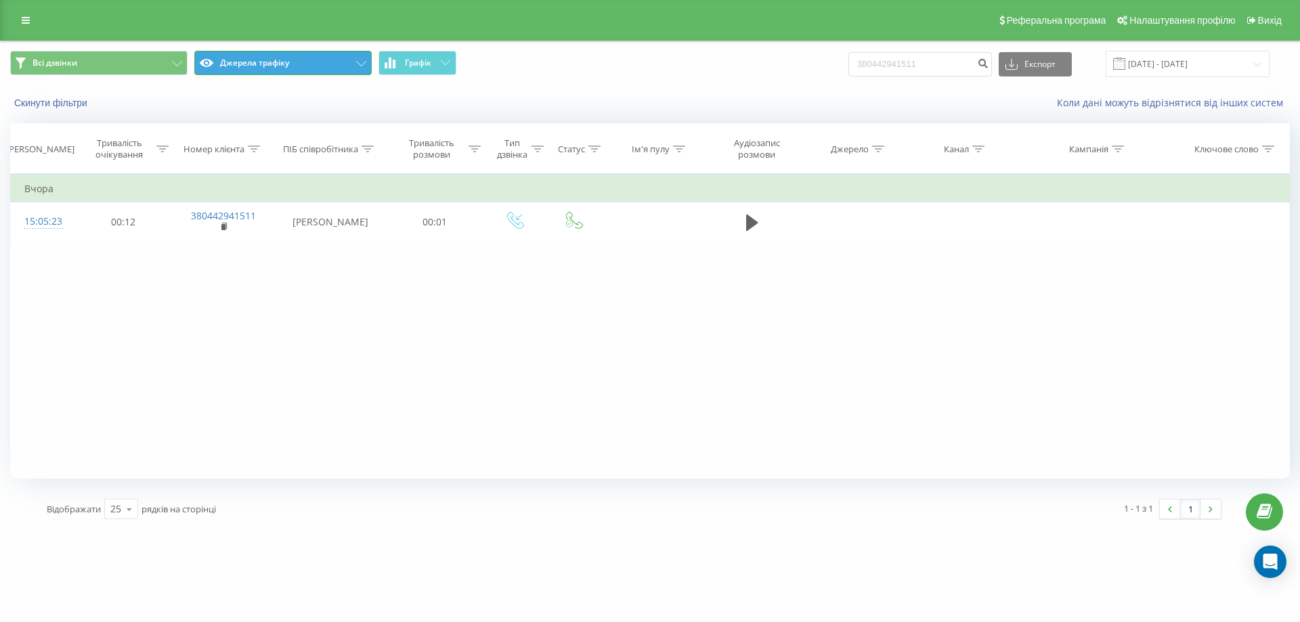
click at [290, 62] on button "Джерела трафіку" at bounding box center [282, 63] width 177 height 24
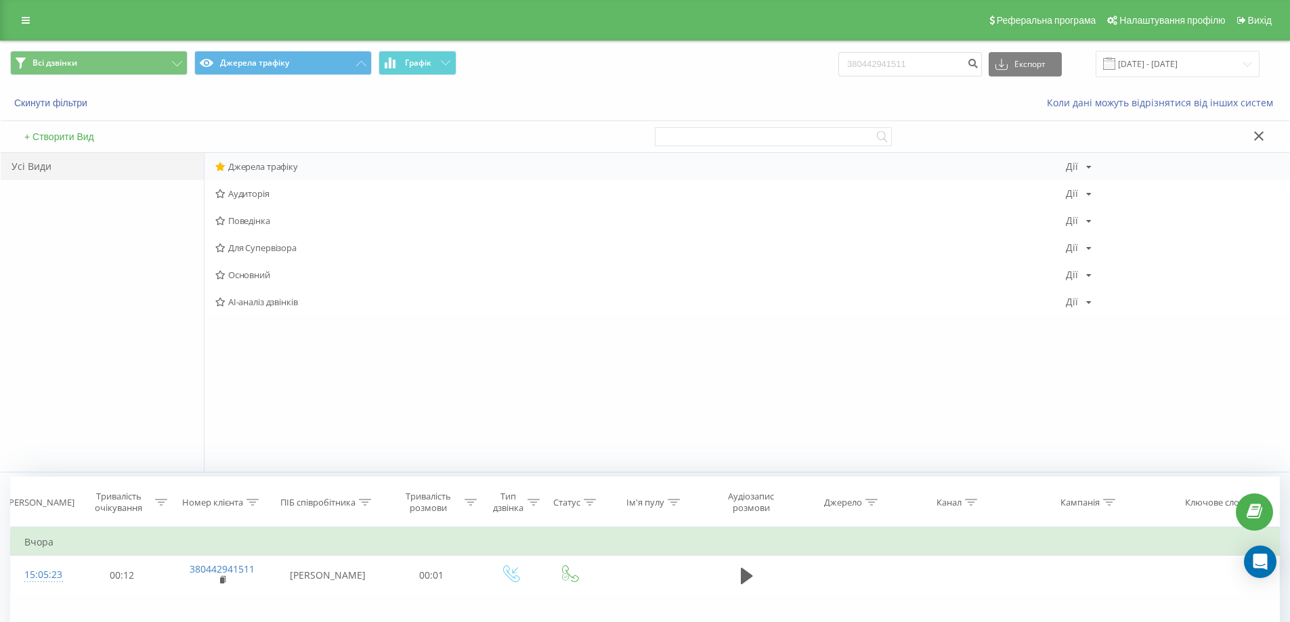
click at [278, 170] on span "Джерела трафіку" at bounding box center [640, 166] width 850 height 9
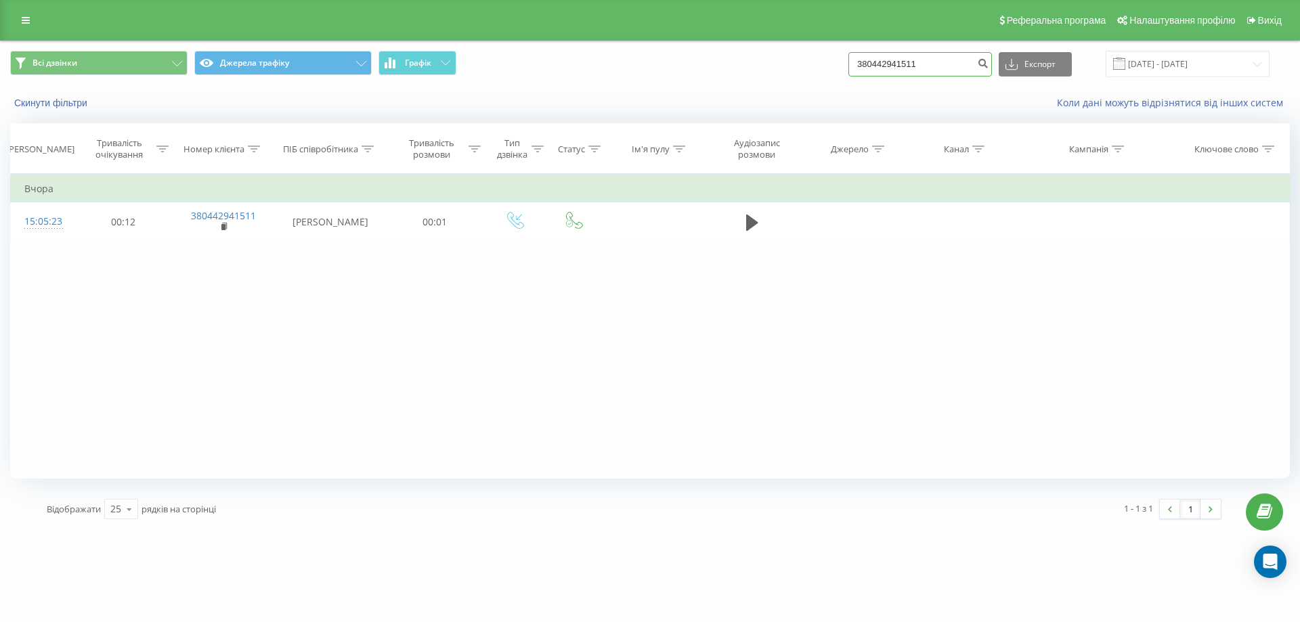
click at [902, 63] on input "380442941511" at bounding box center [920, 64] width 144 height 24
paste input "4276088"
type input "380444276088"
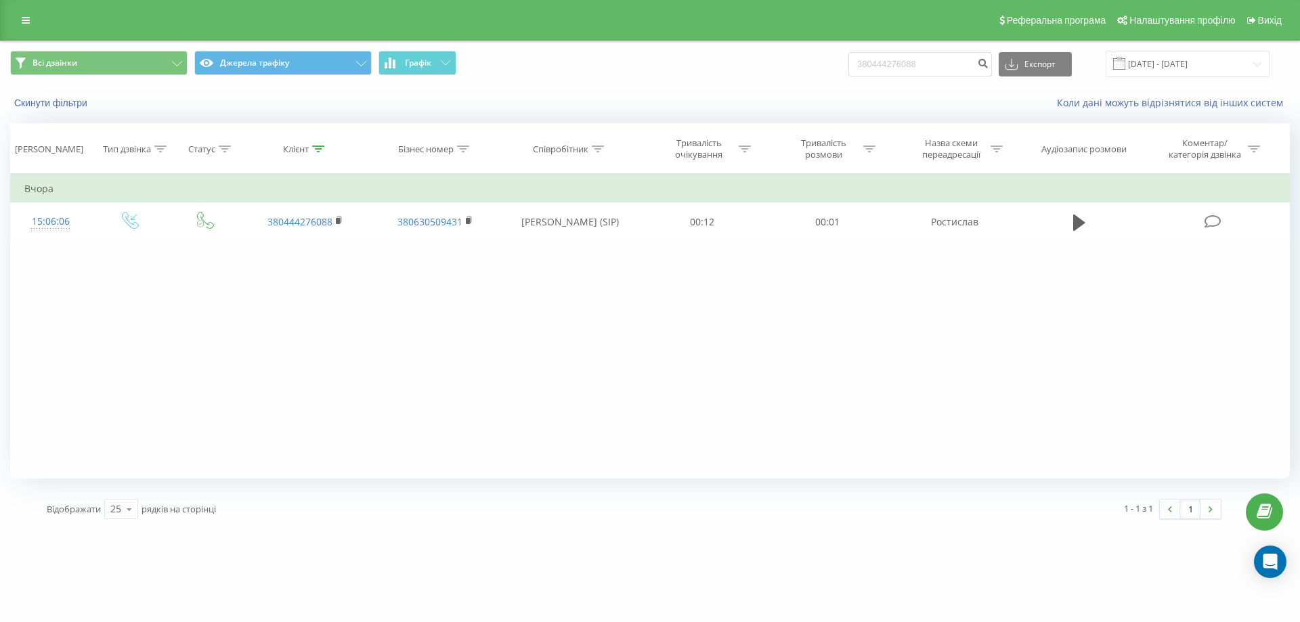
click at [322, 79] on div "Всі дзвінки Джерела трафіку Графік 380444276088 Експорт .csv .xls .xlsx [DATE] …" at bounding box center [650, 63] width 1298 height 45
click at [303, 74] on button "Джерела трафіку" at bounding box center [282, 63] width 177 height 24
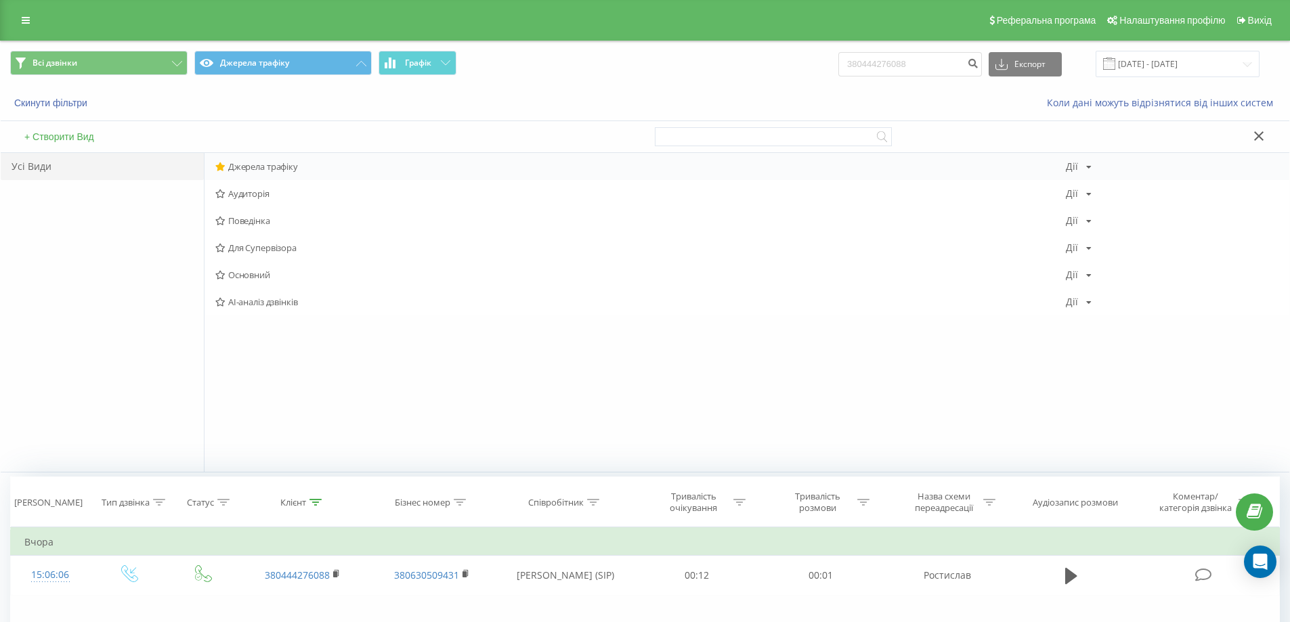
click at [246, 166] on span "Джерела трафіку" at bounding box center [640, 166] width 850 height 9
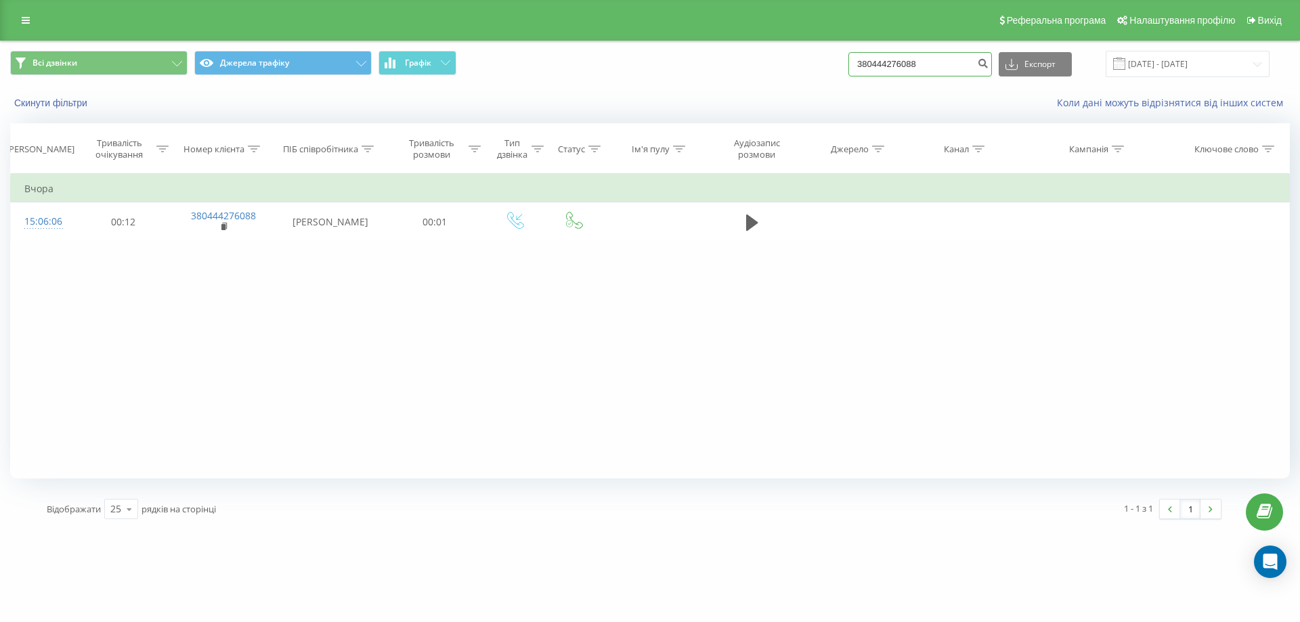
click at [946, 67] on input "380444276088" at bounding box center [920, 64] width 144 height 24
paste input "20"
type input "380444276020"
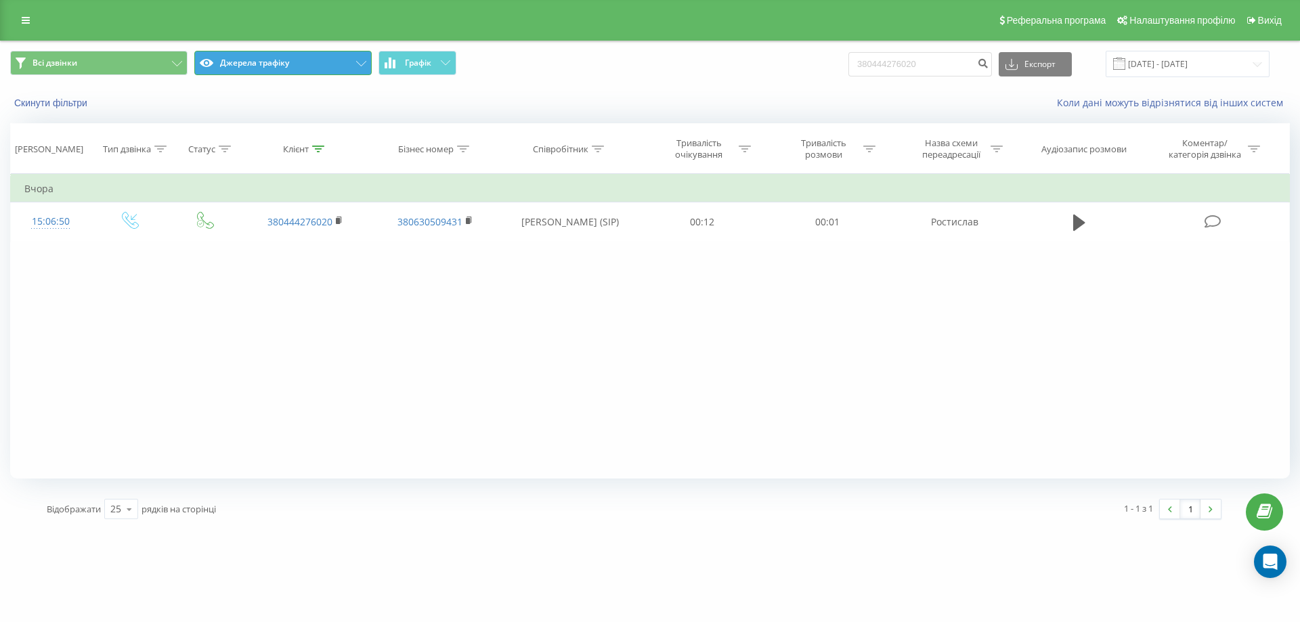
click at [255, 73] on button "Джерела трафіку" at bounding box center [282, 63] width 177 height 24
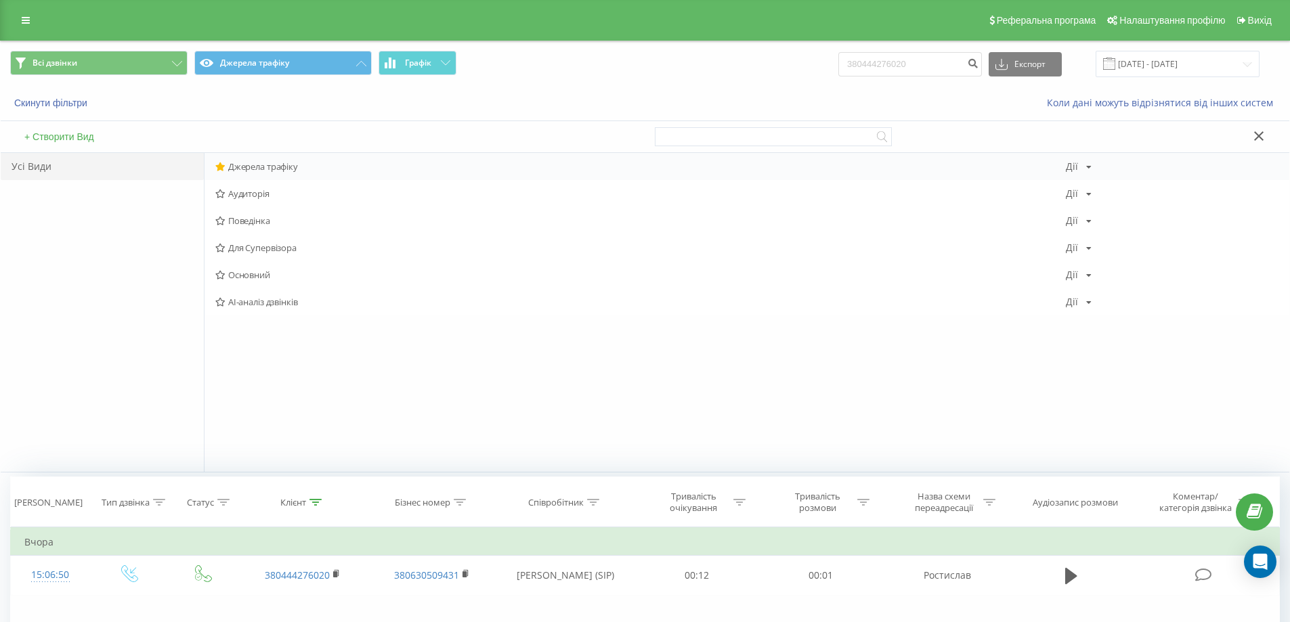
click at [288, 162] on span "Джерела трафіку" at bounding box center [640, 166] width 850 height 9
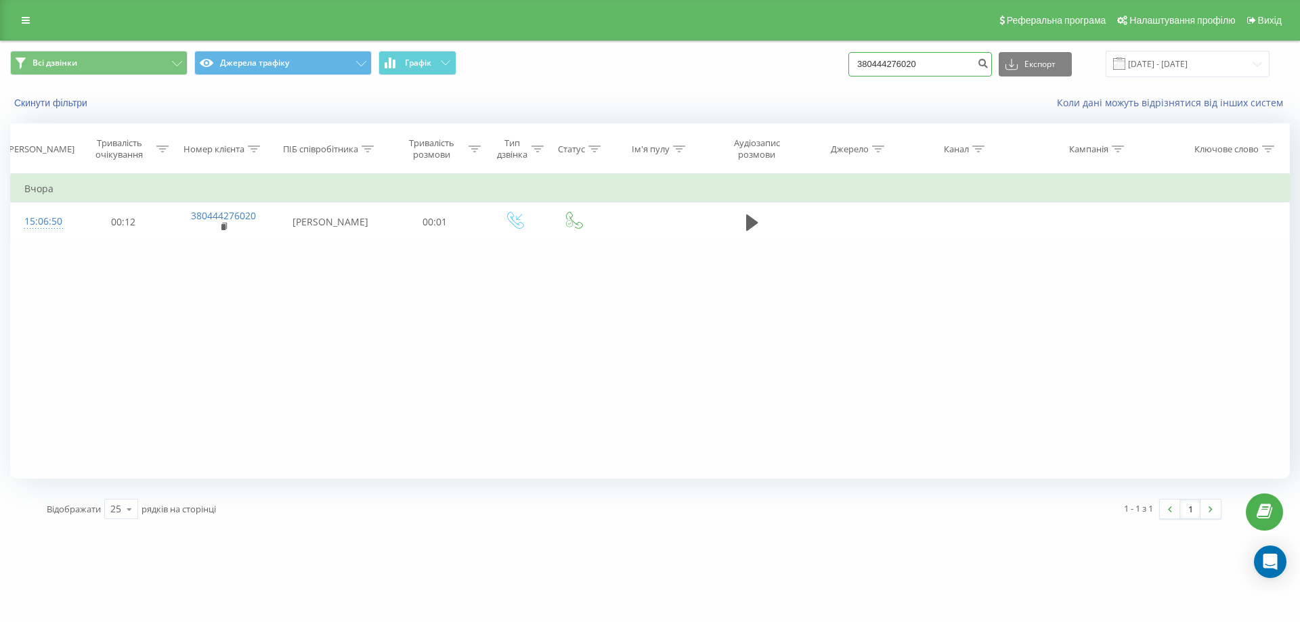
drag, startPoint x: 883, startPoint y: 64, endPoint x: 1172, endPoint y: 83, distance: 290.3
click at [1151, 83] on div "Всі дзвінки Джерела трафіку Графік 380444276020 Експорт .csv .xls .xlsx 22.06.2…" at bounding box center [650, 63] width 1298 height 45
paste input "505221575"
type input "380505221575"
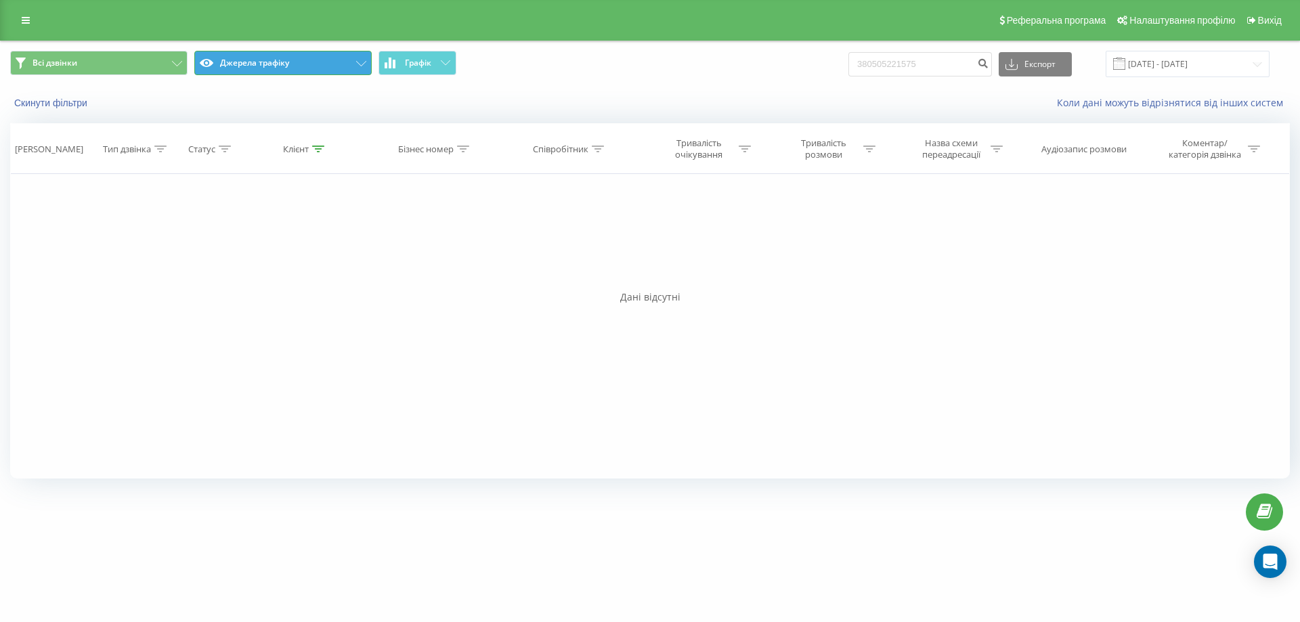
click at [250, 72] on button "Джерела трафіку" at bounding box center [282, 63] width 177 height 24
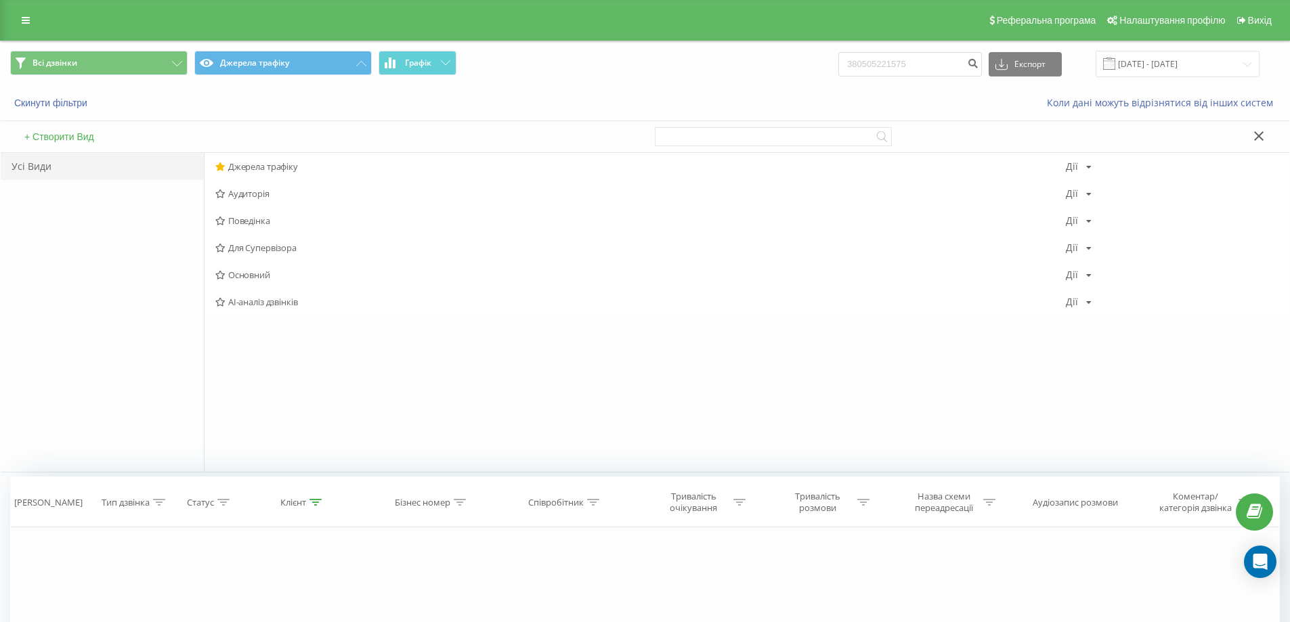
click at [261, 28] on div "Реферальна програма Налаштування профілю Вихід" at bounding box center [645, 20] width 1290 height 41
click at [1261, 137] on icon at bounding box center [1259, 135] width 10 height 9
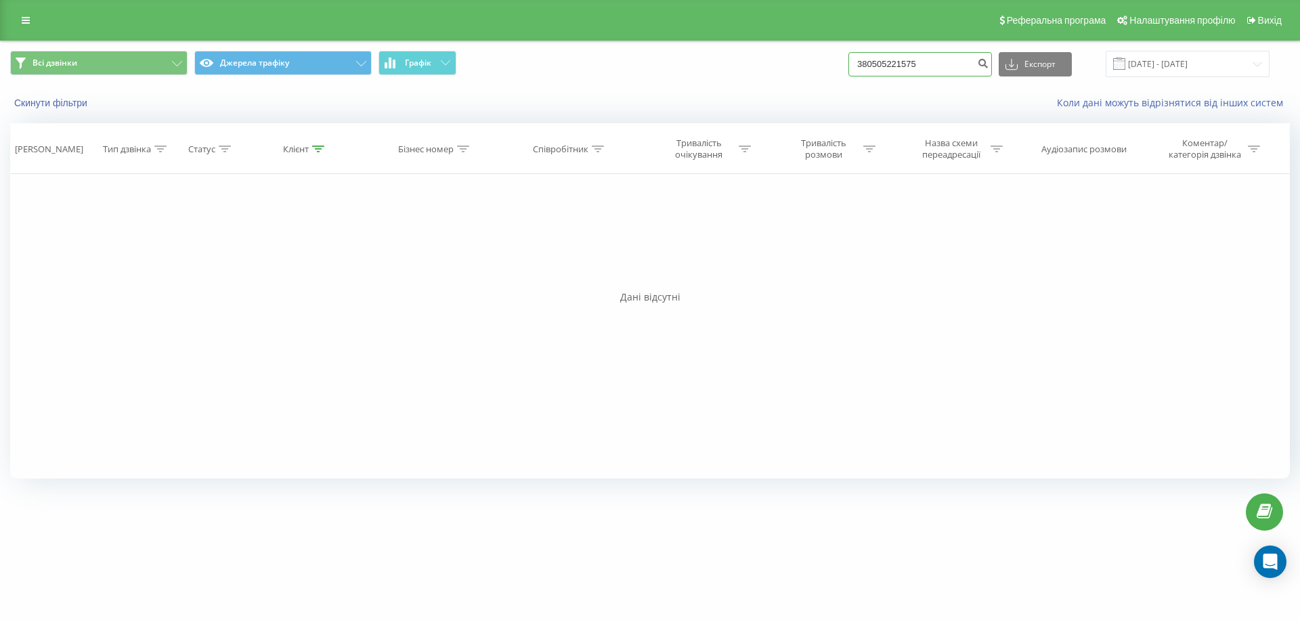
click at [865, 66] on input "380505221575" at bounding box center [920, 64] width 144 height 24
paste input "997654498"
type input "380997654498"
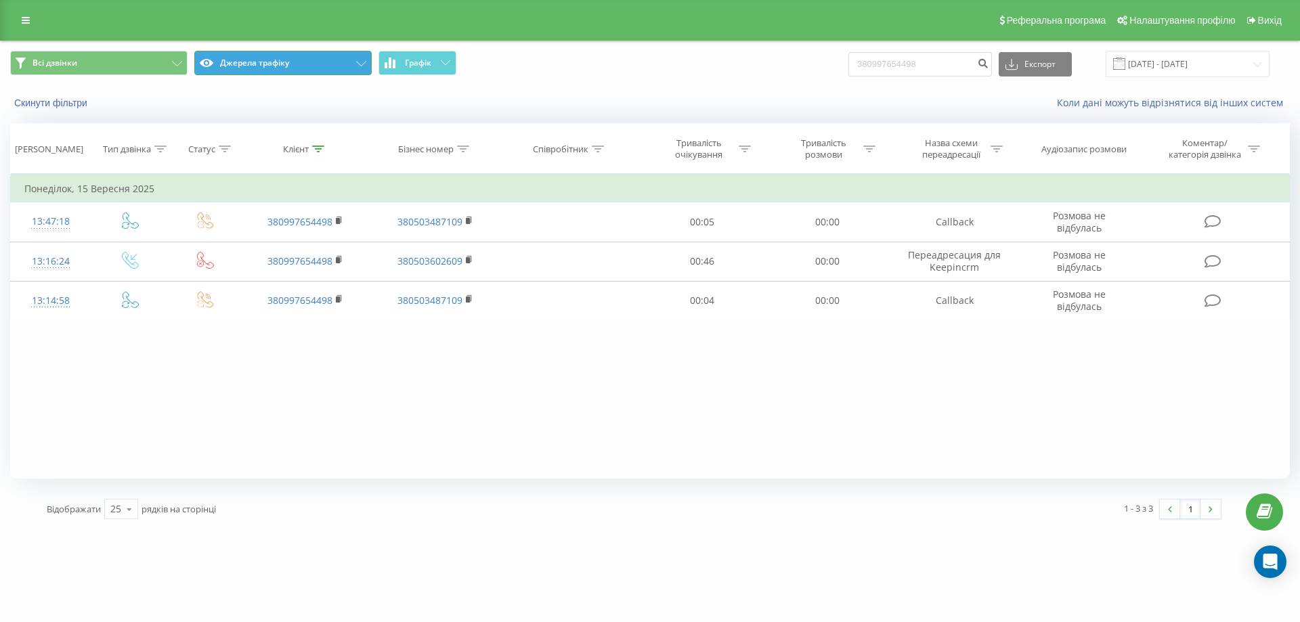
click at [257, 66] on button "Джерела трафіку" at bounding box center [282, 63] width 177 height 24
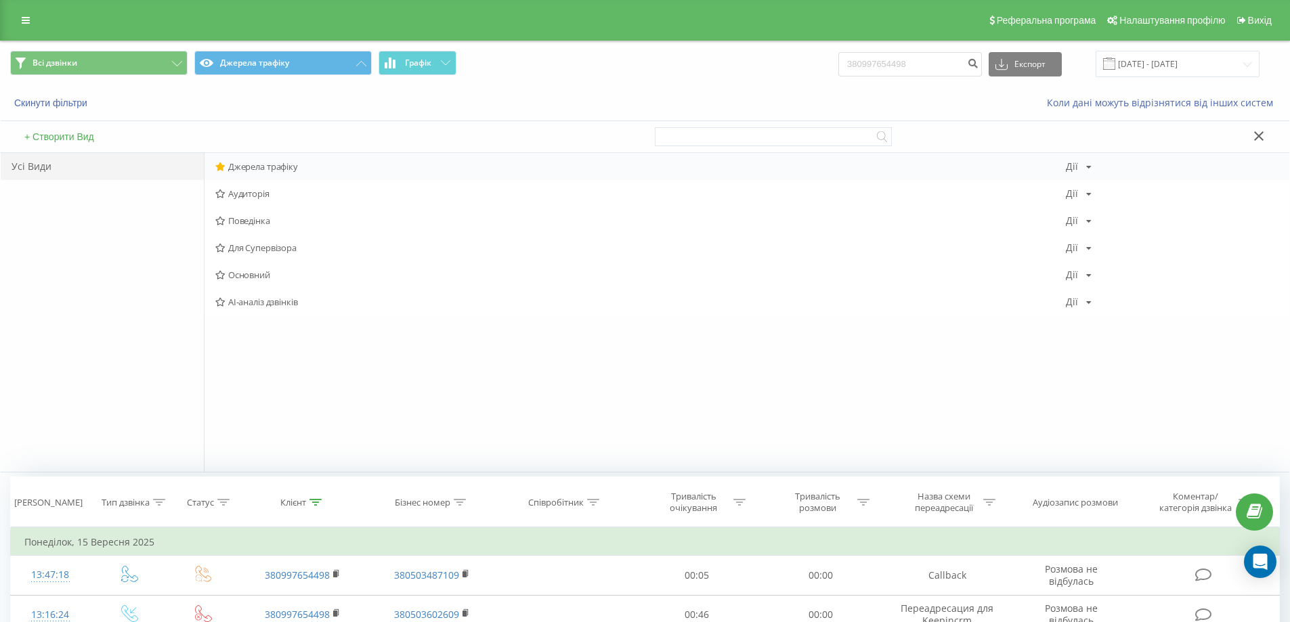
click at [261, 168] on span "Джерела трафіку" at bounding box center [640, 166] width 850 height 9
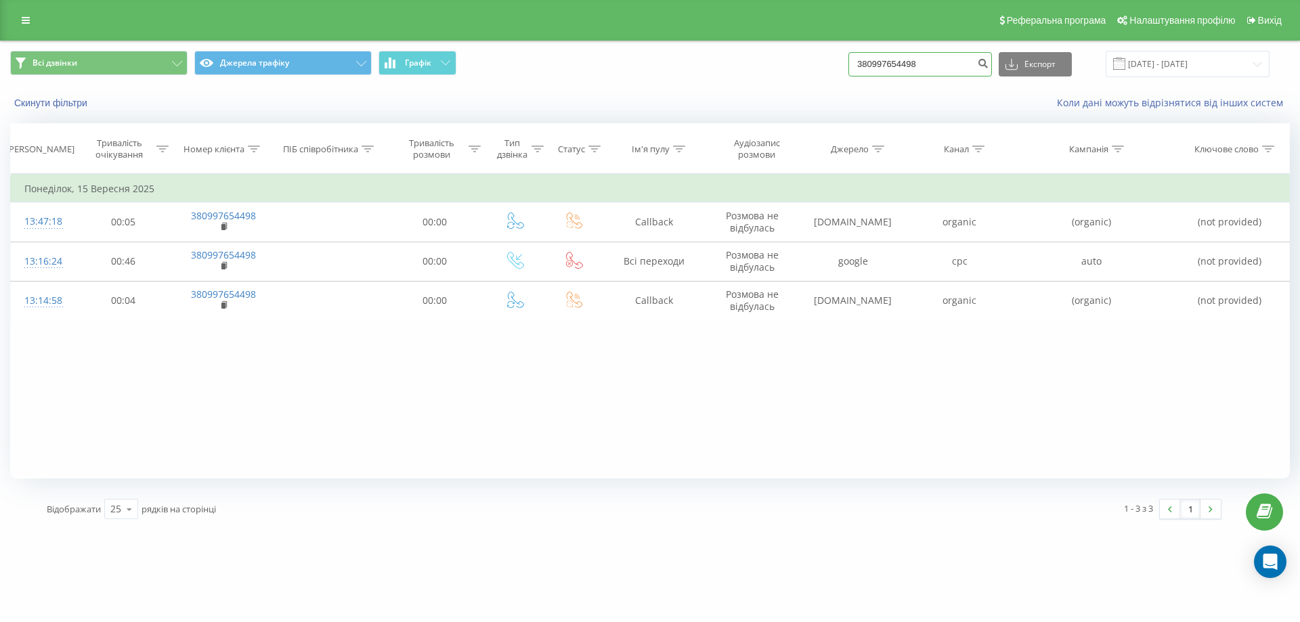
click at [875, 68] on input "380997654498" at bounding box center [920, 64] width 144 height 24
paste input "+380683370459"
click at [875, 68] on input "+380683370459" at bounding box center [920, 64] width 144 height 24
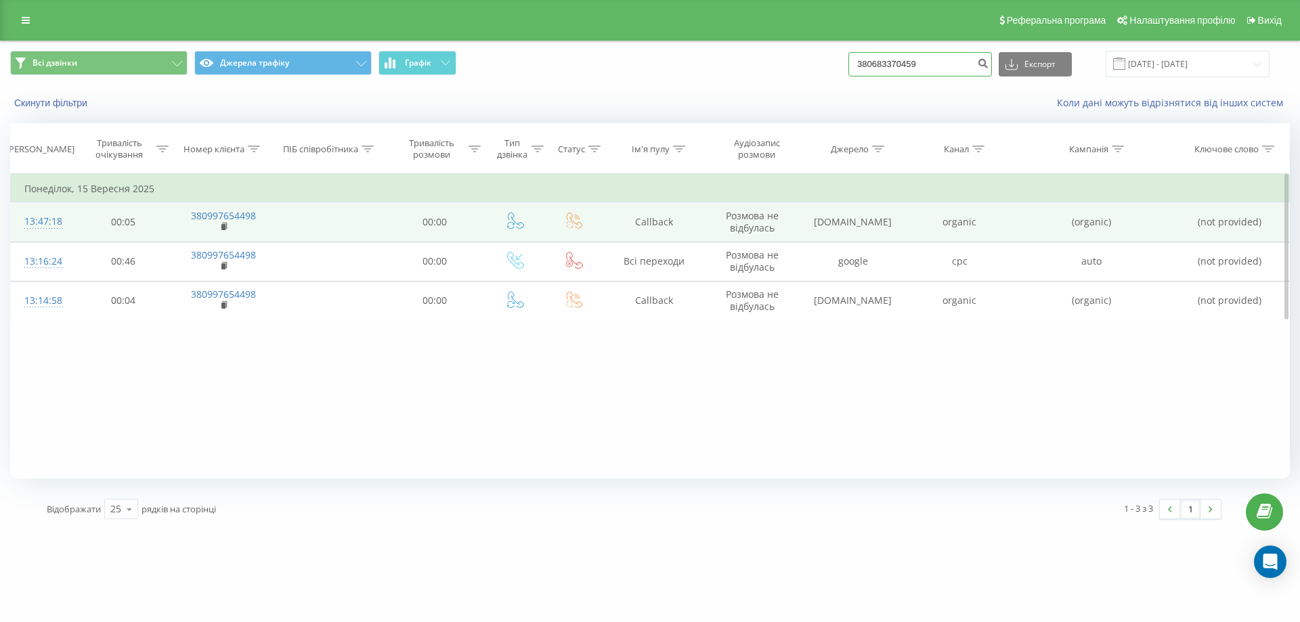
type input "380683370459"
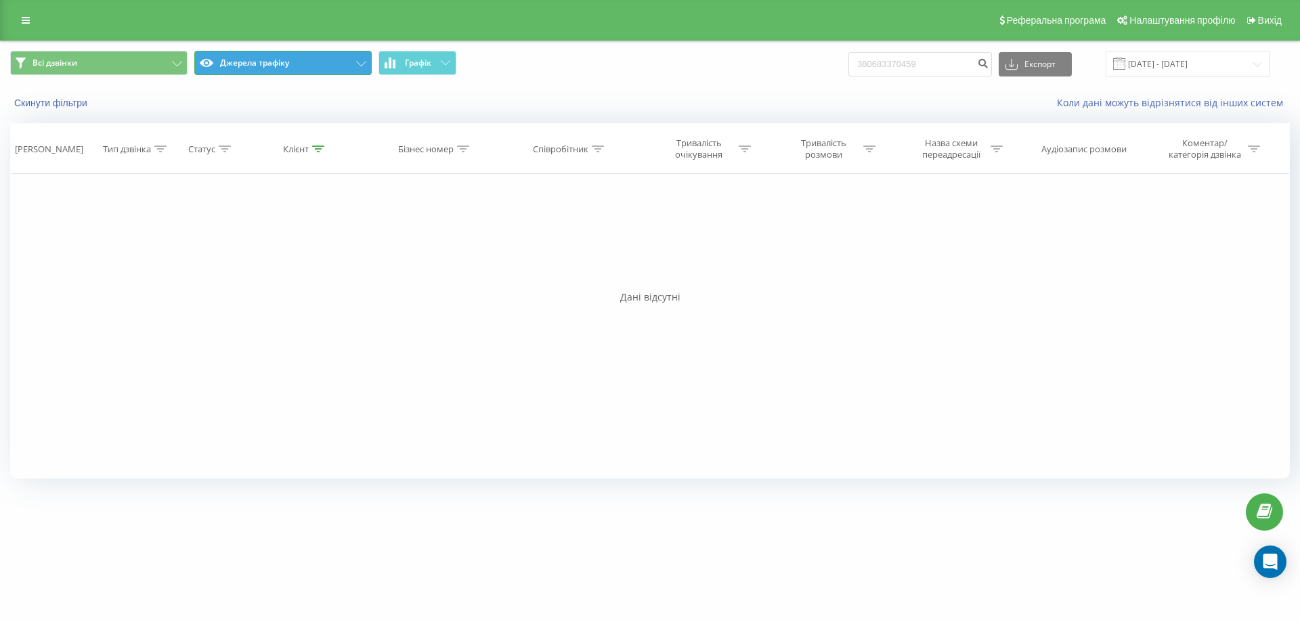
drag, startPoint x: 265, startPoint y: 66, endPoint x: 265, endPoint y: 79, distance: 12.9
click at [265, 66] on button "Джерела трафіку" at bounding box center [282, 63] width 177 height 24
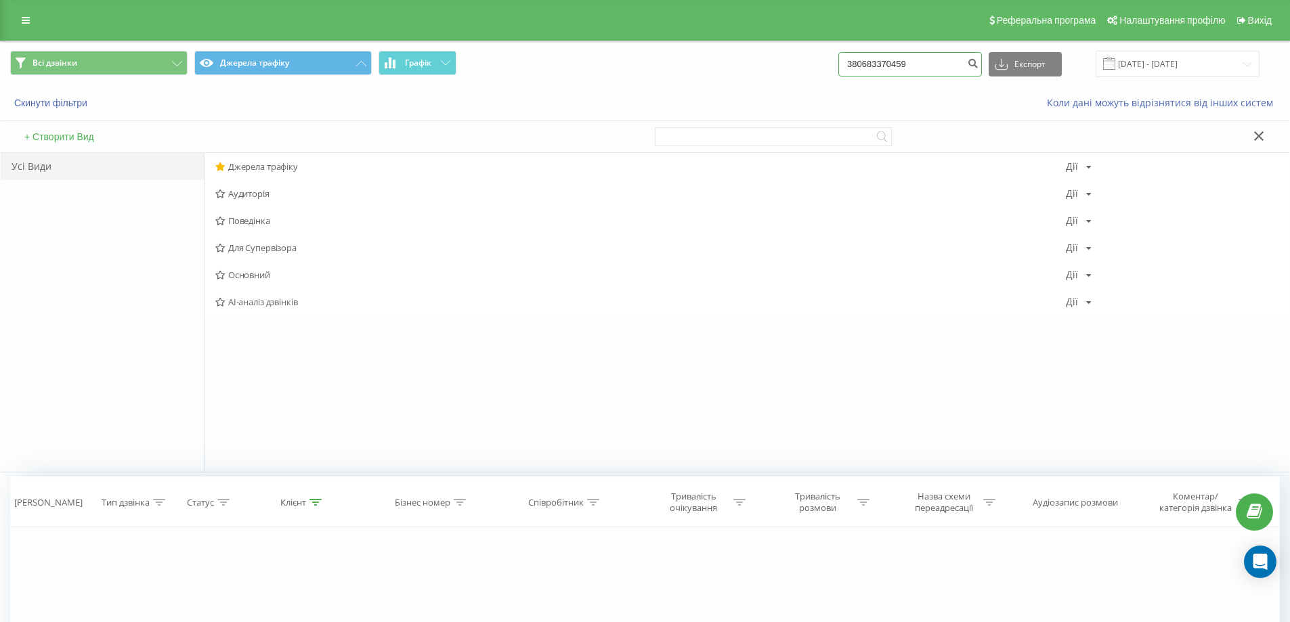
drag, startPoint x: 871, startPoint y: 64, endPoint x: 1095, endPoint y: 78, distance: 224.5
click at [1070, 73] on div "380683370459 Експорт .csv .xls .xlsx 22.06.2025 - 22.09.2025" at bounding box center [1048, 64] width 421 height 26
paste input "971574791"
type input "380971574791"
click at [1258, 129] on div at bounding box center [968, 136] width 626 height 31
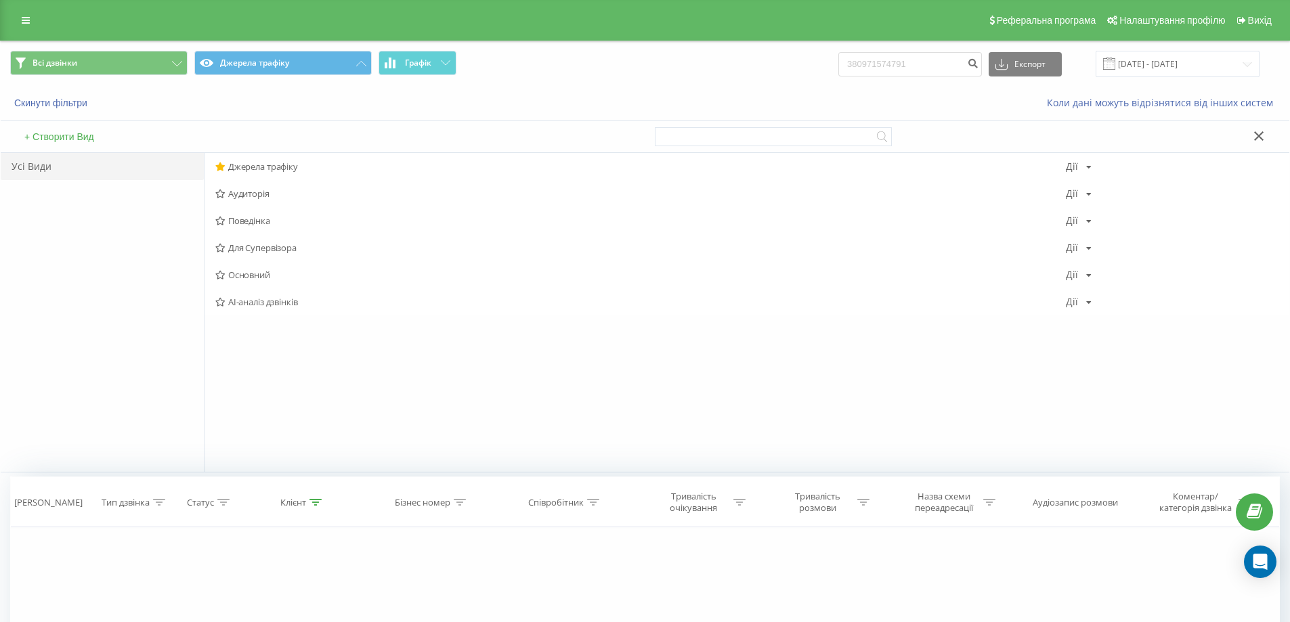
click at [1255, 137] on icon at bounding box center [1259, 135] width 10 height 9
